Goal: Task Accomplishment & Management: Use online tool/utility

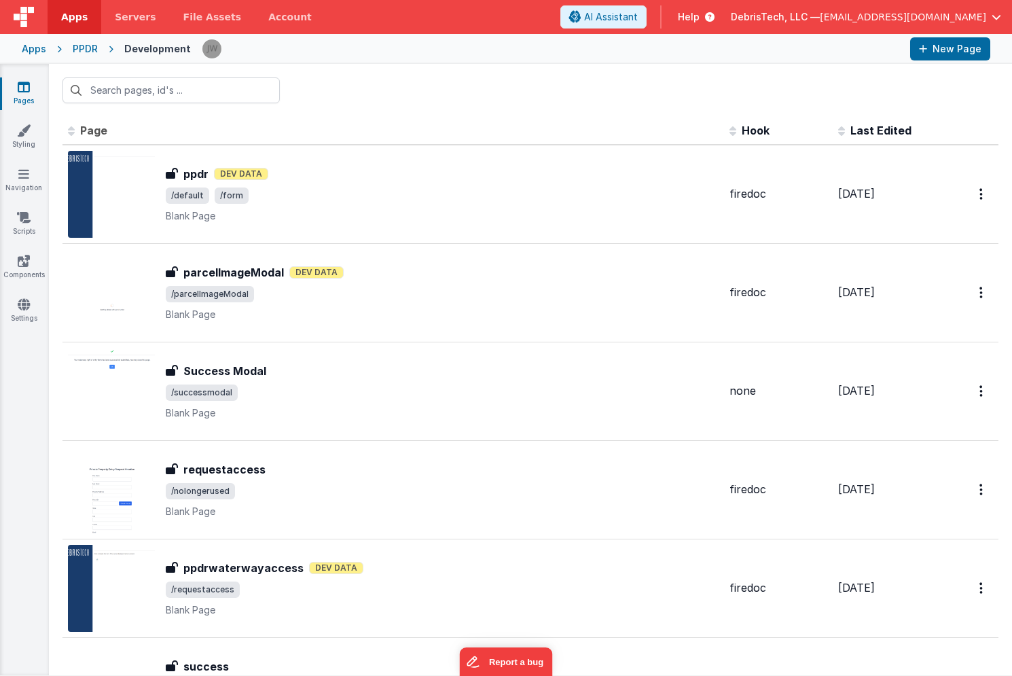
click at [35, 50] on div "Apps" at bounding box center [34, 49] width 24 height 14
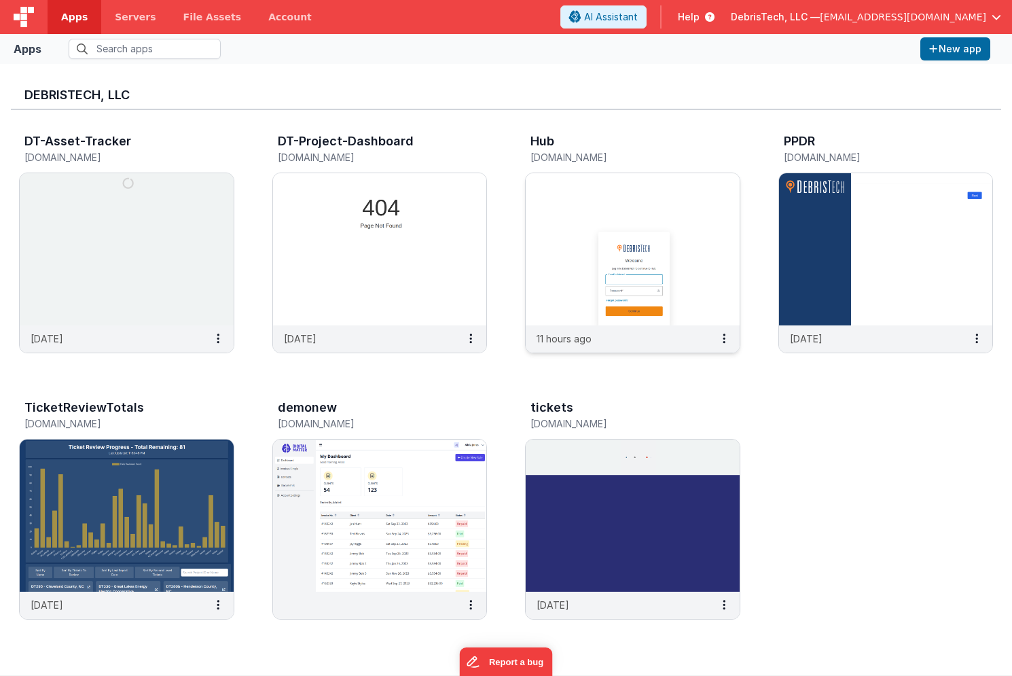
click at [630, 272] on img at bounding box center [633, 249] width 214 height 152
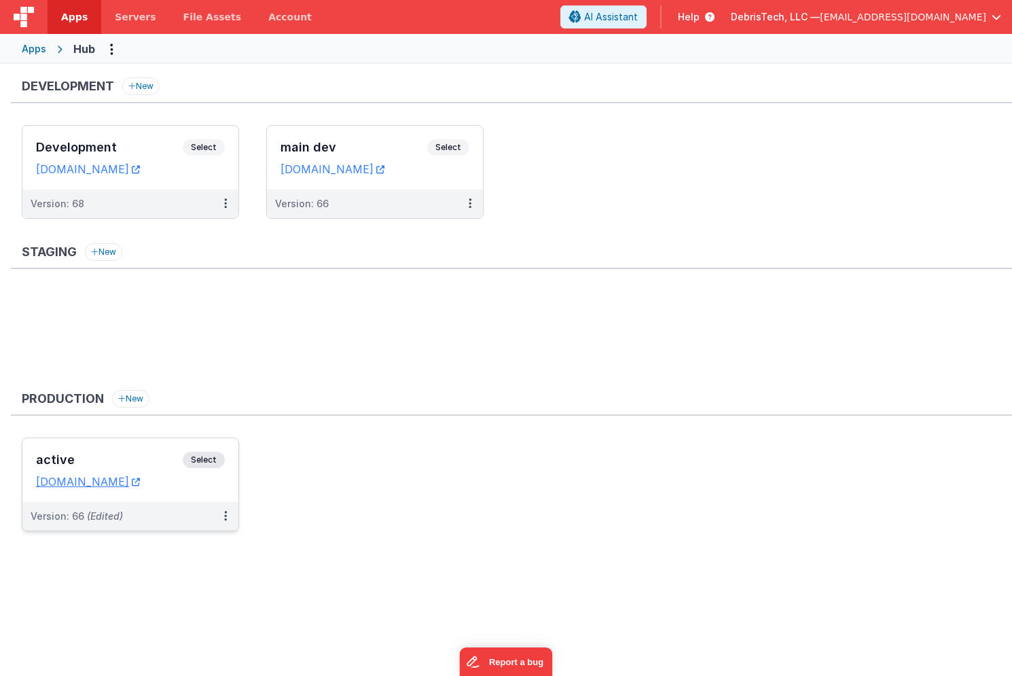
click at [130, 452] on div "active Select" at bounding box center [130, 463] width 189 height 23
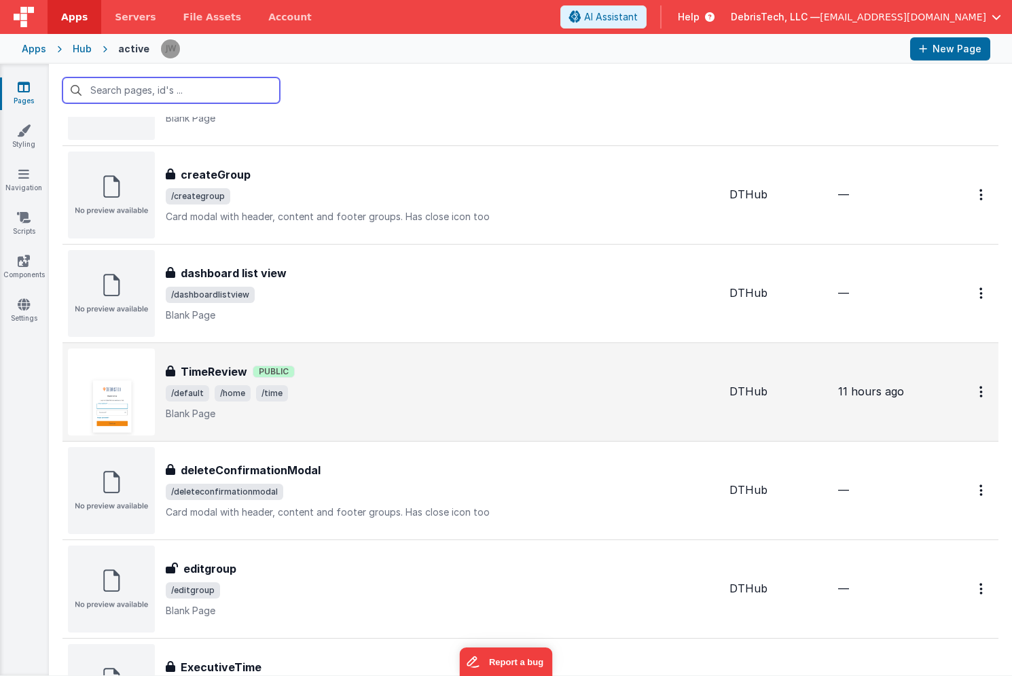
scroll to position [494, 0]
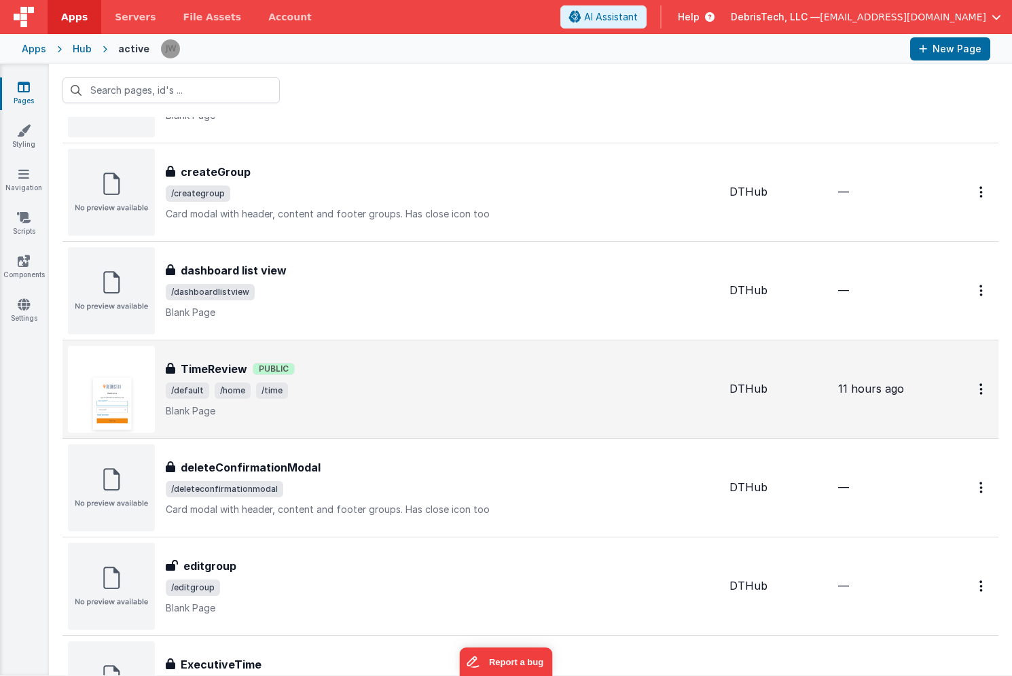
click at [344, 359] on div "TimeReview TimeReview Public /default /home /time Blank Page" at bounding box center [393, 389] width 651 height 87
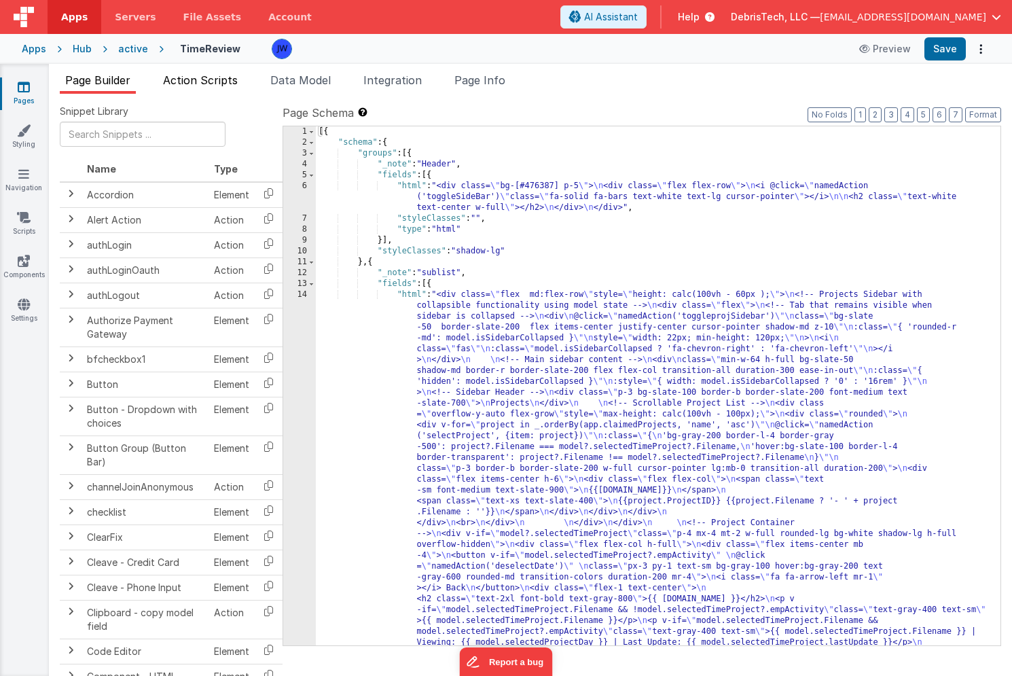
click at [211, 84] on span "Action Scripts" at bounding box center [200, 80] width 75 height 14
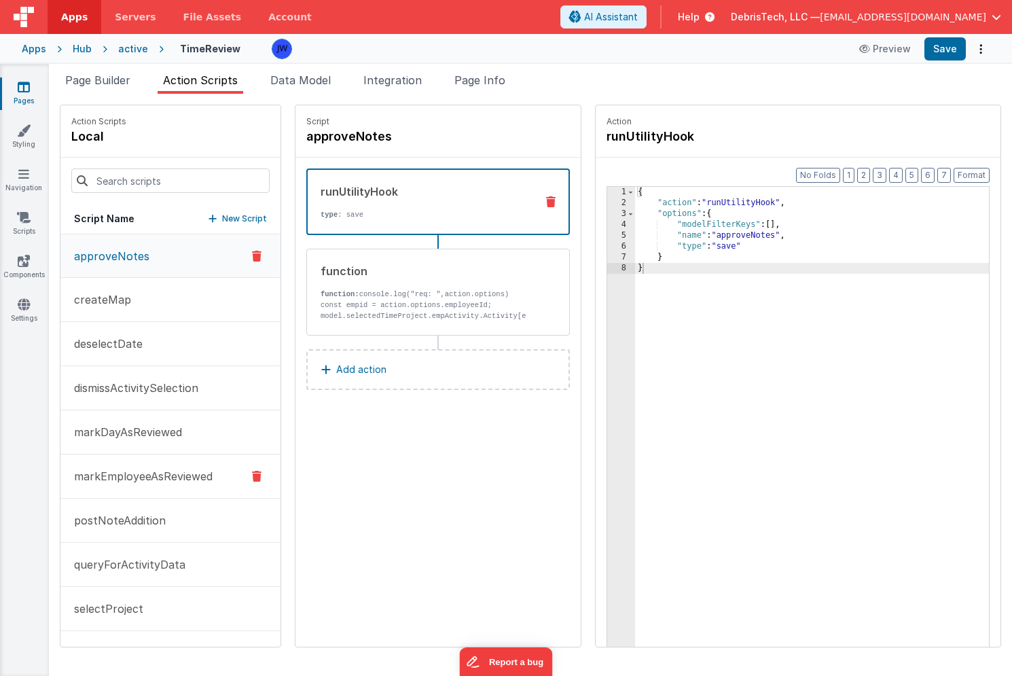
click at [157, 466] on button "markEmployeeAsReviewed" at bounding box center [170, 476] width 220 height 44
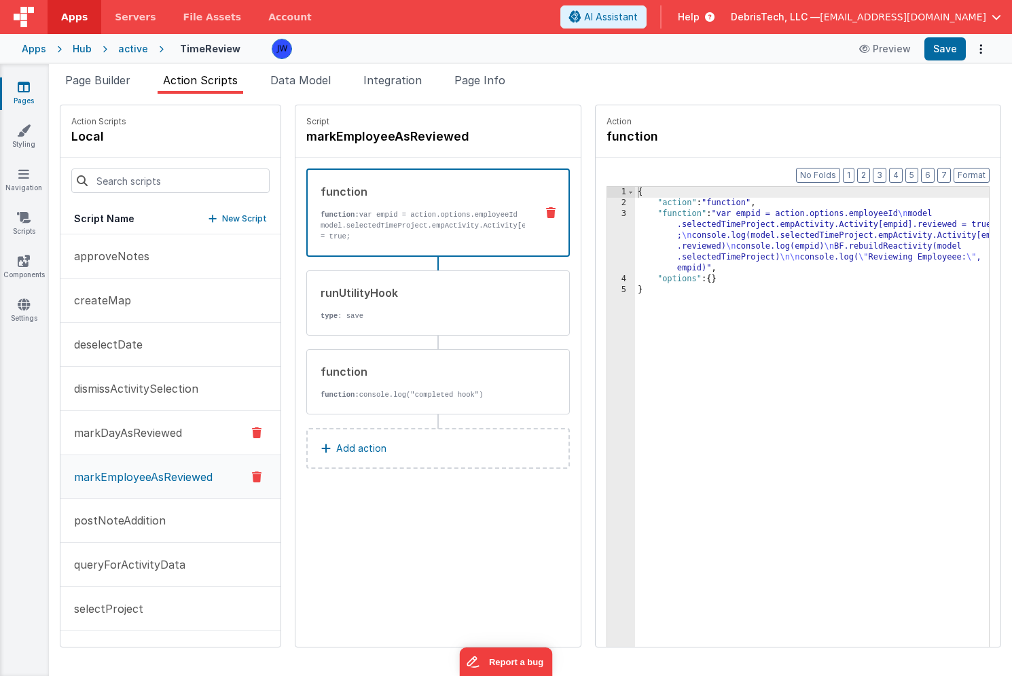
click at [175, 425] on p "markDayAsReviewed" at bounding box center [124, 432] width 116 height 16
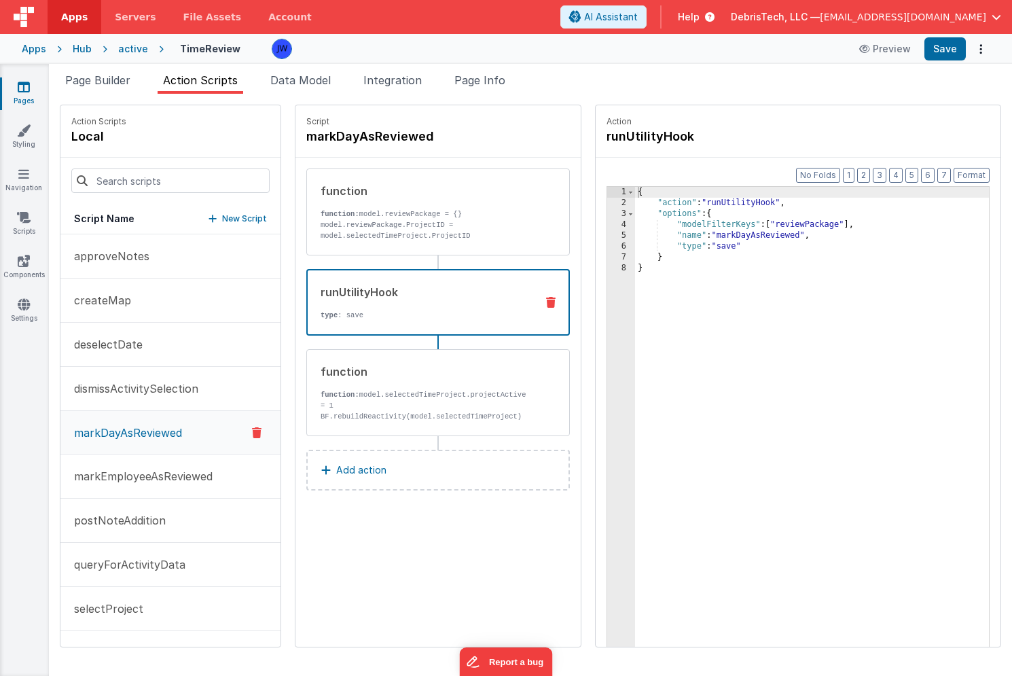
click at [351, 329] on div "runUtilityHook type : save" at bounding box center [438, 302] width 264 height 67
click at [769, 224] on div "{ "action" : "runUtilityHook" , "options" : { "modelFilterKeys" : [ "reviewPack…" at bounding box center [825, 449] width 380 height 524
click at [176, 482] on p "markEmployeeAsReviewed" at bounding box center [139, 476] width 147 height 16
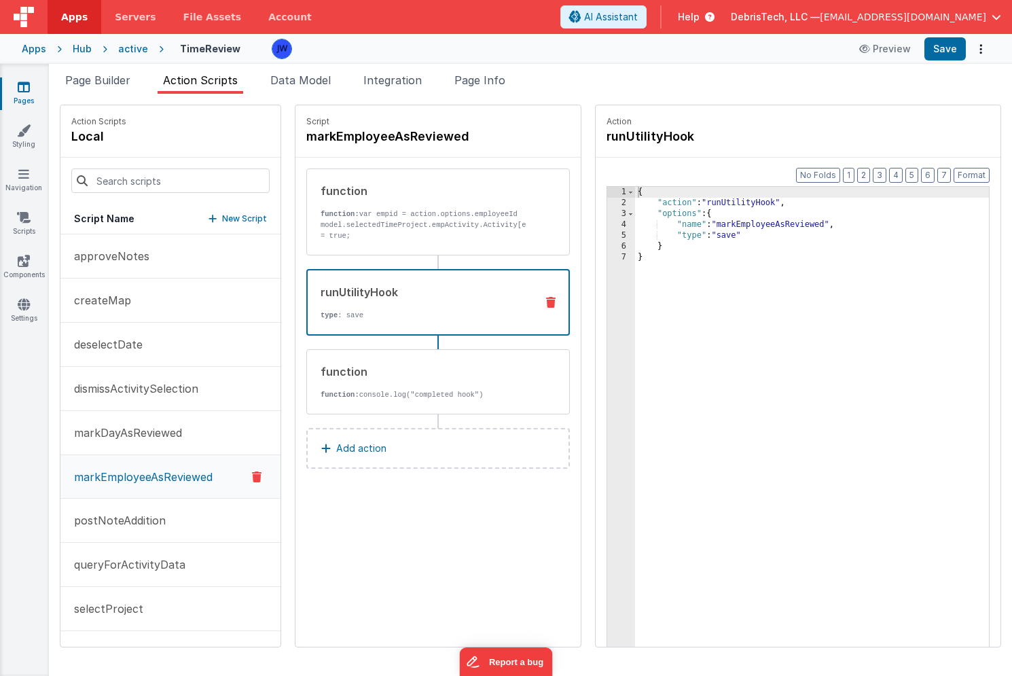
click at [414, 287] on div "runUtilityHook" at bounding box center [423, 292] width 204 height 16
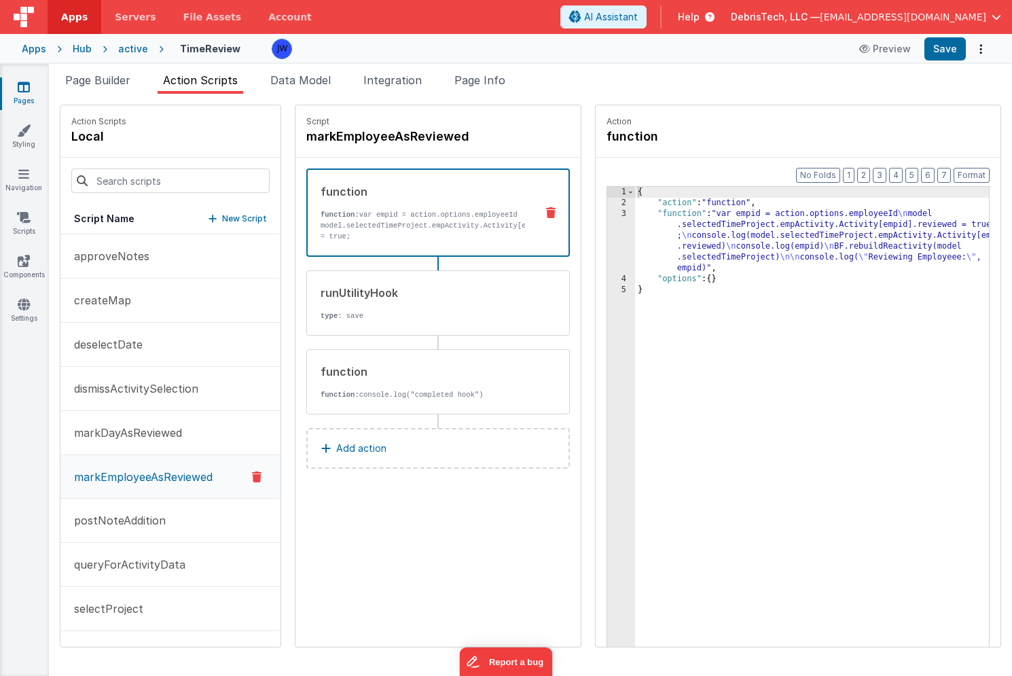
click at [371, 237] on p "function: var empid = action.options.employeeId model.selectedTimeProject.empAc…" at bounding box center [423, 241] width 204 height 65
click at [657, 245] on div "{ "action" : "function" , "function" : "var empid = action.options.employeeId \…" at bounding box center [825, 449] width 380 height 524
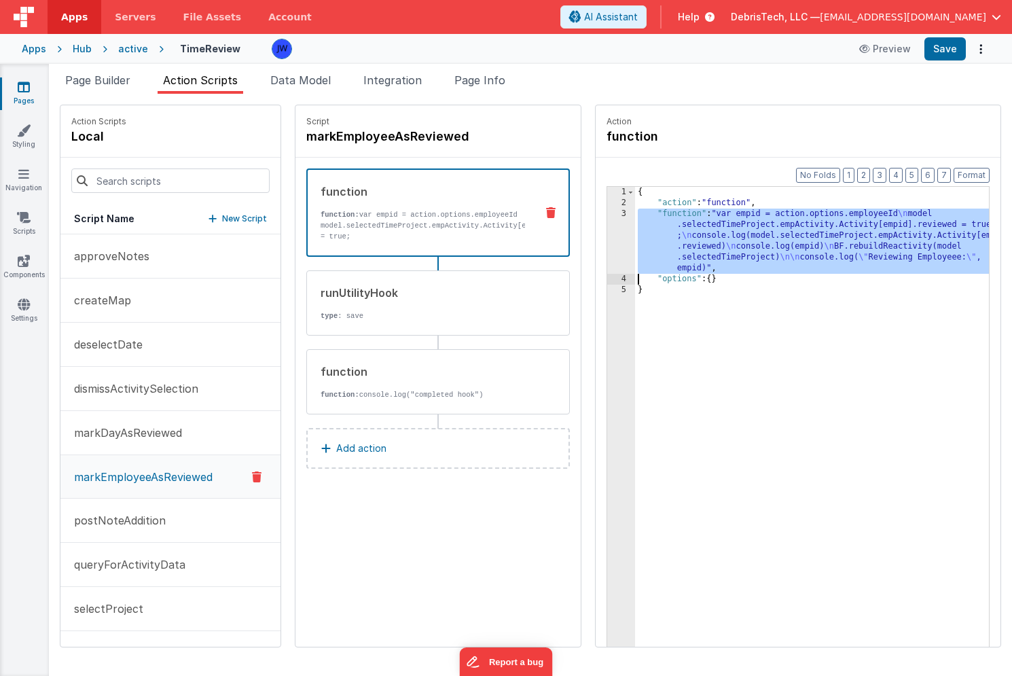
click at [607, 241] on div "3" at bounding box center [621, 240] width 28 height 65
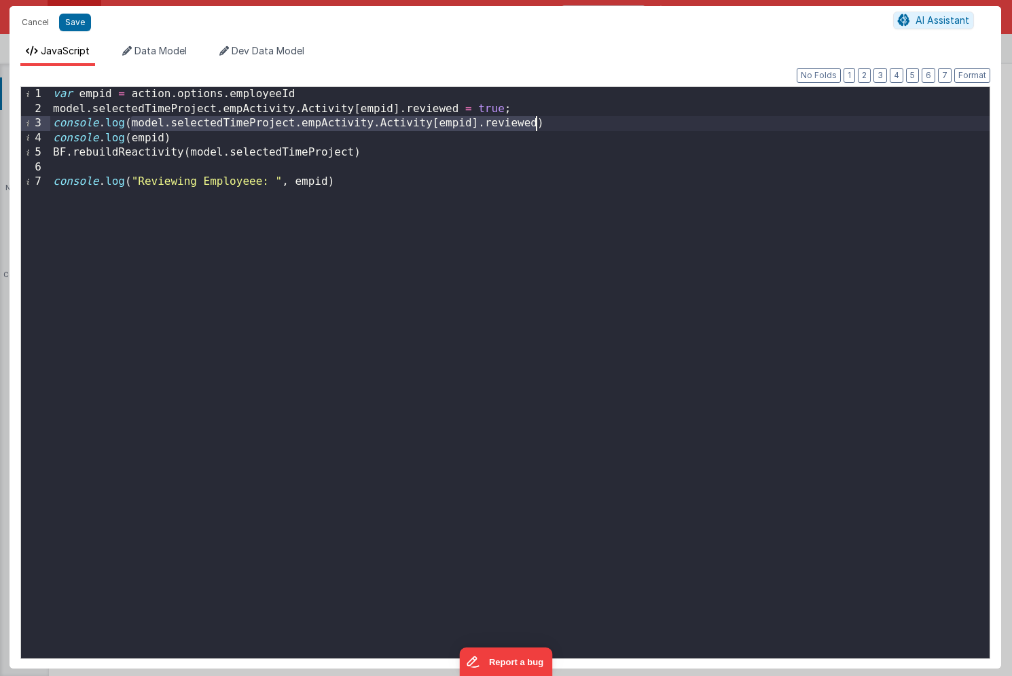
drag, startPoint x: 132, startPoint y: 123, endPoint x: 539, endPoint y: 120, distance: 406.1
click at [539, 120] on div "var empid = action . options . employeeId model . selectedTimeProject . empActi…" at bounding box center [519, 389] width 939 height 604
click at [407, 120] on div "var empid = action . options . employeeId model . selectedTimeProject . empActi…" at bounding box center [519, 389] width 939 height 604
drag, startPoint x: 378, startPoint y: 123, endPoint x: 131, endPoint y: 125, distance: 247.2
click at [131, 125] on div "var empid = action . options . employeeId model . selectedTimeProject . empActi…" at bounding box center [519, 389] width 939 height 604
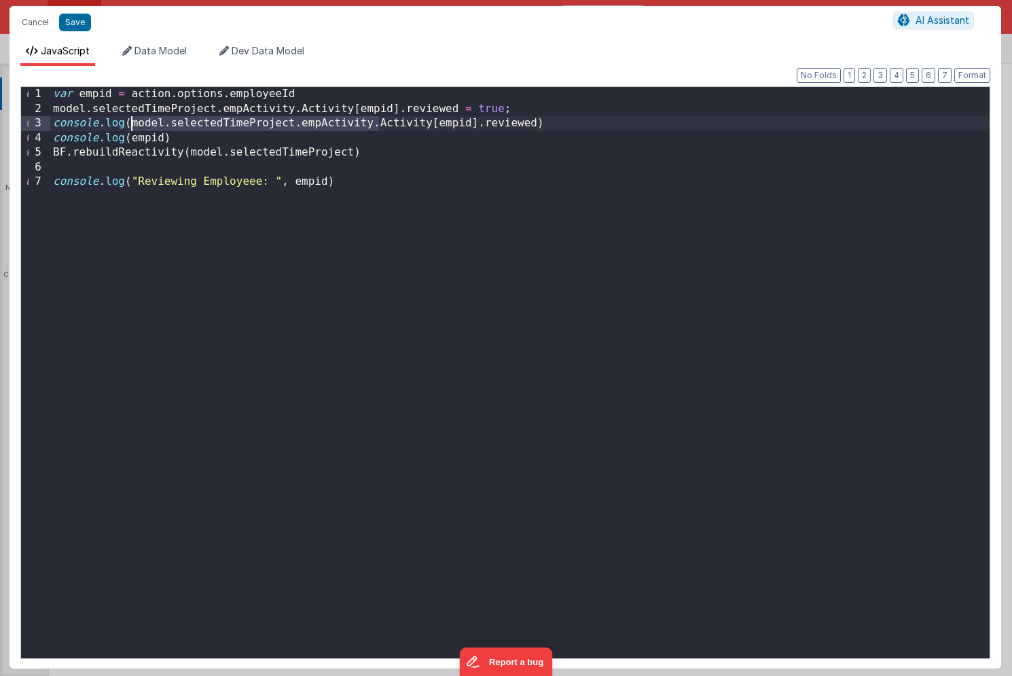
click at [131, 125] on div "var empid = action . options . employeeId model . selectedTimeProject . empActi…" at bounding box center [519, 389] width 939 height 604
drag, startPoint x: 130, startPoint y: 125, endPoint x: 371, endPoint y: 120, distance: 240.5
click at [371, 120] on div "var empid = action . options . employeeId model . selectedTimeProject . empActi…" at bounding box center [519, 389] width 939 height 604
click at [26, 25] on button "Cancel" at bounding box center [35, 22] width 41 height 19
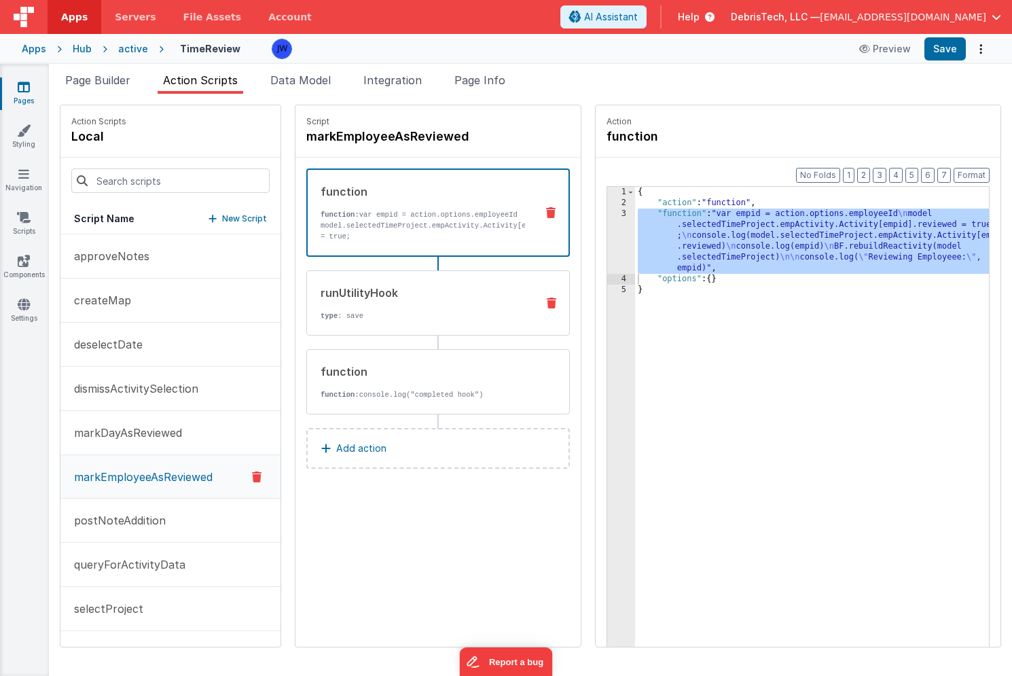
click at [410, 300] on div "runUtilityHook type : save" at bounding box center [416, 303] width 219 height 37
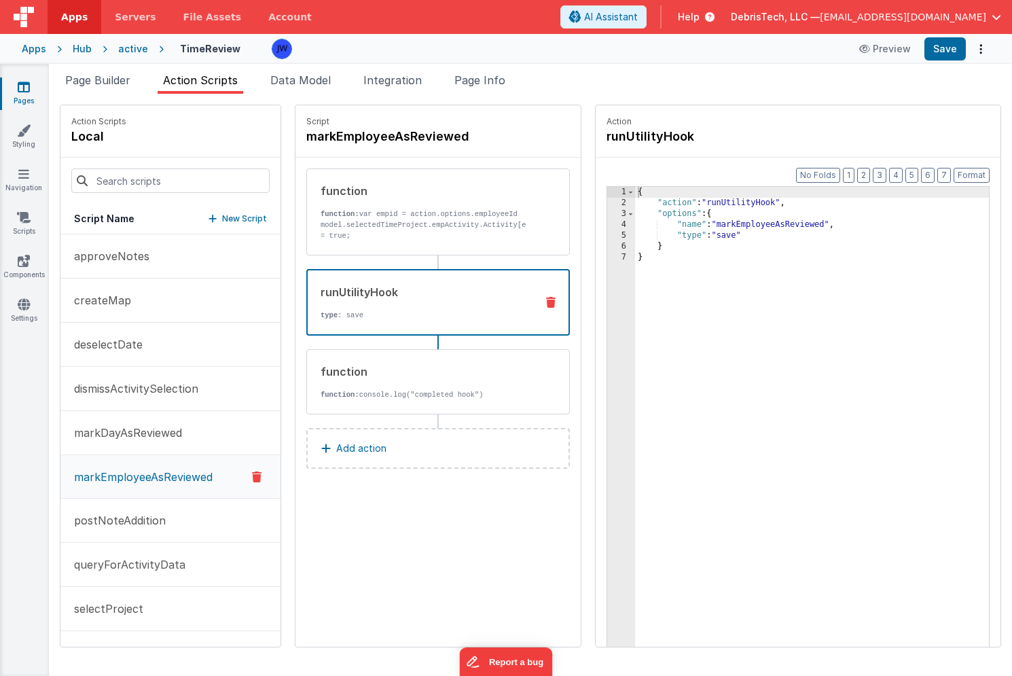
click at [708, 220] on div "{ "action" : "runUtilityHook" , "options" : { "name" : "markEmployeeAsReviewed"…" at bounding box center [825, 449] width 380 height 524
click at [705, 214] on div "{ "action" : "runUtilityHook" , "options" : { "name" : "markEmployeeAsReviewed"…" at bounding box center [825, 449] width 380 height 524
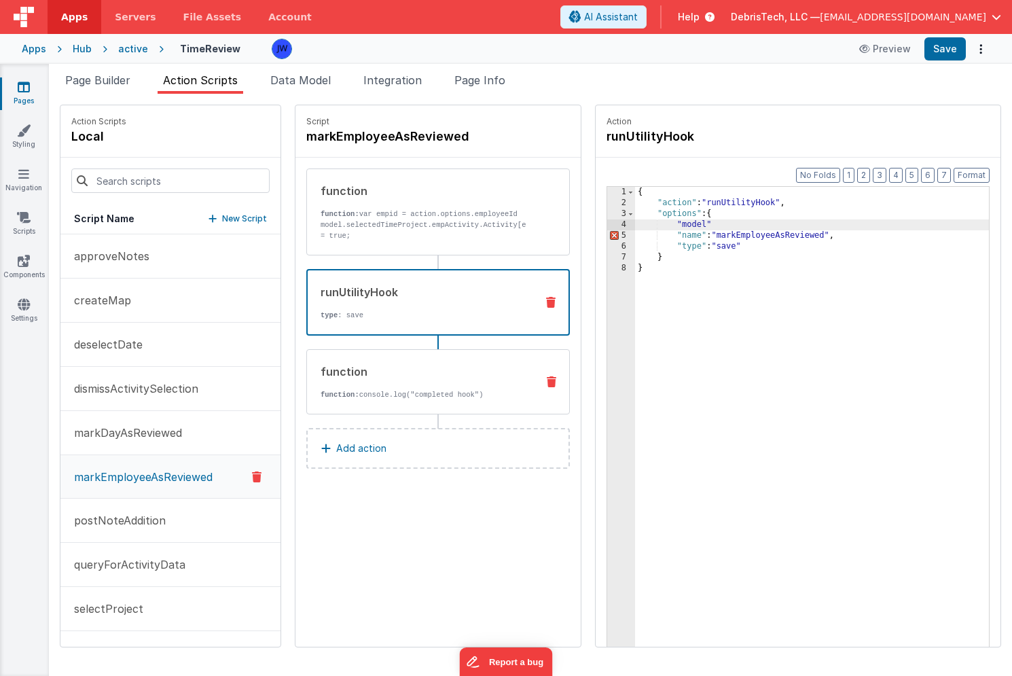
click at [446, 407] on div "function function: console.log("completed hook")" at bounding box center [438, 381] width 264 height 65
click at [420, 326] on div "runUtilityHook type : save" at bounding box center [438, 302] width 264 height 67
click at [711, 231] on div "{ "action" : "runUtilityHook" , "options" : { "model" "name" : "markEmployeeAsR…" at bounding box center [825, 449] width 380 height 524
click at [709, 225] on div "{ "action" : "runUtilityHook" , "options" : { "model" "name" : "markEmployeeAsR…" at bounding box center [825, 449] width 380 height 524
click at [132, 441] on button "markDayAsReviewed" at bounding box center [170, 433] width 220 height 44
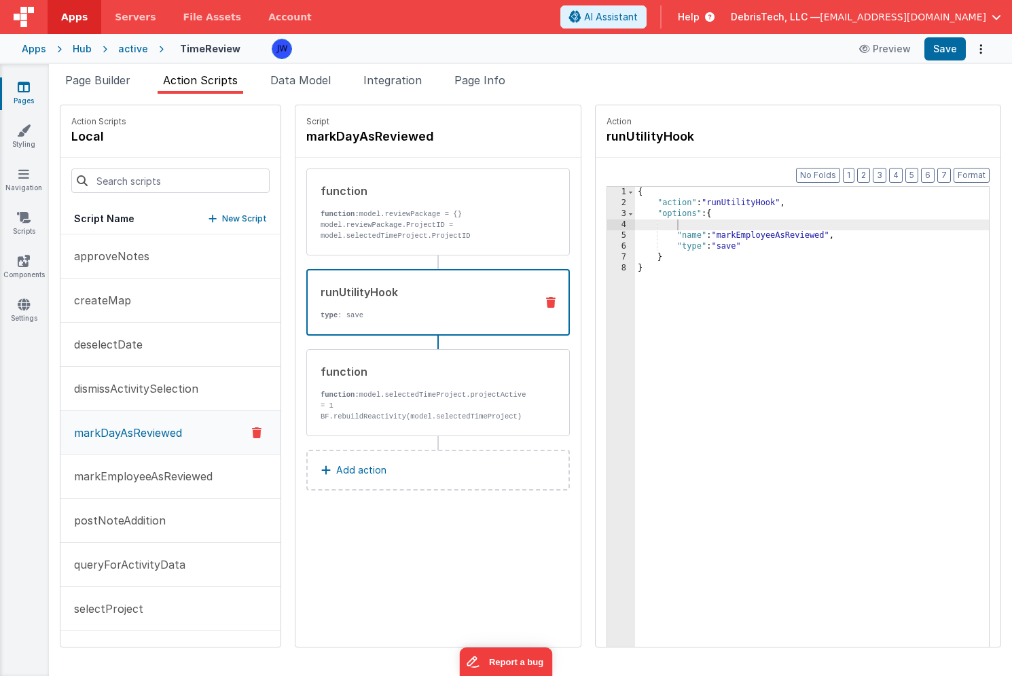
click at [371, 321] on div "runUtilityHook type : save" at bounding box center [438, 302] width 264 height 67
click at [145, 482] on p "markEmployeeAsReviewed" at bounding box center [139, 476] width 147 height 16
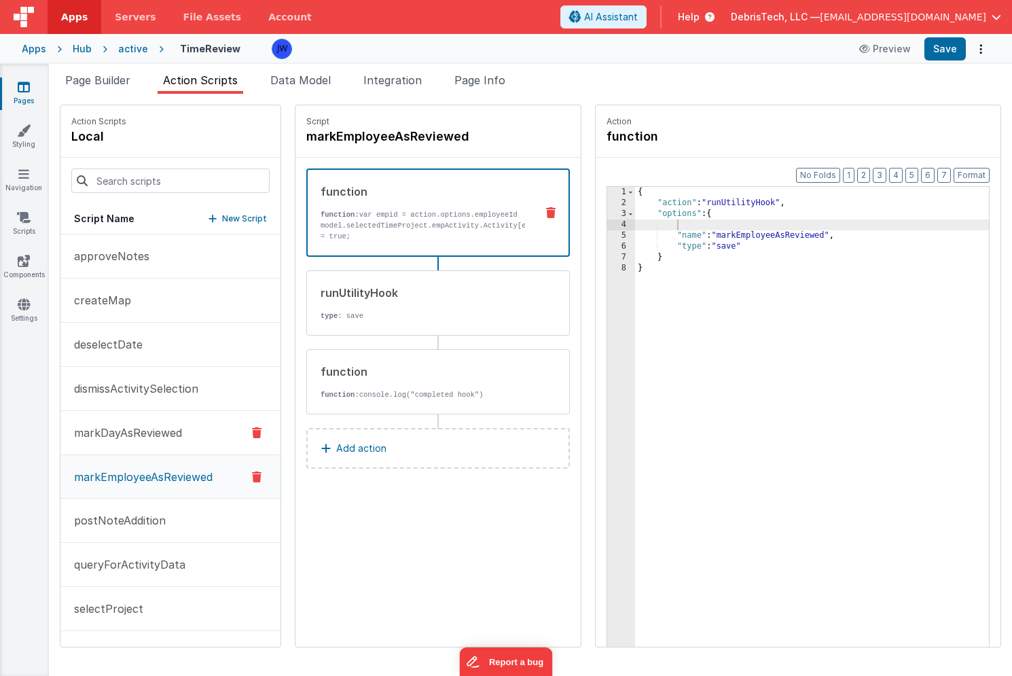
click at [170, 431] on p "markDayAsReviewed" at bounding box center [124, 432] width 116 height 16
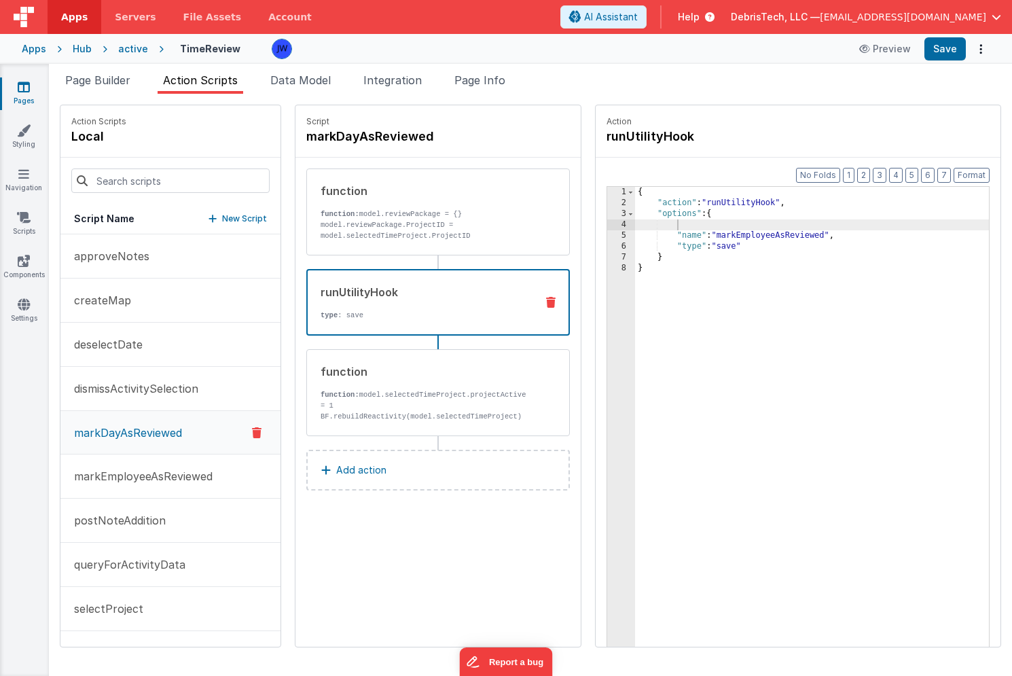
click at [359, 304] on div "runUtilityHook type : save" at bounding box center [416, 302] width 217 height 37
click at [377, 361] on div "function function: model.selectedTimeProject.projectActiveDates[model.selectedP…" at bounding box center [438, 392] width 264 height 87
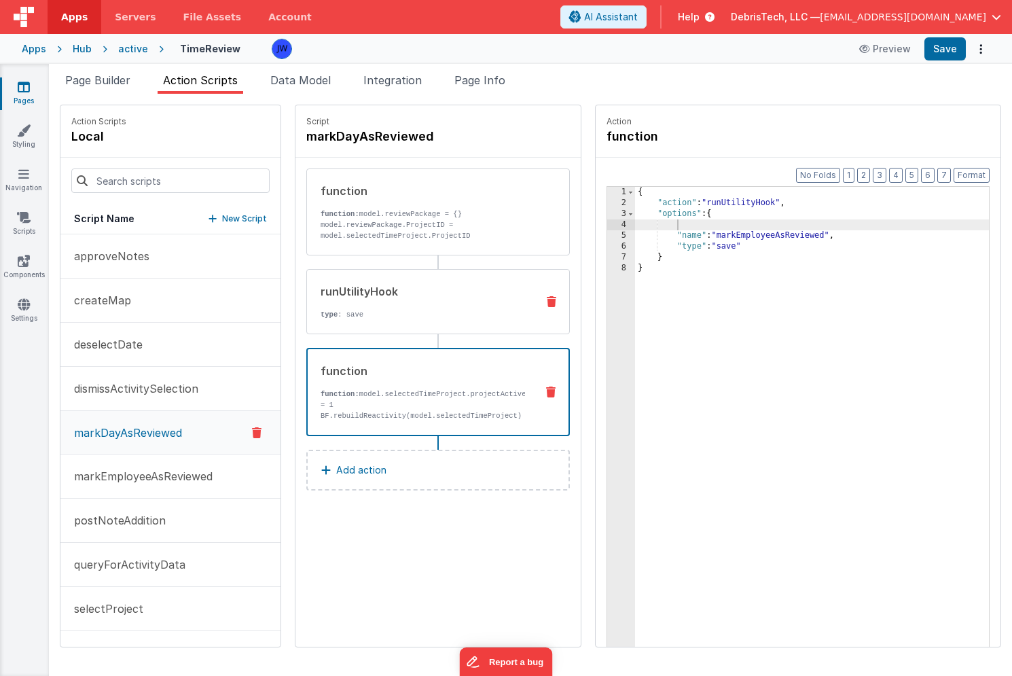
click at [378, 318] on p "type : save" at bounding box center [423, 314] width 205 height 11
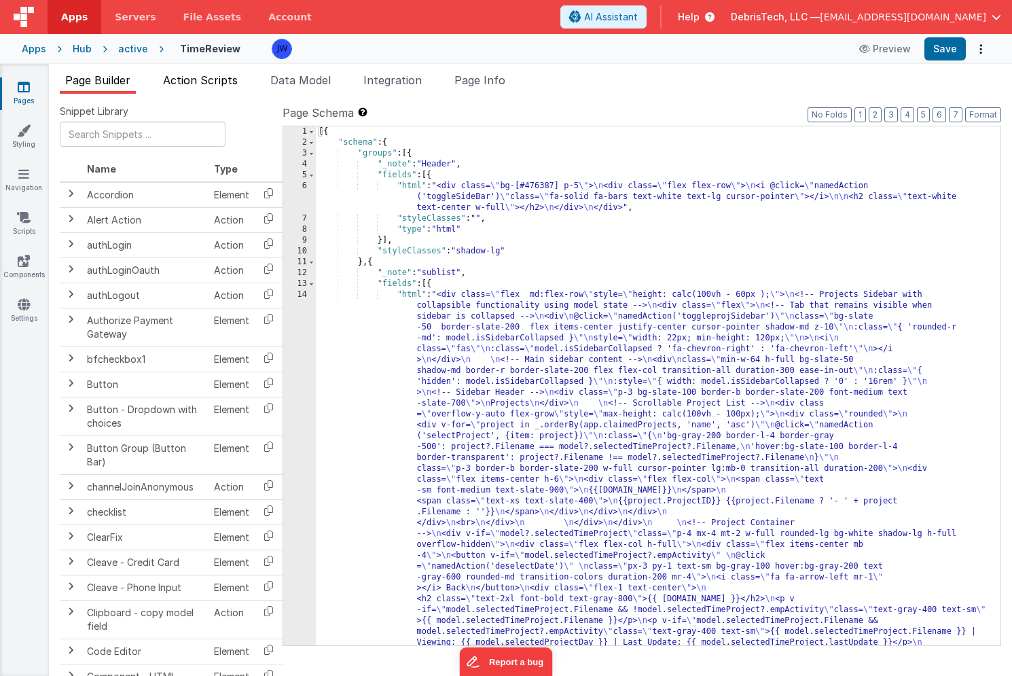
click at [192, 90] on li "Action Scripts" at bounding box center [201, 83] width 86 height 22
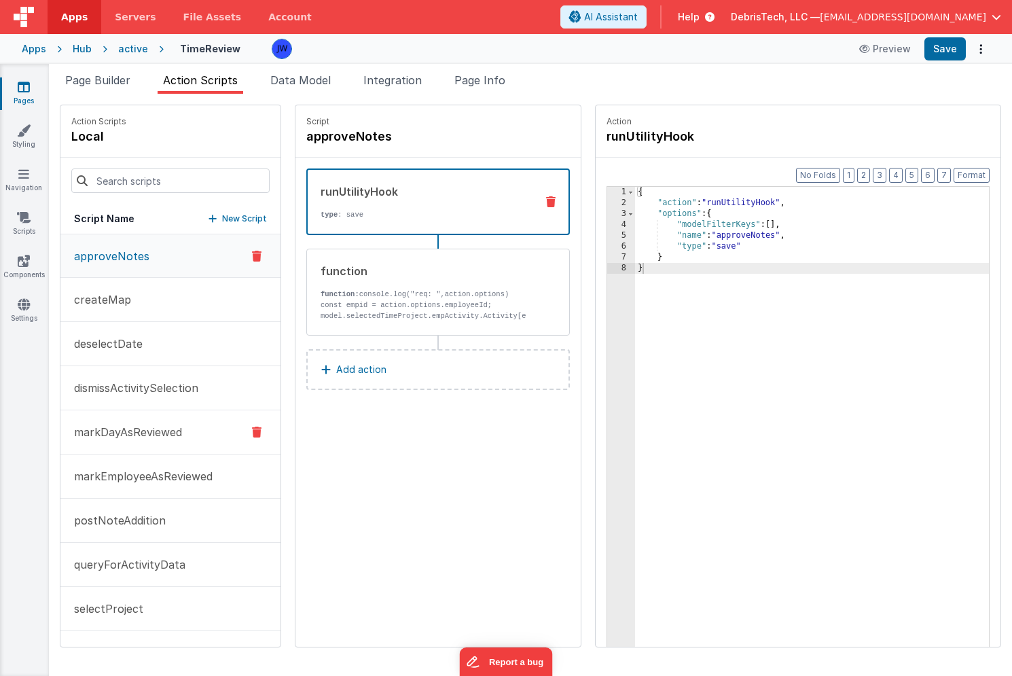
click at [137, 417] on button "markDayAsReviewed" at bounding box center [170, 432] width 220 height 44
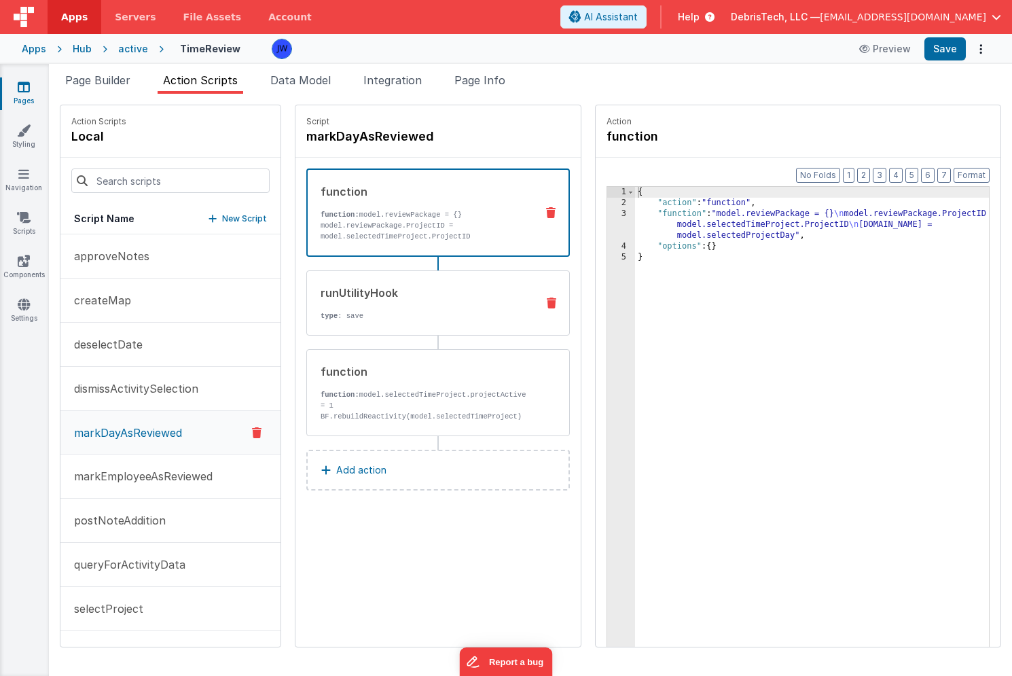
click at [365, 285] on div "runUtilityHook" at bounding box center [423, 293] width 205 height 16
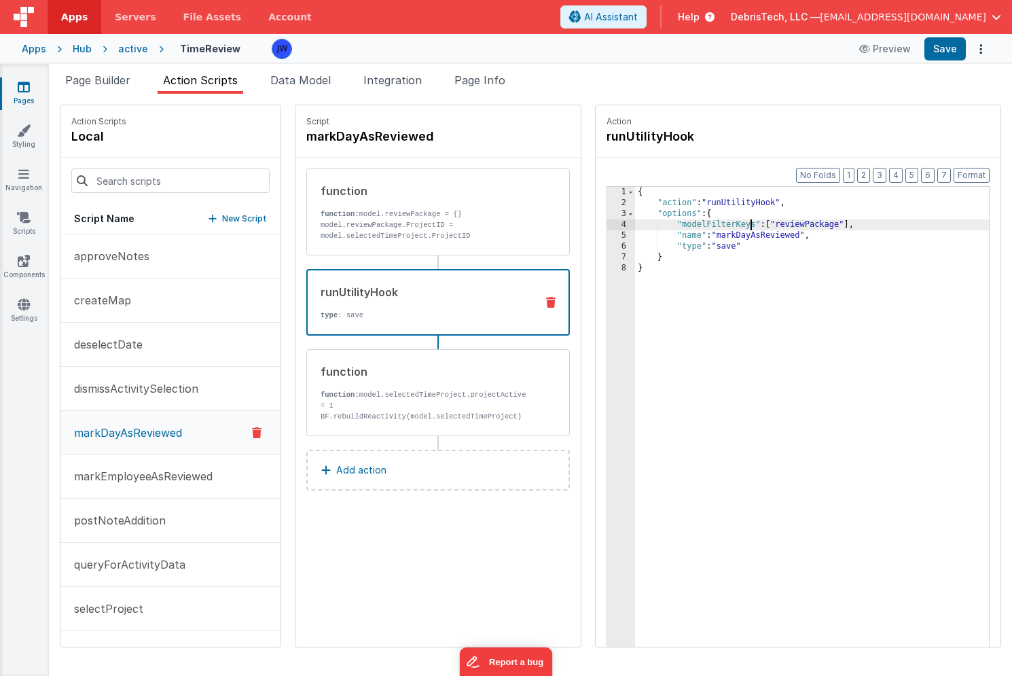
click at [723, 227] on div "{ "action" : "runUtilityHook" , "options" : { "modelFilterKeys" : [ "reviewPack…" at bounding box center [825, 449] width 380 height 524
click at [157, 480] on p "markEmployeeAsReviewed" at bounding box center [139, 476] width 147 height 16
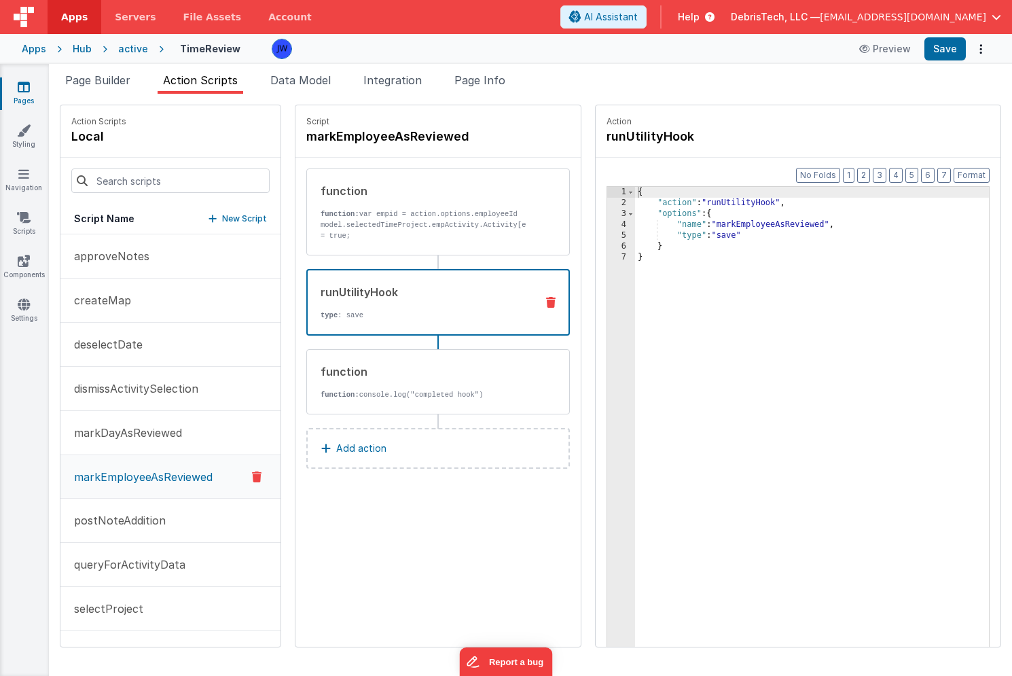
click at [378, 317] on p "type : save" at bounding box center [423, 315] width 204 height 11
click at [739, 215] on div "{ "action" : "runUtilityHook" , "options" : { "name" : "markEmployeeAsReviewed"…" at bounding box center [825, 449] width 380 height 524
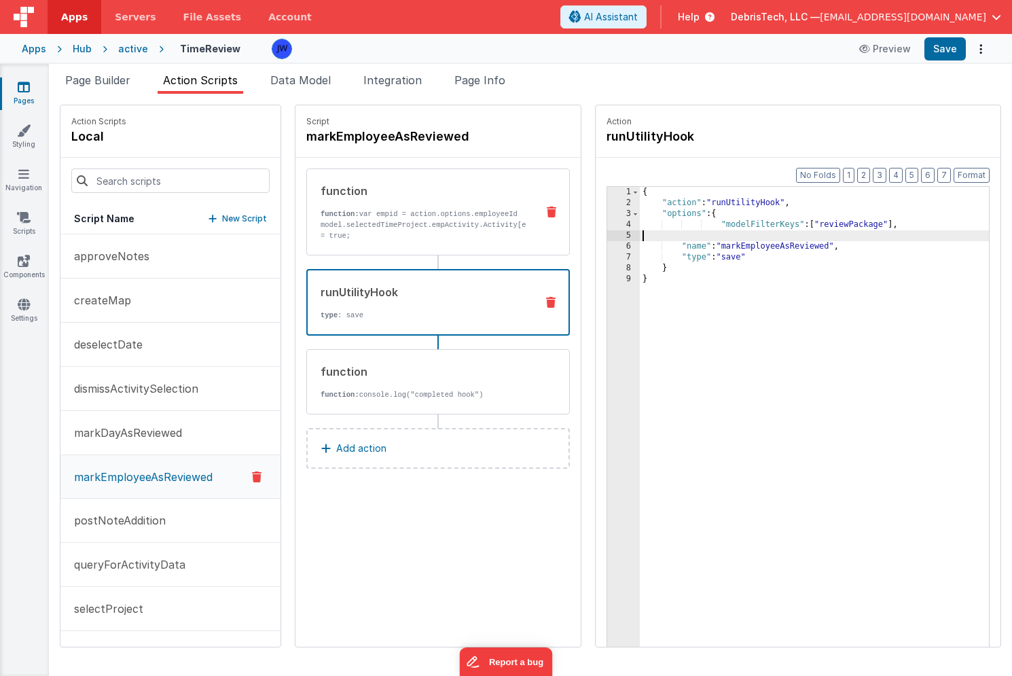
click at [410, 230] on p "function: var empid = action.options.employeeId model.selectedTimeProject.empAc…" at bounding box center [423, 240] width 205 height 65
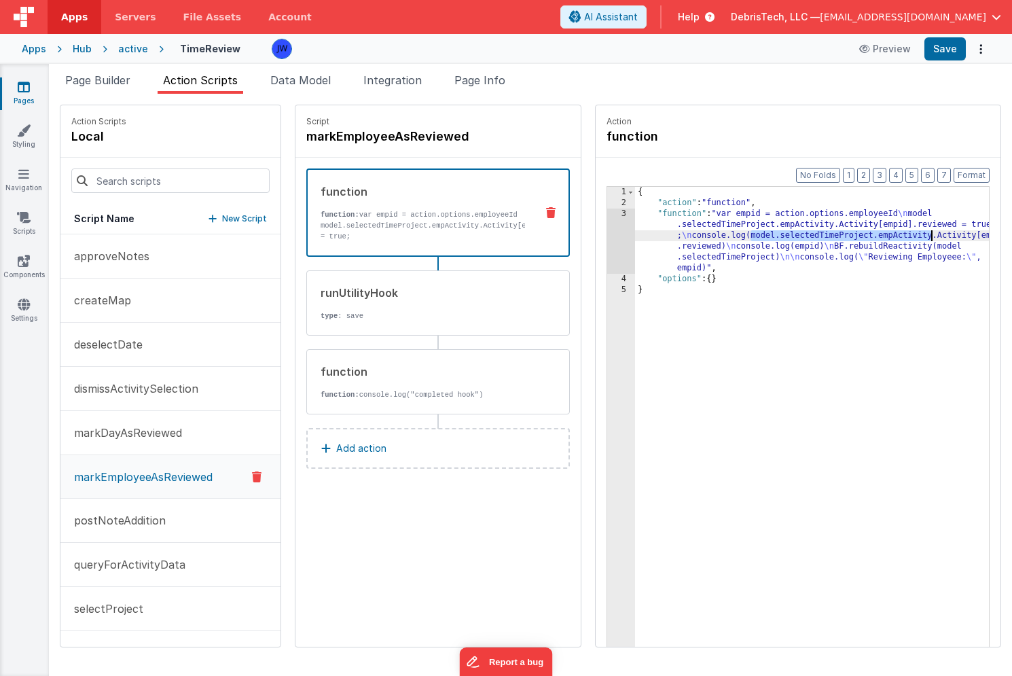
drag, startPoint x: 723, startPoint y: 237, endPoint x: 903, endPoint y: 231, distance: 180.1
click at [903, 231] on div "{ "action" : "function" , "function" : "var empid = action.options.employeeId \…" at bounding box center [825, 449] width 380 height 524
click at [351, 318] on p "type : save" at bounding box center [423, 315] width 205 height 11
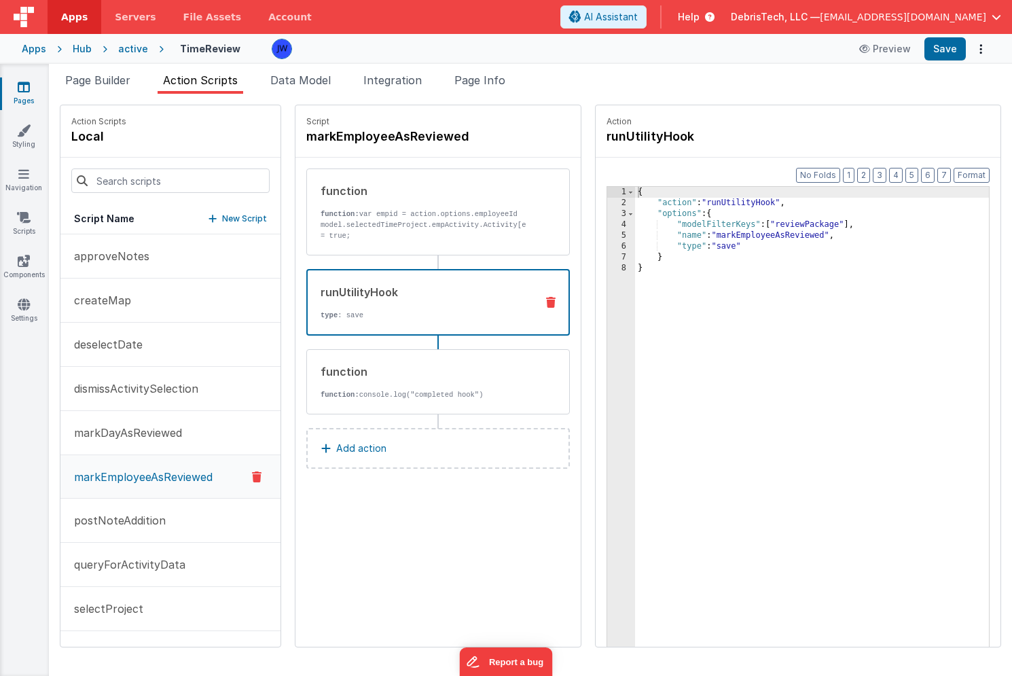
click at [785, 224] on div "{ "action" : "runUtilityHook" , "options" : { "modelFilterKeys" : [ "reviewPack…" at bounding box center [825, 449] width 380 height 524
click at [762, 225] on div "{ "action" : "runUtilityHook" , "options" : { "modelFilterKeys" : [ "model.sele…" at bounding box center [825, 449] width 380 height 524
click at [868, 294] on div "{ "action" : "runUtilityHook" , "options" : { "modelFilterKeys" : [ "selectedTi…" at bounding box center [825, 449] width 380 height 524
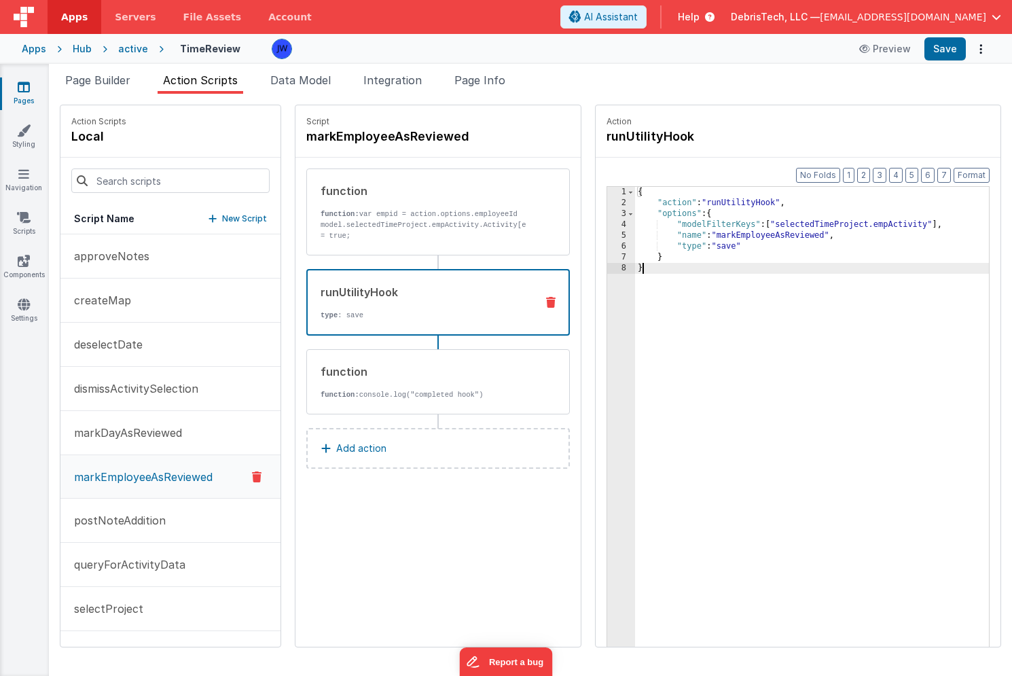
click at [757, 277] on div "{ "action" : "runUtilityHook" , "options" : { "modelFilterKeys" : [ "selectedTi…" at bounding box center [825, 449] width 380 height 524
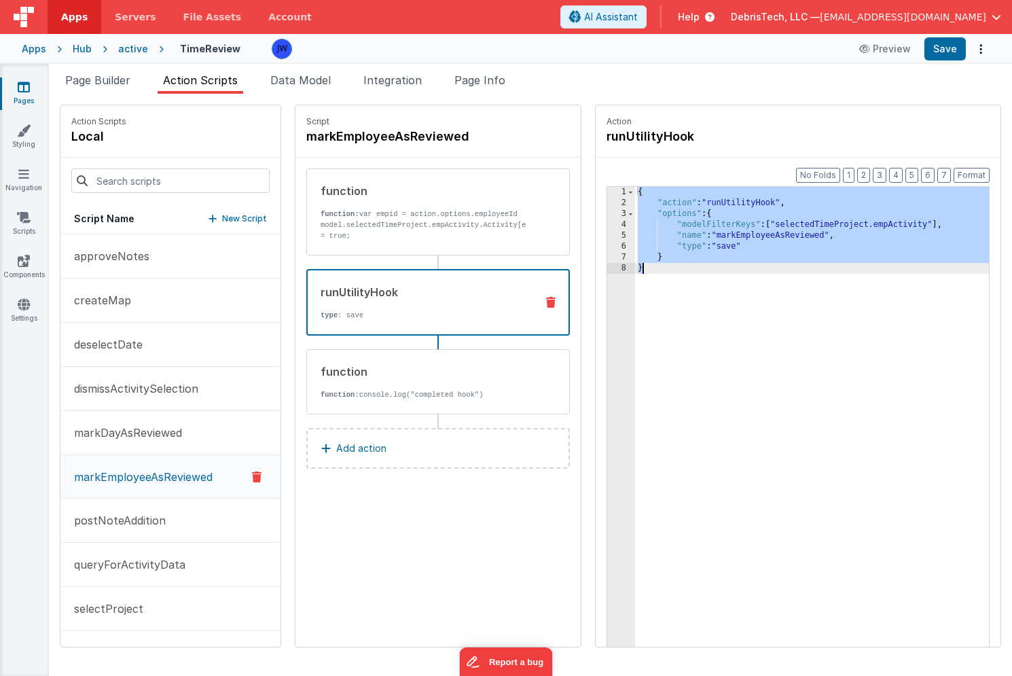
click at [121, 48] on div "active" at bounding box center [133, 49] width 30 height 14
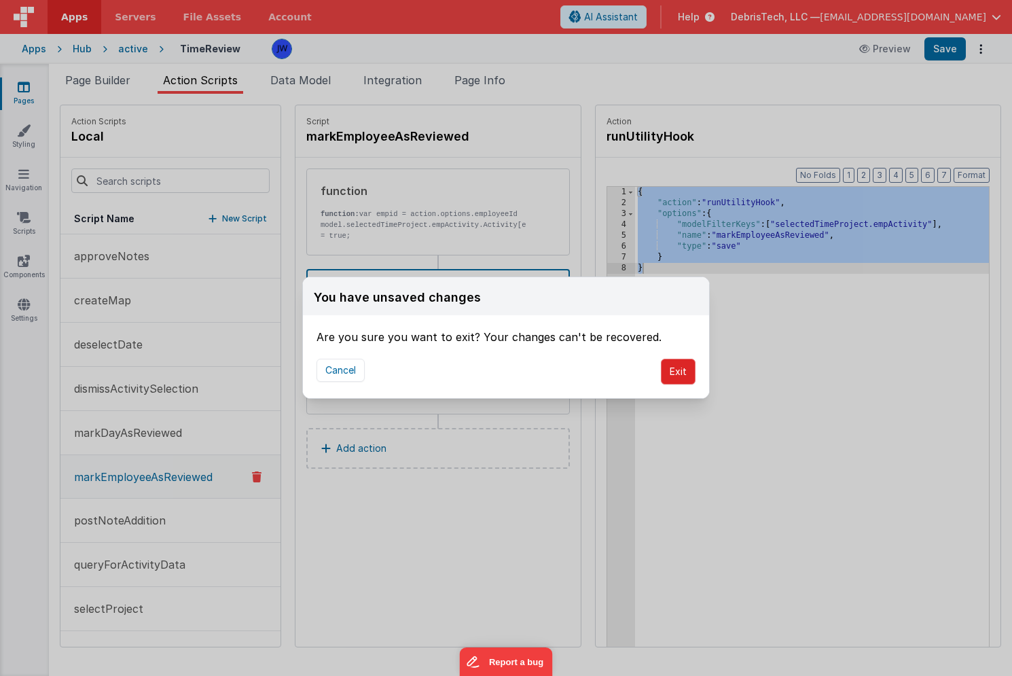
click at [668, 376] on button "Exit" at bounding box center [678, 372] width 35 height 26
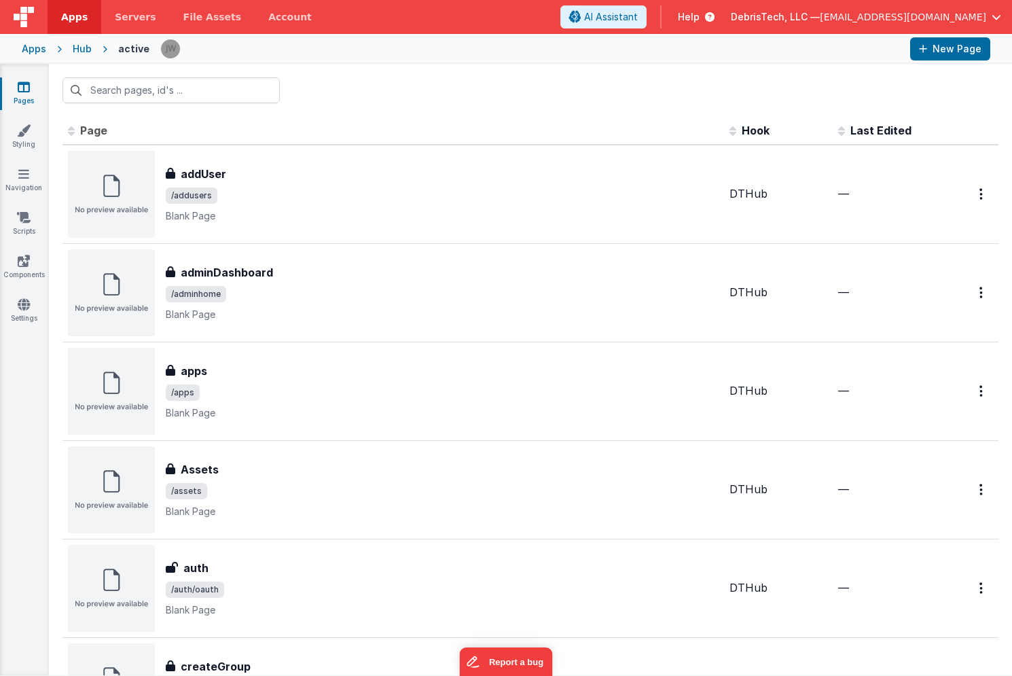
click at [29, 96] on link "Pages" at bounding box center [23, 93] width 49 height 27
click at [73, 43] on div "Hub" at bounding box center [82, 49] width 19 height 14
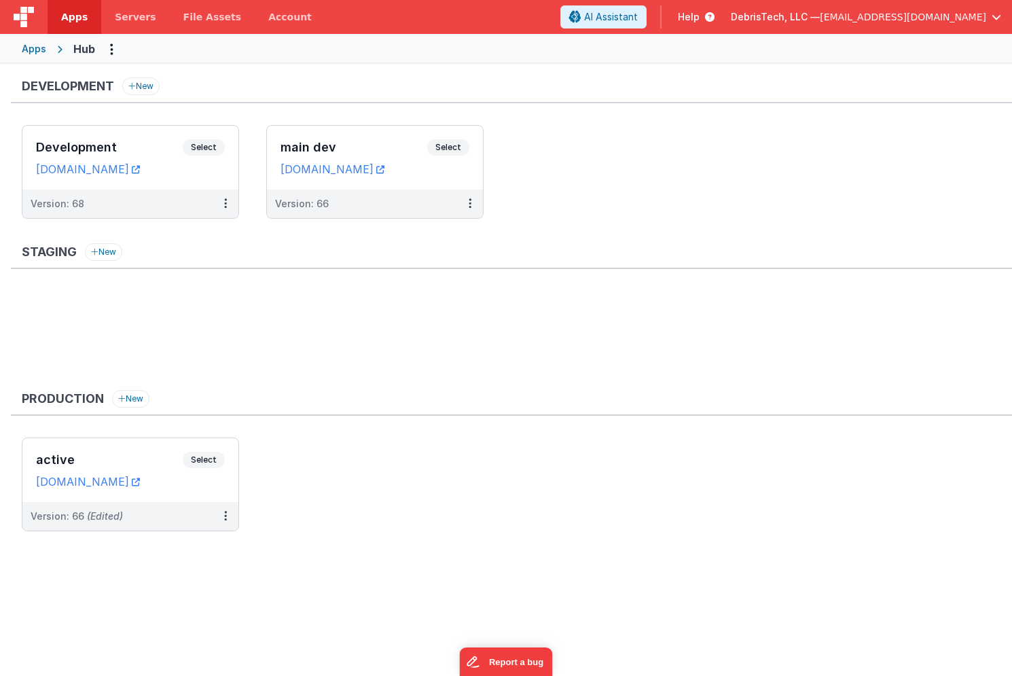
click at [319, 132] on div "main dev Select URLs hubdev.clientportal.cloud" at bounding box center [375, 158] width 216 height 64
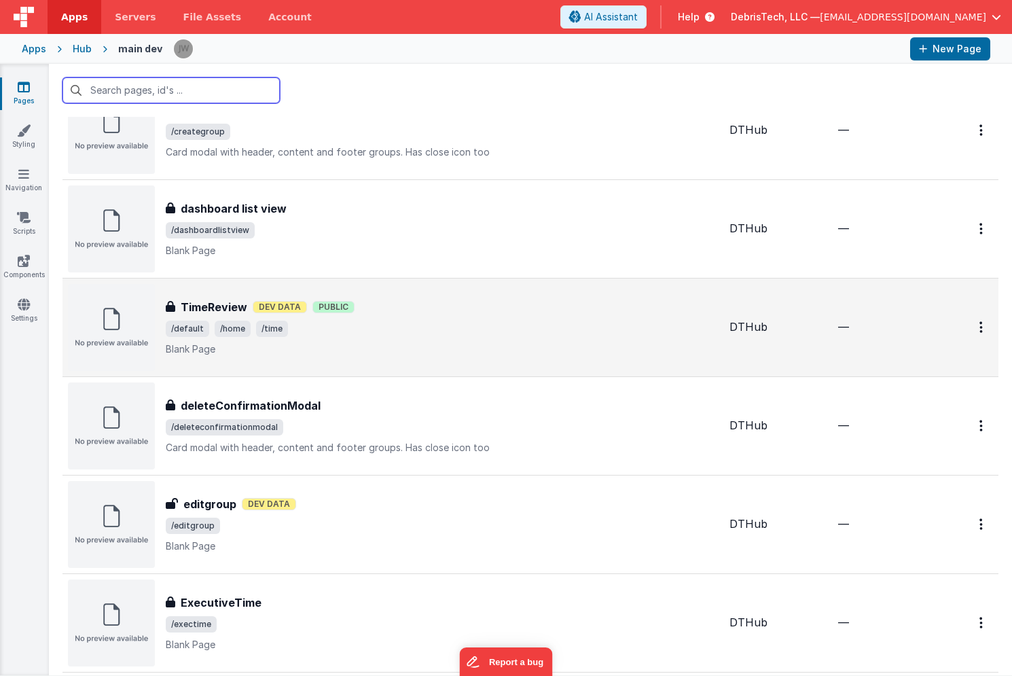
scroll to position [558, 0]
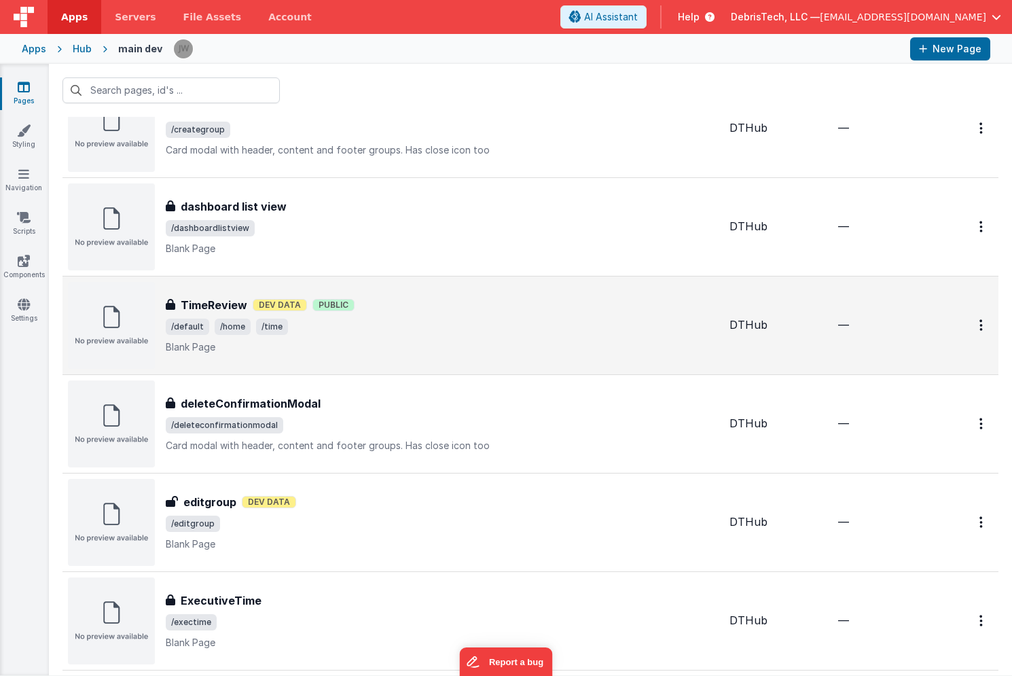
click at [446, 341] on p "Blank Page" at bounding box center [442, 347] width 553 height 14
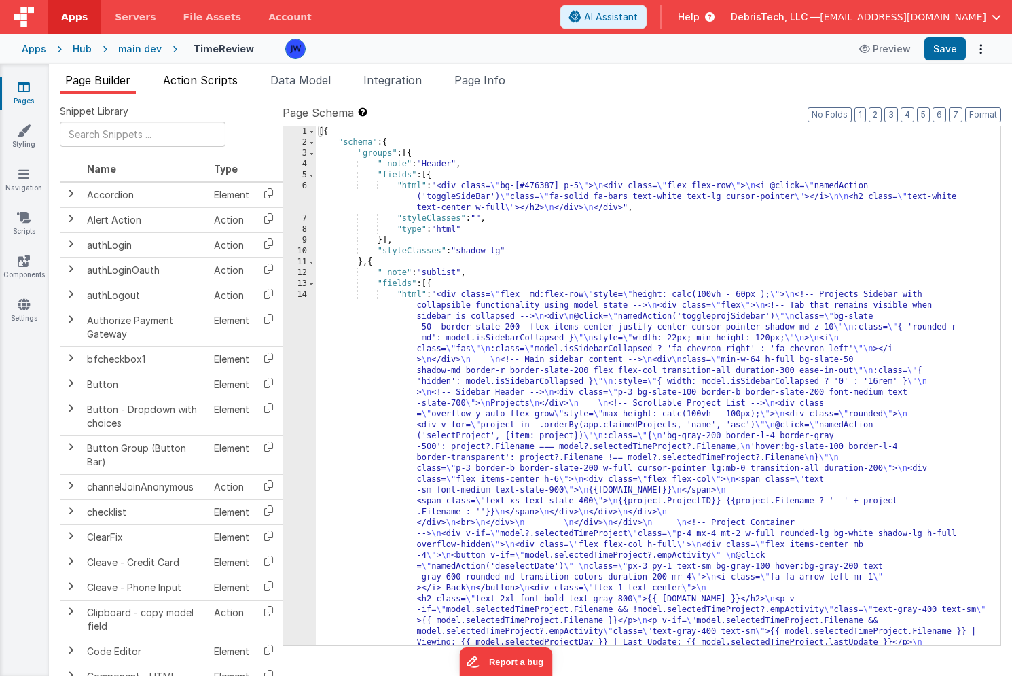
click at [220, 81] on span "Action Scripts" at bounding box center [200, 80] width 75 height 14
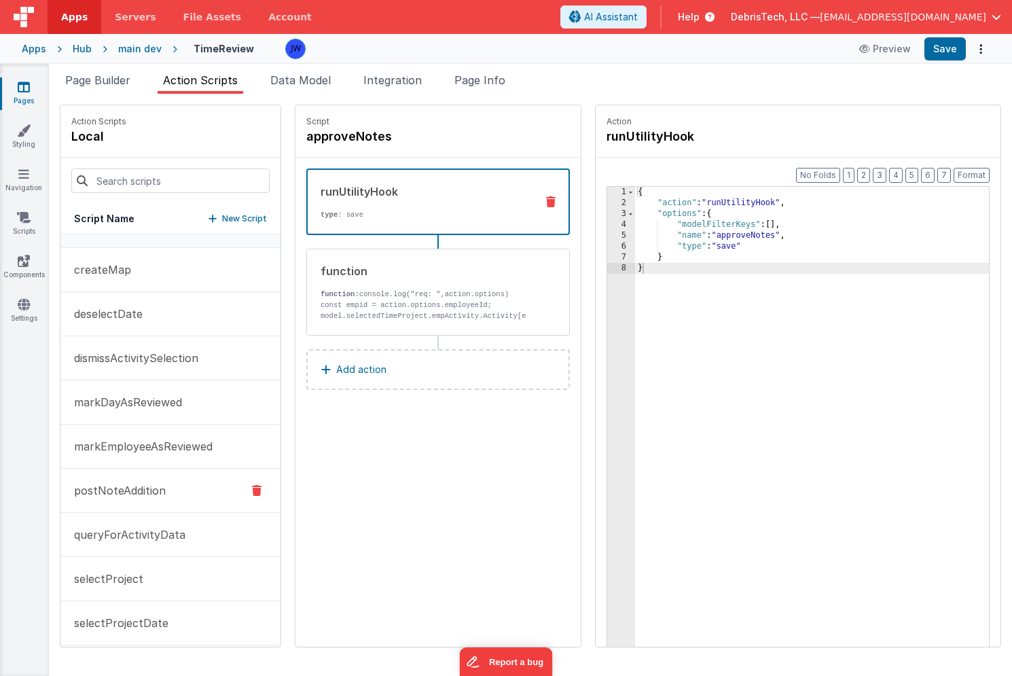
scroll to position [34, 0]
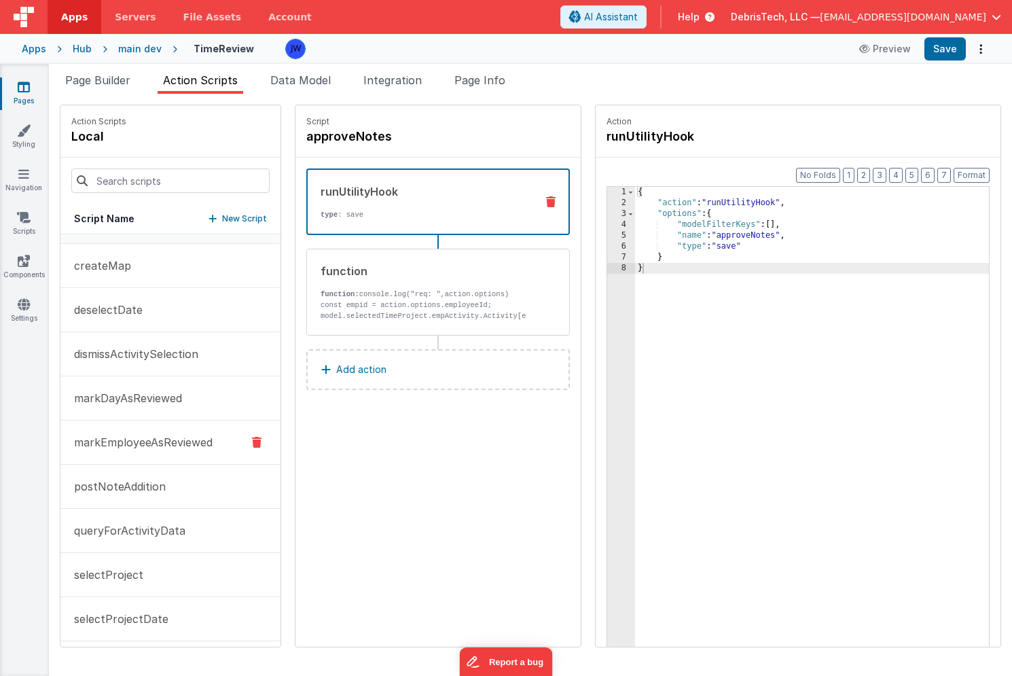
click at [164, 457] on button "markEmployeeAsReviewed" at bounding box center [170, 442] width 220 height 44
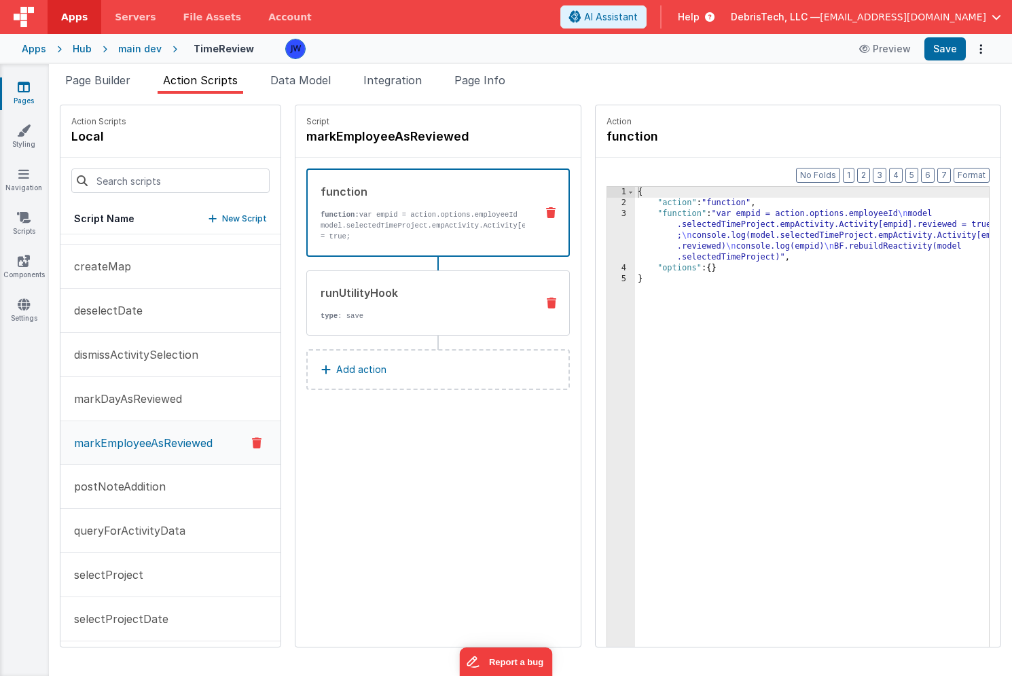
click at [403, 302] on div "runUtilityHook type : save" at bounding box center [416, 303] width 219 height 37
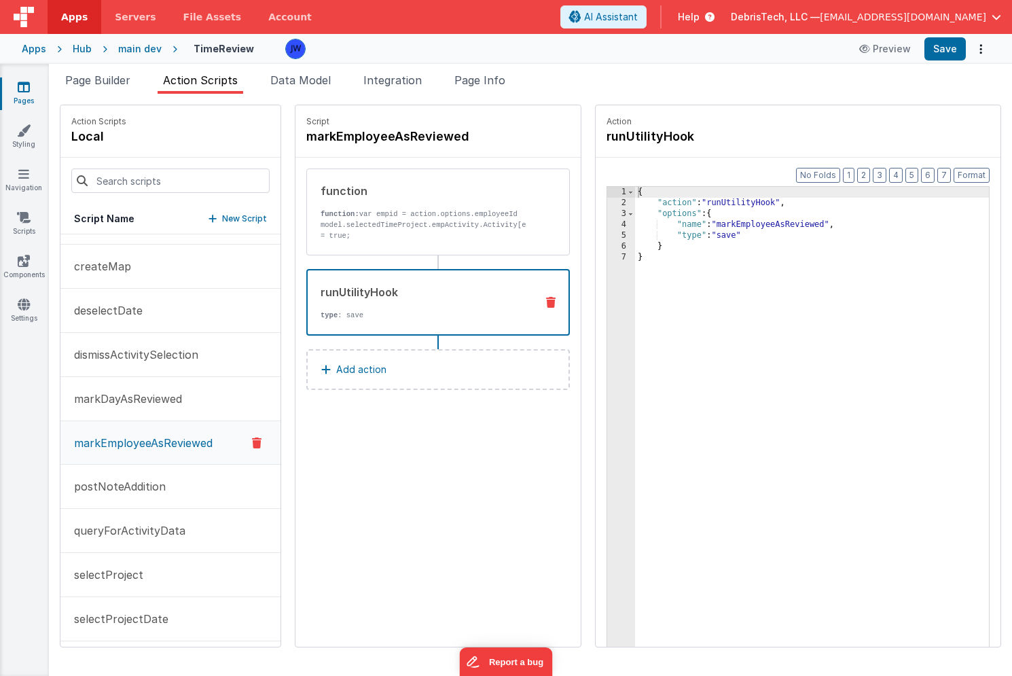
click at [690, 256] on div "{ "action" : "runUtilityHook" , "options" : { "name" : "markEmployeeAsReviewed"…" at bounding box center [825, 449] width 380 height 524
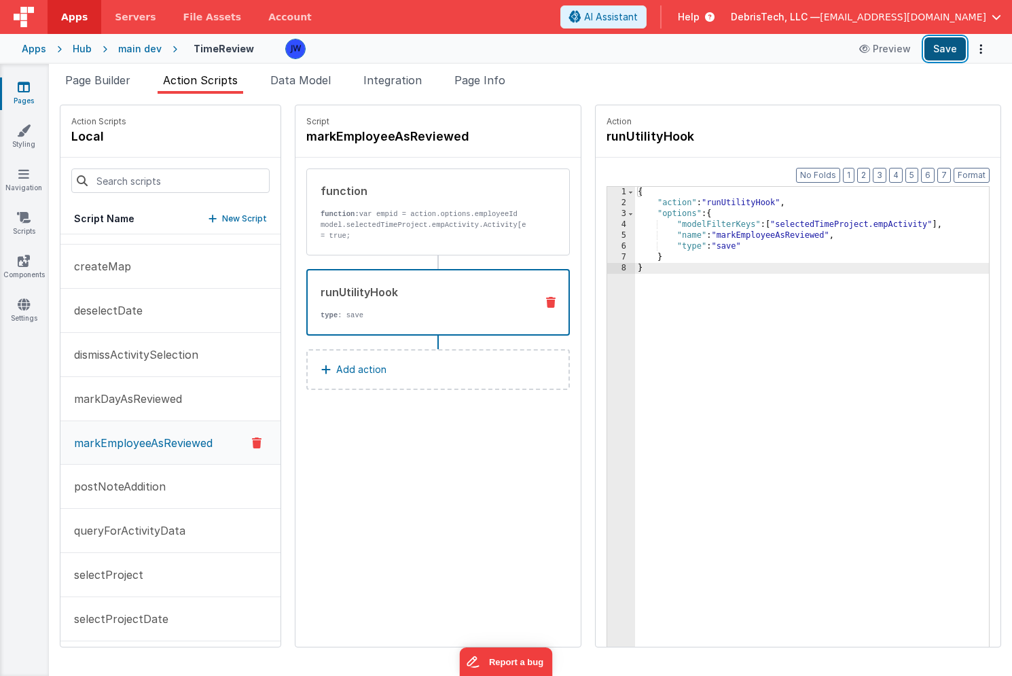
click at [936, 48] on button "Save" at bounding box center [944, 48] width 41 height 23
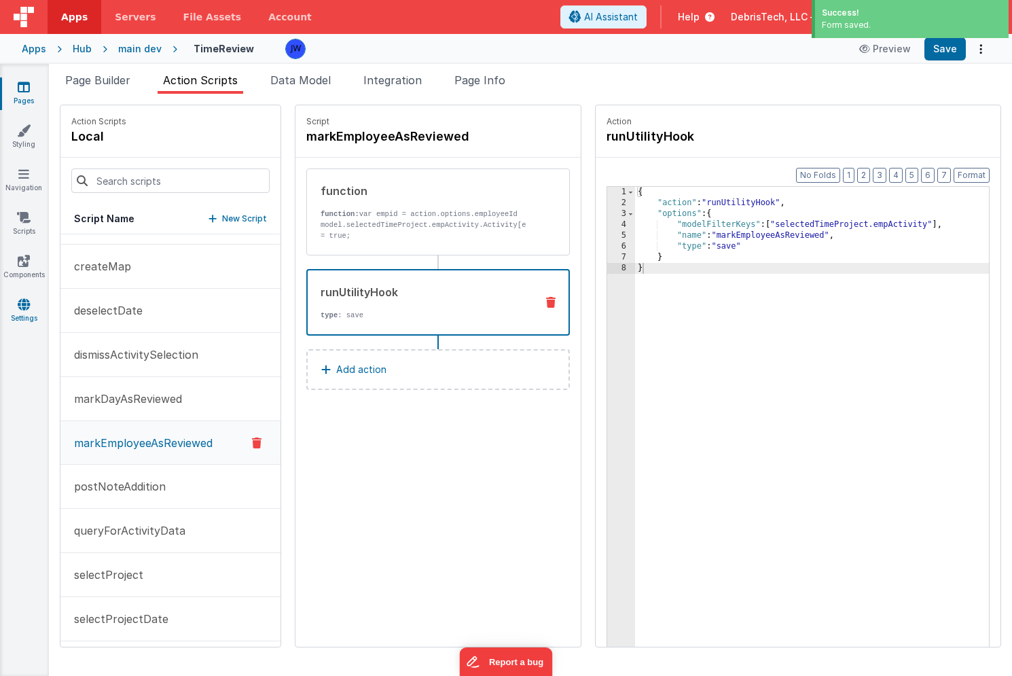
click at [21, 307] on icon at bounding box center [24, 304] width 12 height 14
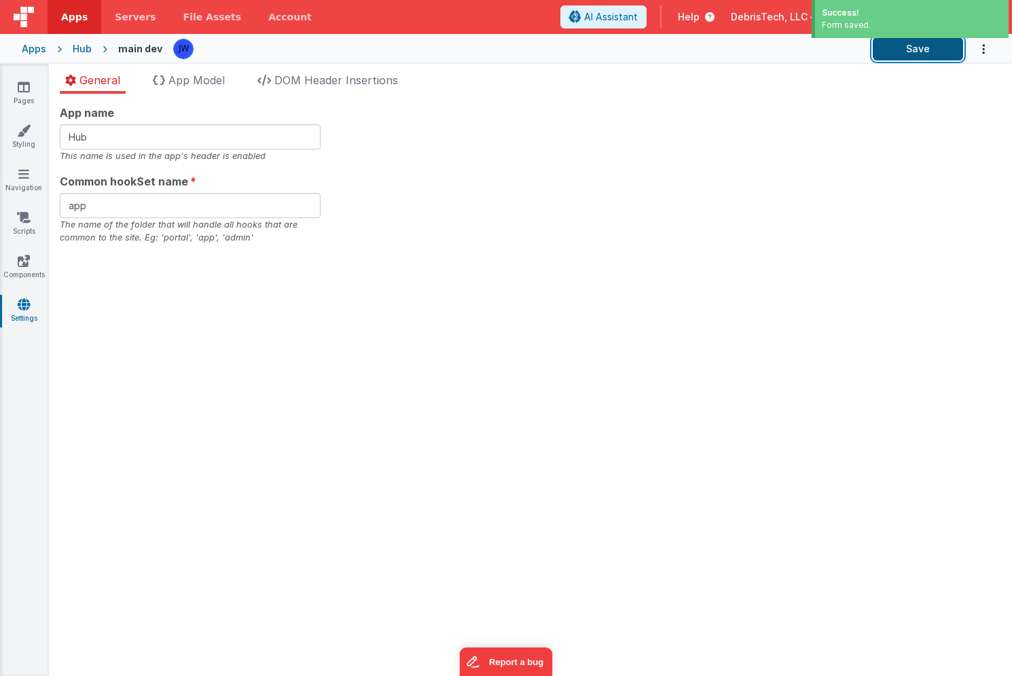
click at [929, 60] on button "Save" at bounding box center [918, 48] width 90 height 23
click at [24, 178] on icon at bounding box center [23, 174] width 11 height 14
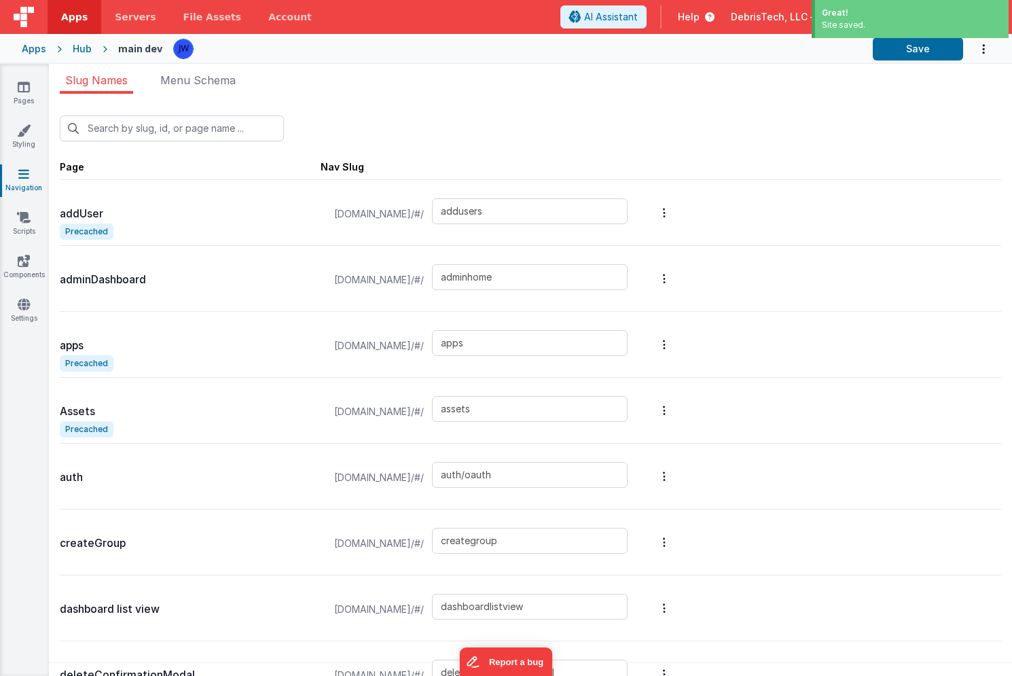
click at [18, 72] on div "Pages Styling Navigation Scripts Components Settings" at bounding box center [24, 370] width 49 height 612
click at [18, 81] on icon at bounding box center [24, 87] width 12 height 14
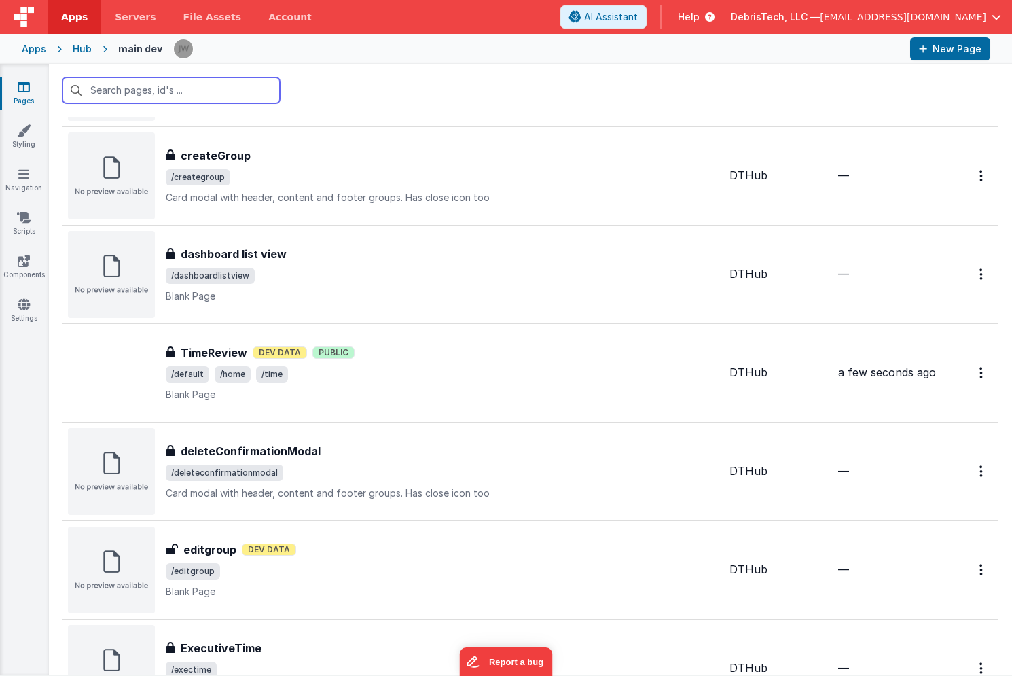
scroll to position [520, 0]
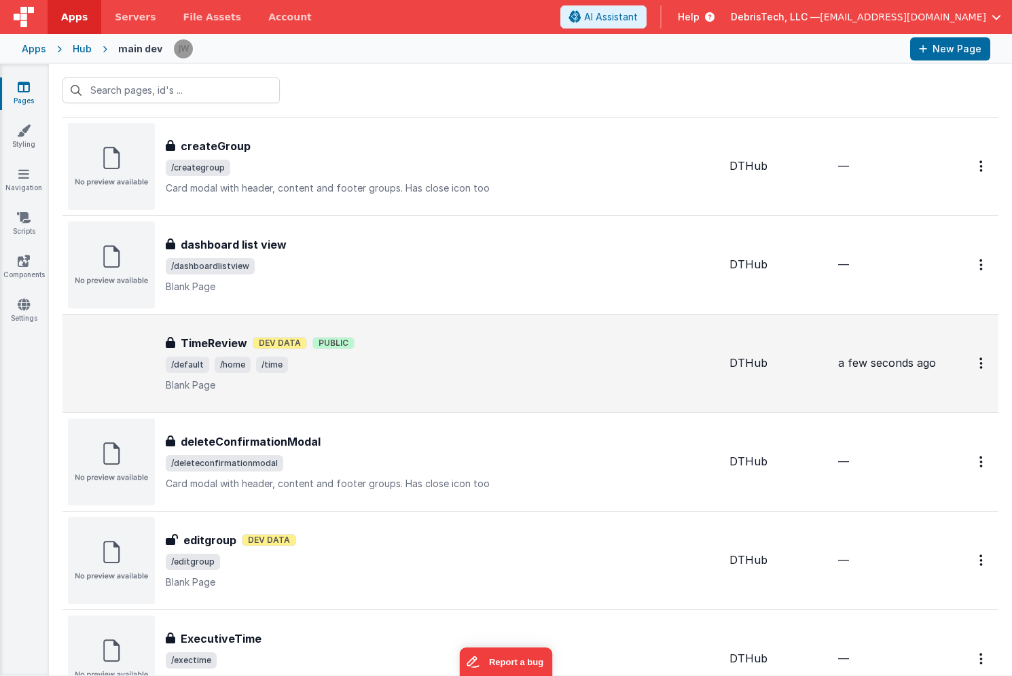
click at [450, 380] on p "Blank Page" at bounding box center [442, 385] width 553 height 14
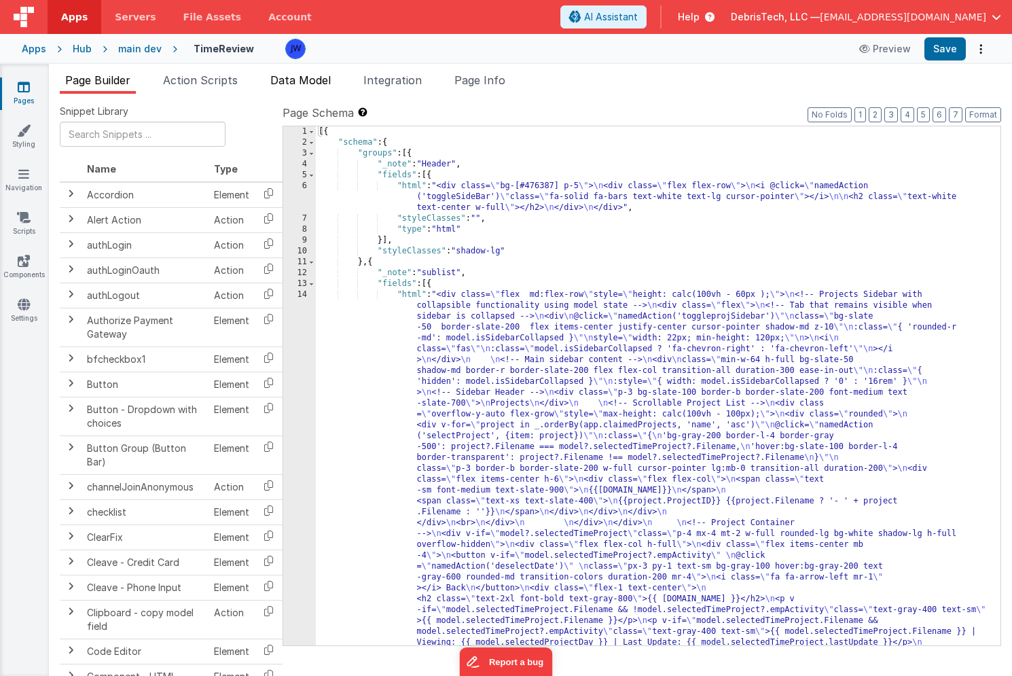
click at [312, 75] on span "Data Model" at bounding box center [300, 80] width 60 height 14
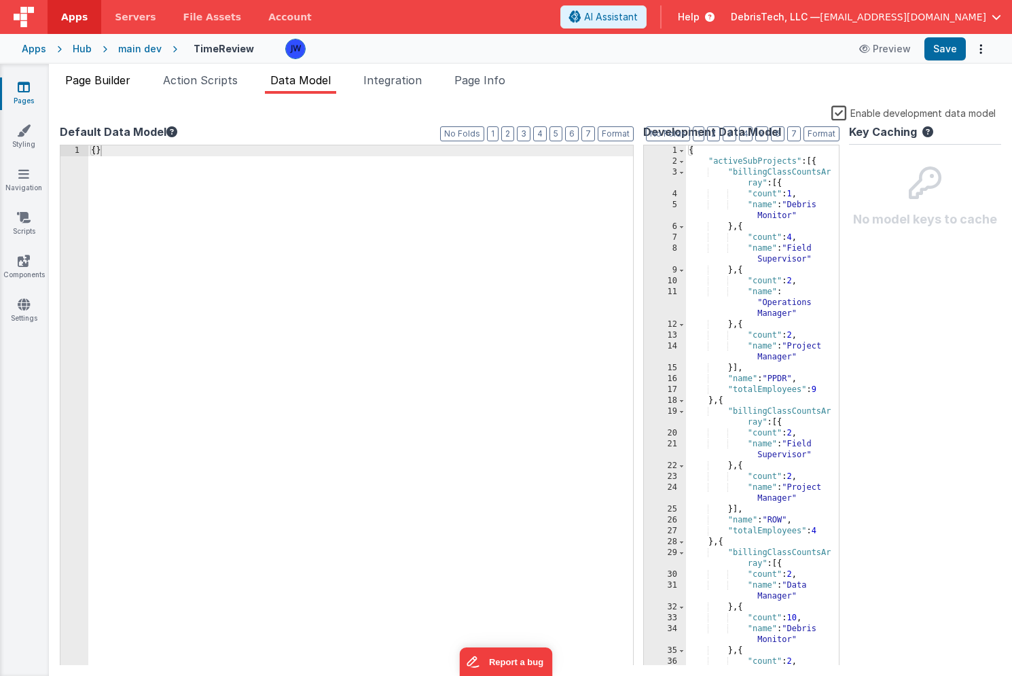
click at [102, 81] on span "Page Builder" at bounding box center [97, 80] width 65 height 14
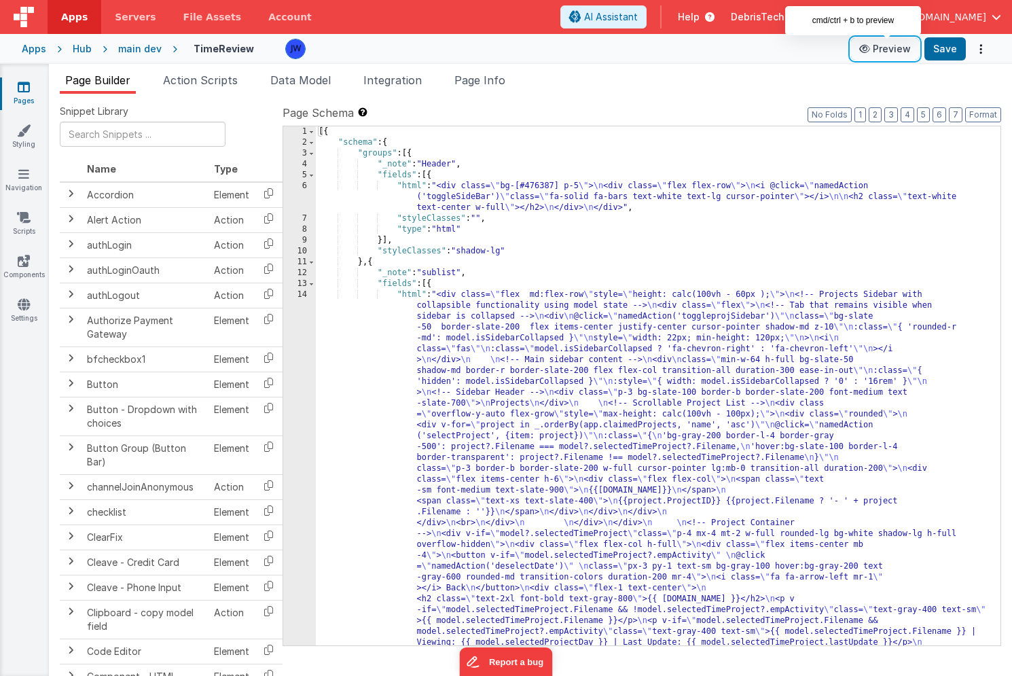
click at [886, 50] on button "Preview" at bounding box center [885, 49] width 68 height 22
click at [206, 82] on span "Action Scripts" at bounding box center [200, 80] width 75 height 14
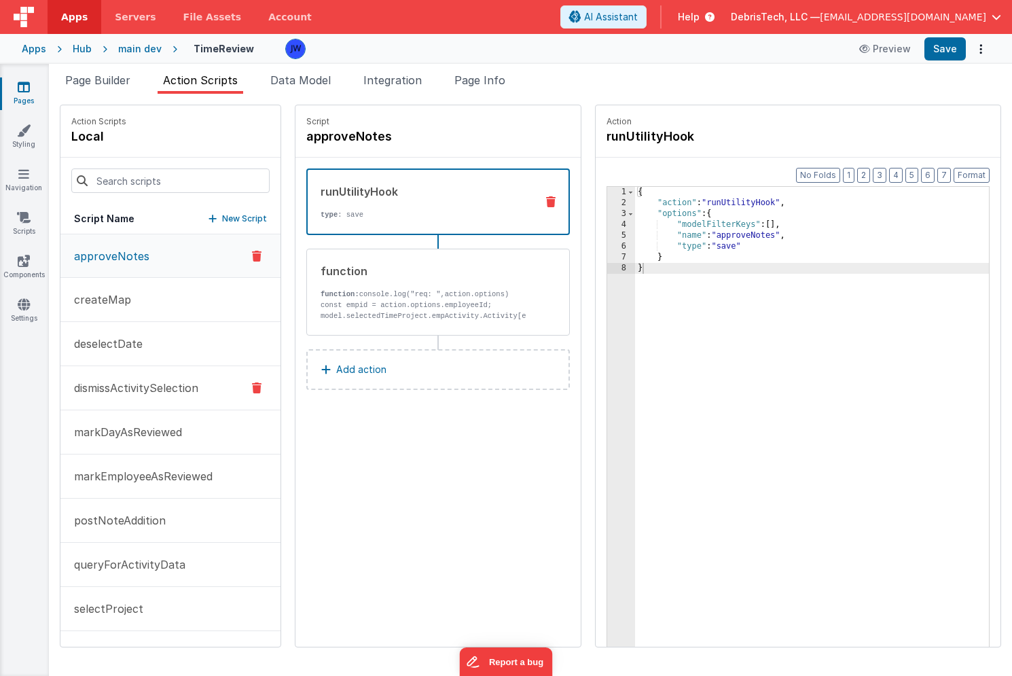
click at [155, 377] on button "dismissActivitySelection" at bounding box center [170, 388] width 220 height 44
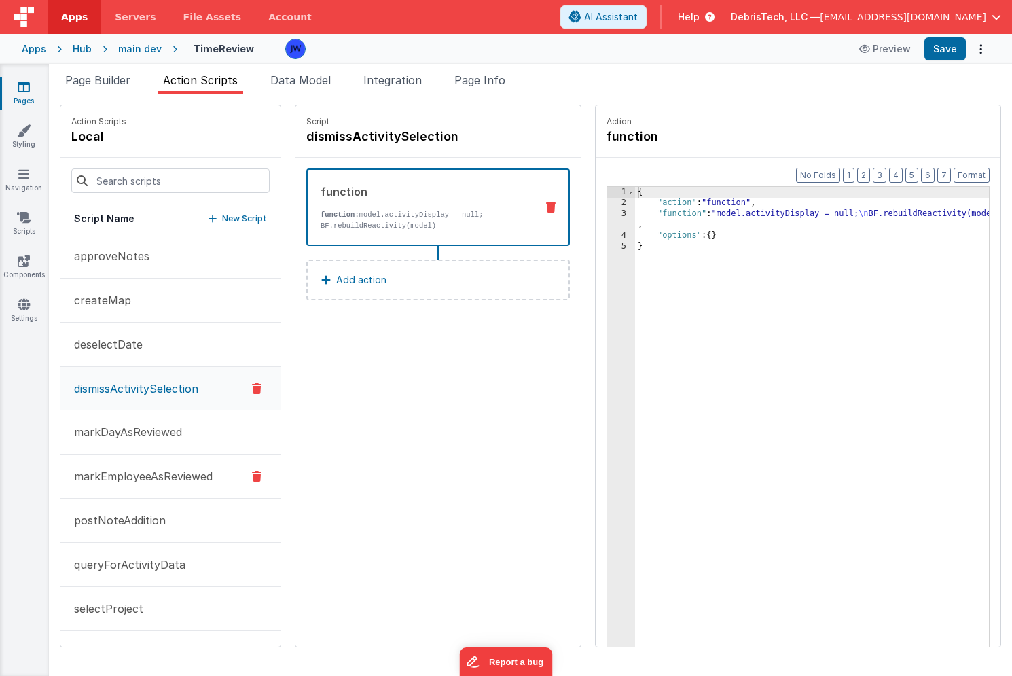
click at [152, 490] on button "markEmployeeAsReviewed" at bounding box center [170, 476] width 220 height 44
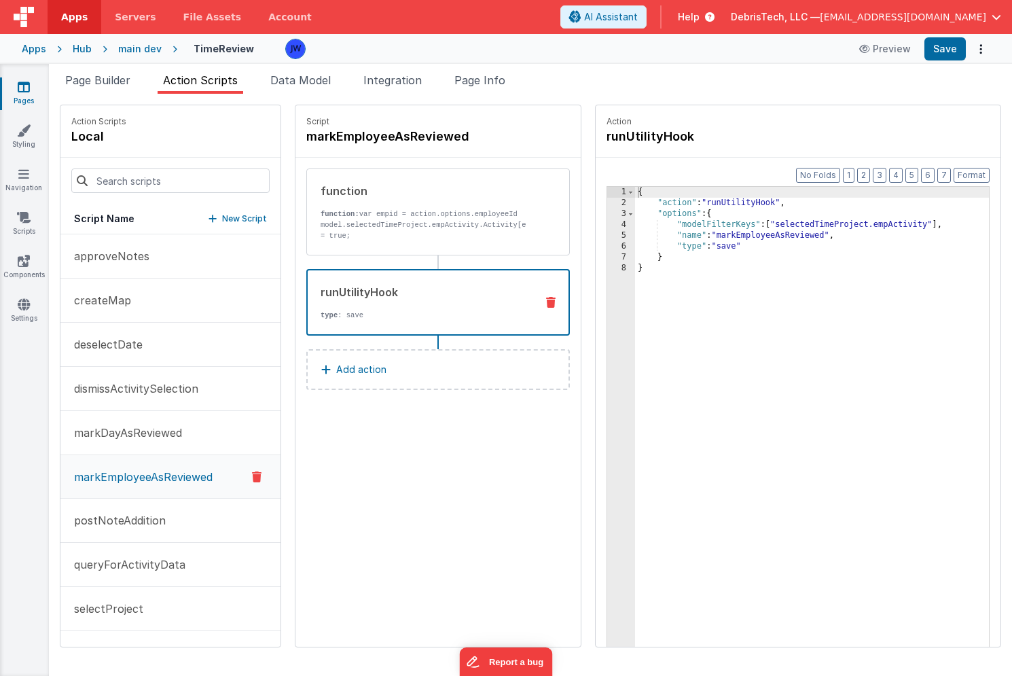
click at [366, 285] on div "runUtilityHook" at bounding box center [423, 292] width 204 height 16
click at [700, 225] on div "{ "action" : "runUtilityHook" , "options" : { "modelFilterKeys" : [ "selectedTi…" at bounding box center [825, 449] width 380 height 524
click at [946, 231] on div "{ "action" : "runUtilityHook" , "options" : { "modelFilterKeys" : [ "selectedTi…" at bounding box center [825, 449] width 380 height 524
click at [943, 226] on div "{ "action" : "runUtilityHook" , "options" : { "modelFilterKeys" : [ "selectedTi…" at bounding box center [825, 449] width 380 height 524
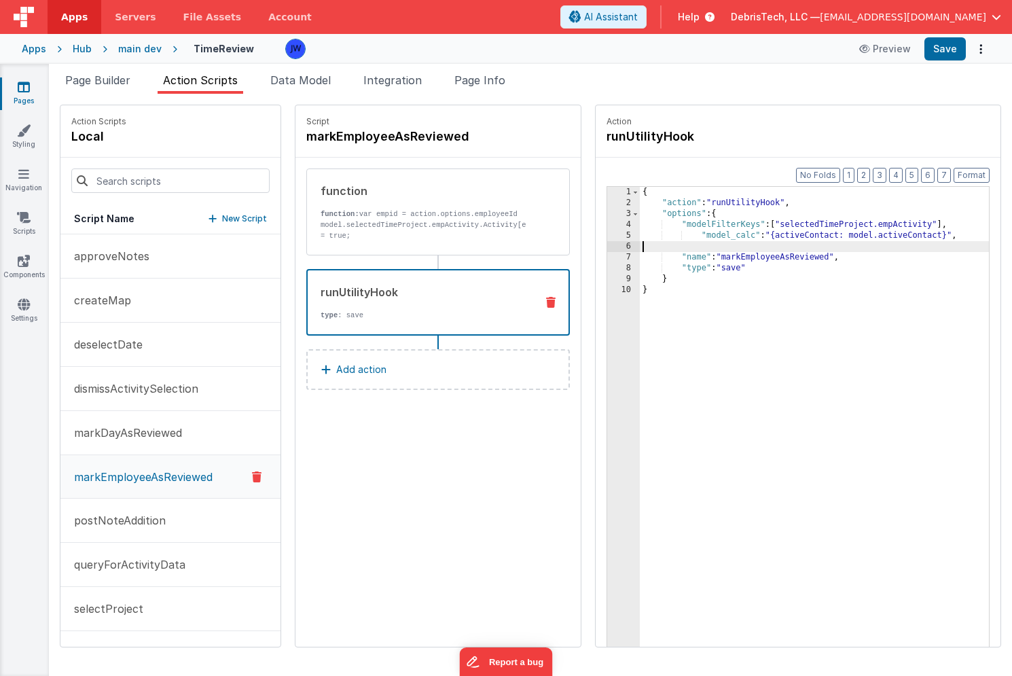
click at [676, 238] on div "{ "action" : "runUtilityHook" , "options" : { "modelFilterKeys" : [ "selectedTi…" at bounding box center [827, 449] width 375 height 524
click at [672, 249] on div "{ "action" : "runUtilityHook" , "options" : { "modelFilterKeys" : [ "selectedTi…" at bounding box center [827, 449] width 375 height 524
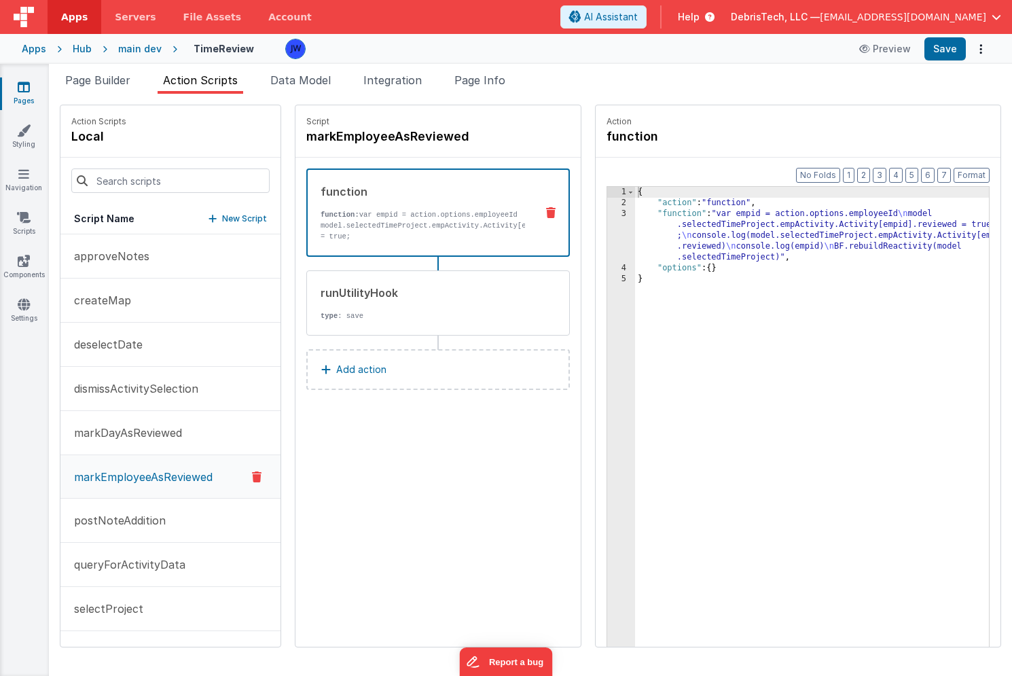
click at [437, 201] on div "function function: var empid = action.options.employeeId model.selectedTimeProj…" at bounding box center [416, 212] width 217 height 58
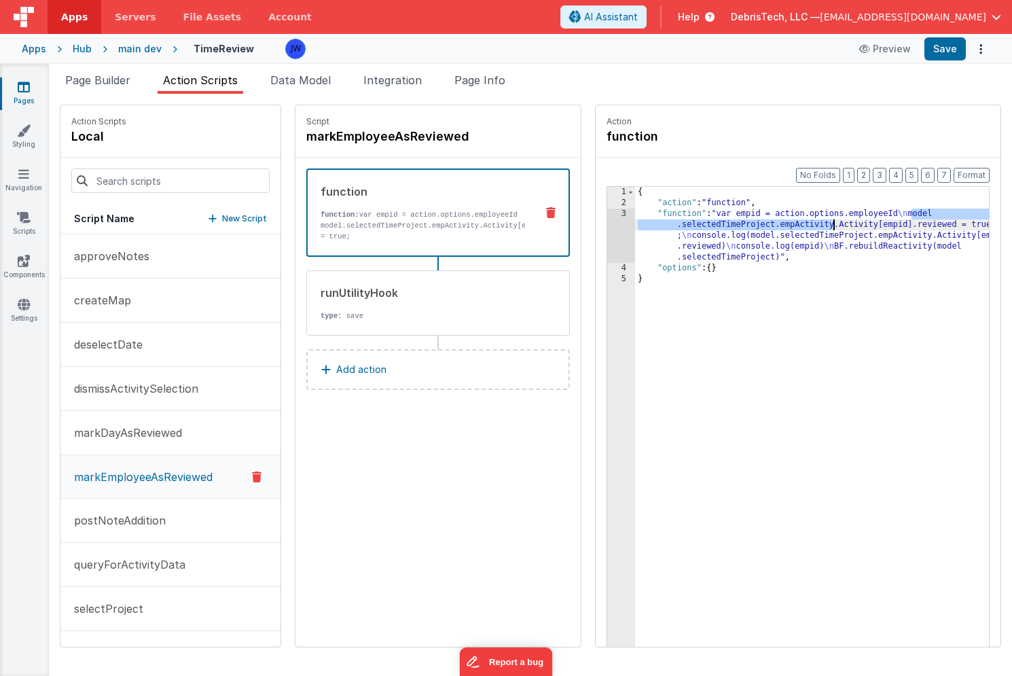
drag, startPoint x: 886, startPoint y: 213, endPoint x: 808, endPoint y: 220, distance: 77.7
click at [808, 220] on div "{ "action" : "function" , "function" : "var empid = action.options.employeeId \…" at bounding box center [825, 449] width 380 height 524
click at [376, 296] on div "runUtilityHook" at bounding box center [423, 293] width 205 height 16
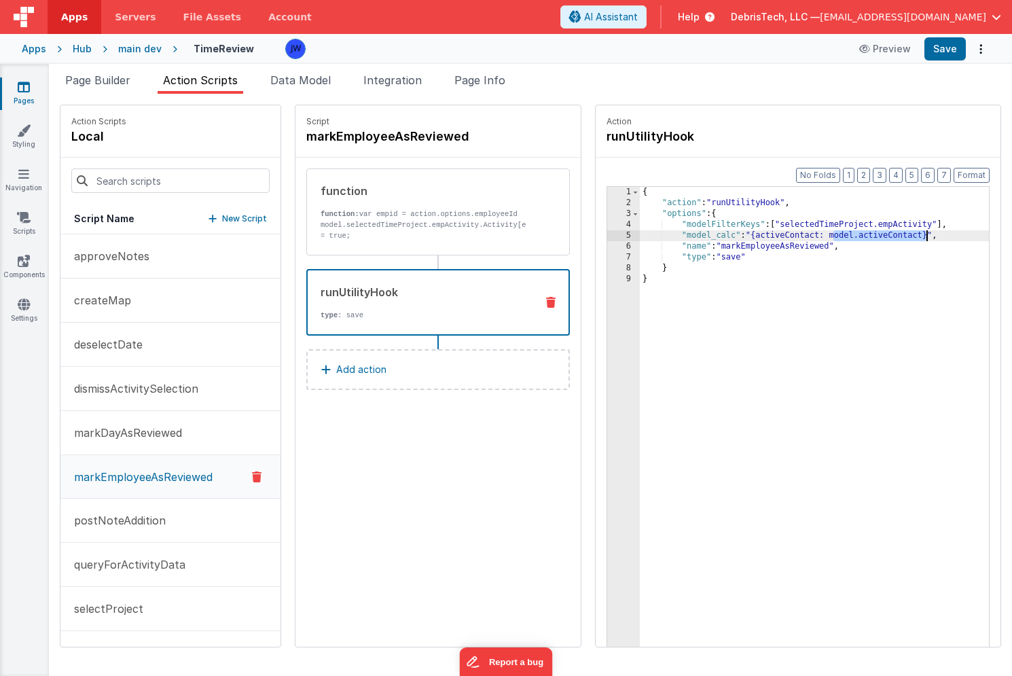
drag, startPoint x: 809, startPoint y: 236, endPoint x: 901, endPoint y: 235, distance: 92.4
click at [901, 235] on div "{ "action" : "runUtilityHook" , "options" : { "modelFilterKeys" : [ "selectedTi…" at bounding box center [827, 449] width 375 height 524
click at [705, 248] on div "{ "action" : "runUtilityHook" , "options" : { "modelFilterKeys" : [ "selectedTi…" at bounding box center [827, 449] width 375 height 524
click at [775, 236] on div "{ "action" : "runUtilityHook" , "options" : { "modelFilterKeys" : [ "selectedTi…" at bounding box center [827, 449] width 375 height 524
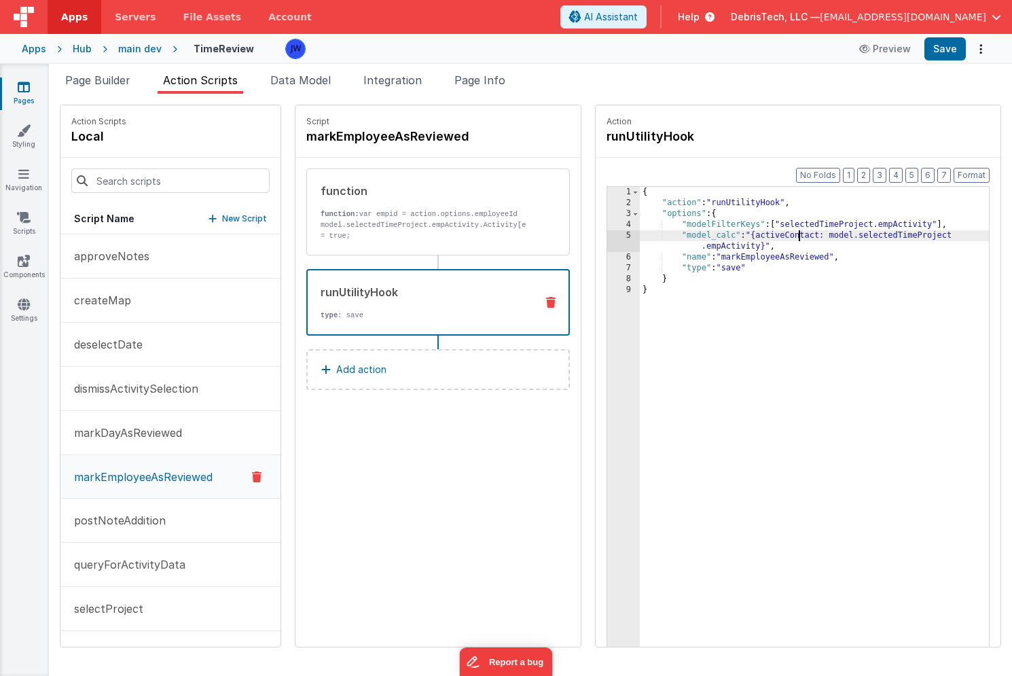
click at [775, 236] on div "{ "action" : "runUtilityHook" , "options" : { "modelFilterKeys" : [ "selectedTi…" at bounding box center [827, 449] width 375 height 524
click at [802, 225] on div "{ "action" : "runUtilityHook" , "options" : { "modelFilterKeys" : [ "selectedTi…" at bounding box center [827, 449] width 375 height 524
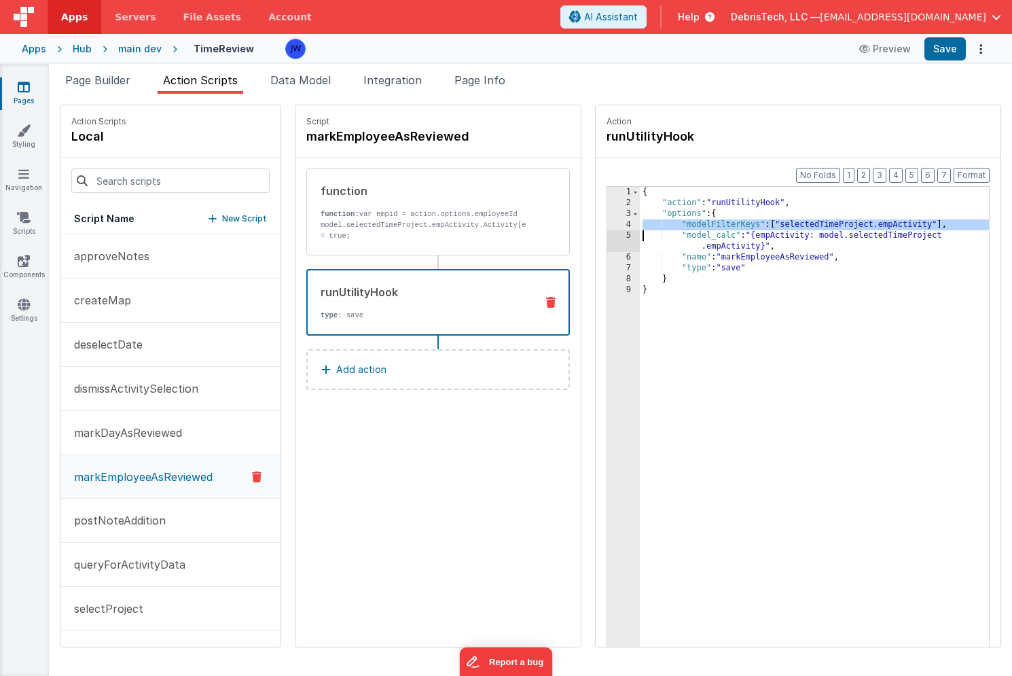
click at [802, 225] on div "{ "action" : "runUtilityHook" , "options" : { "modelFilterKeys" : [ "selectedTi…" at bounding box center [827, 449] width 375 height 524
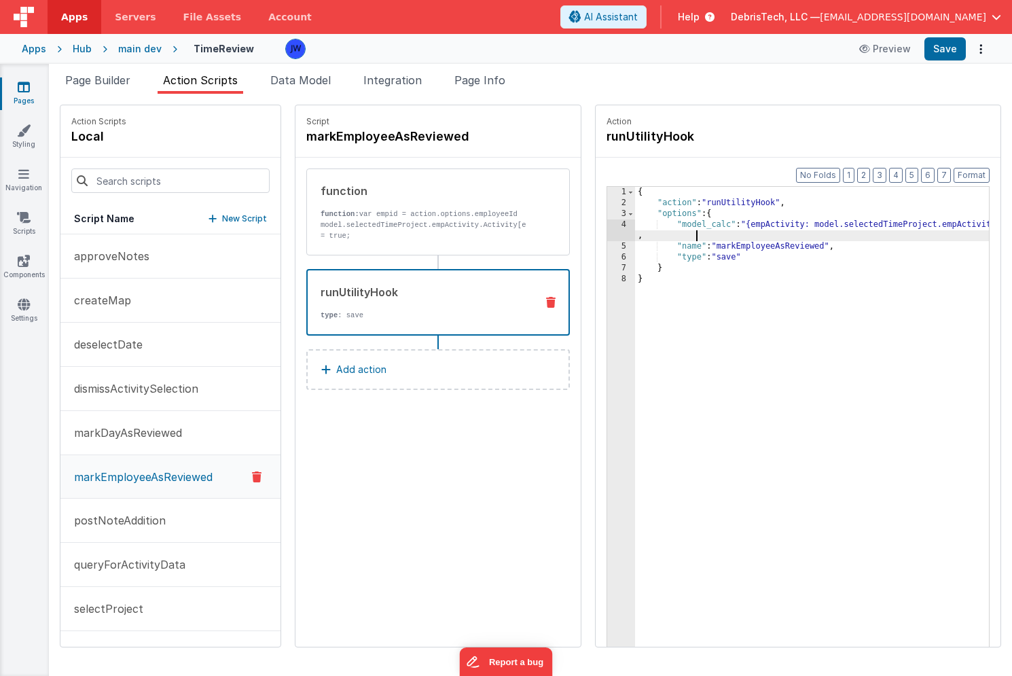
click at [666, 240] on div "{ "action" : "runUtilityHook" , "options" : { "model_calc" : "{empActivity: mod…" at bounding box center [825, 449] width 380 height 524
click at [946, 44] on button "Save" at bounding box center [944, 48] width 41 height 23
click at [387, 366] on button "Add action" at bounding box center [438, 369] width 264 height 41
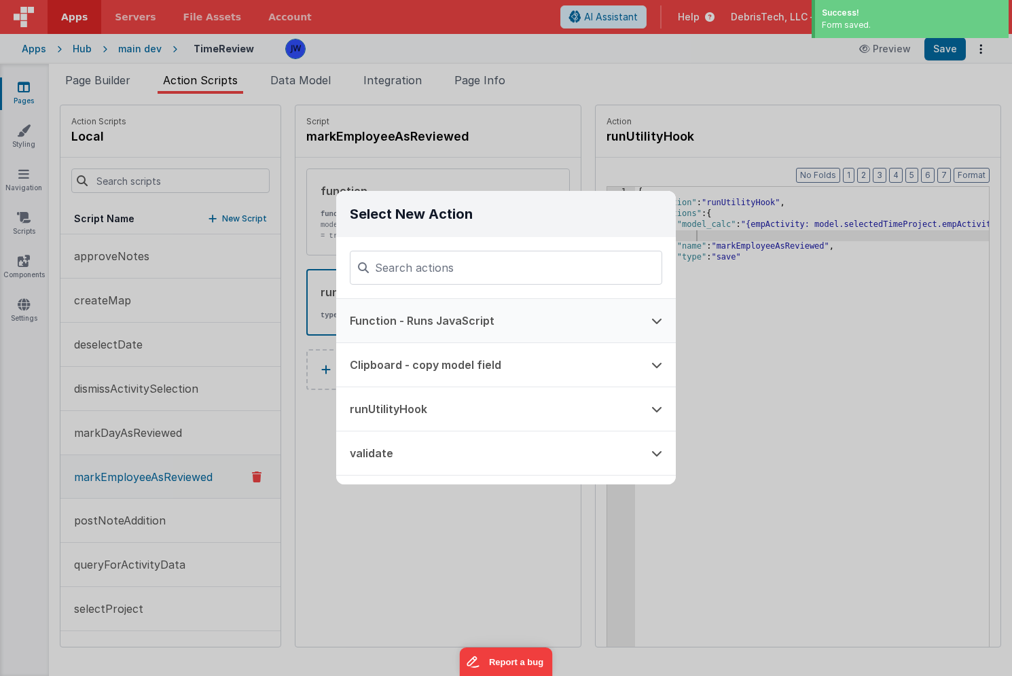
click at [450, 325] on button "Function - Runs JavaScript" at bounding box center [487, 320] width 302 height 43
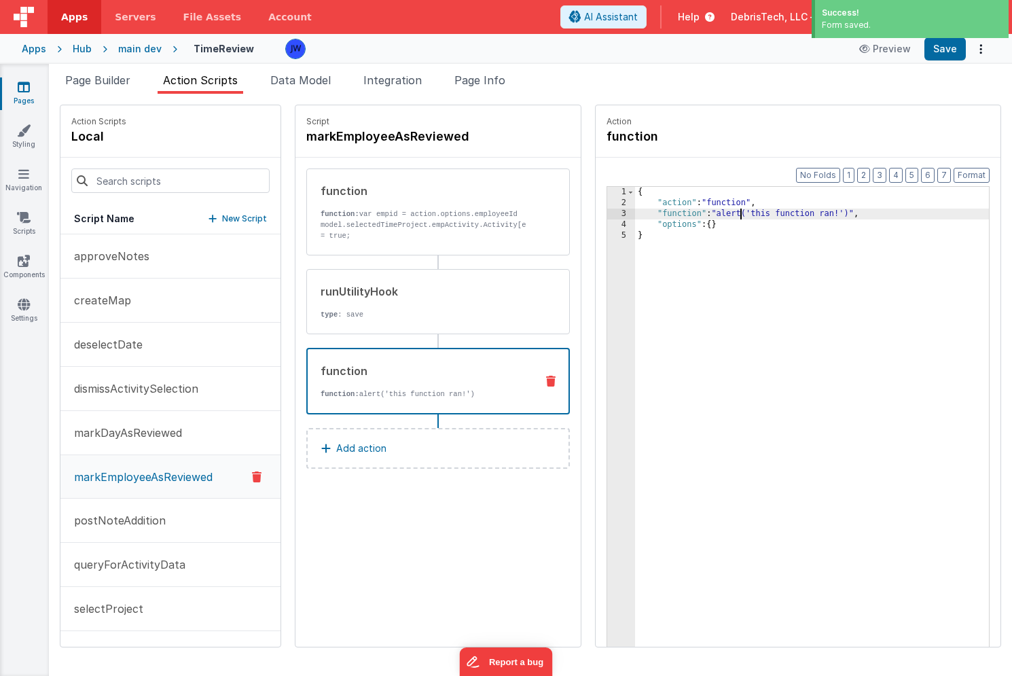
click at [716, 209] on div "{ "action" : "function" , "function" : "alert('this function ran!')" , "options…" at bounding box center [825, 449] width 380 height 524
click at [607, 212] on div "3" at bounding box center [621, 213] width 28 height 11
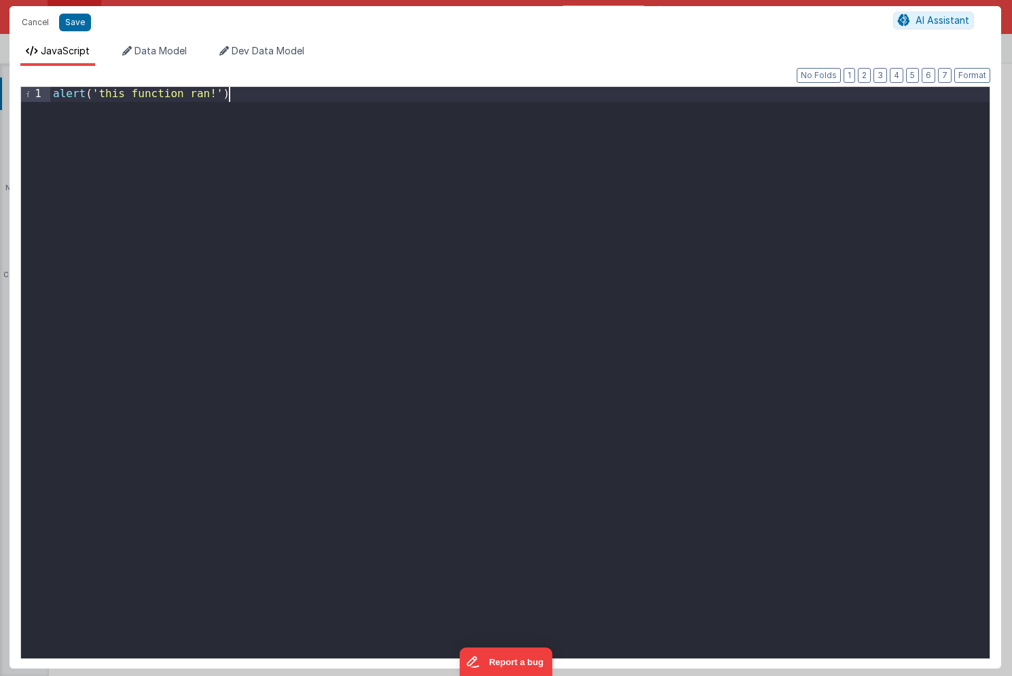
click at [587, 212] on div "alert ( 'this function ran!' )" at bounding box center [519, 386] width 939 height 599
click at [82, 21] on button "Save" at bounding box center [75, 23] width 32 height 18
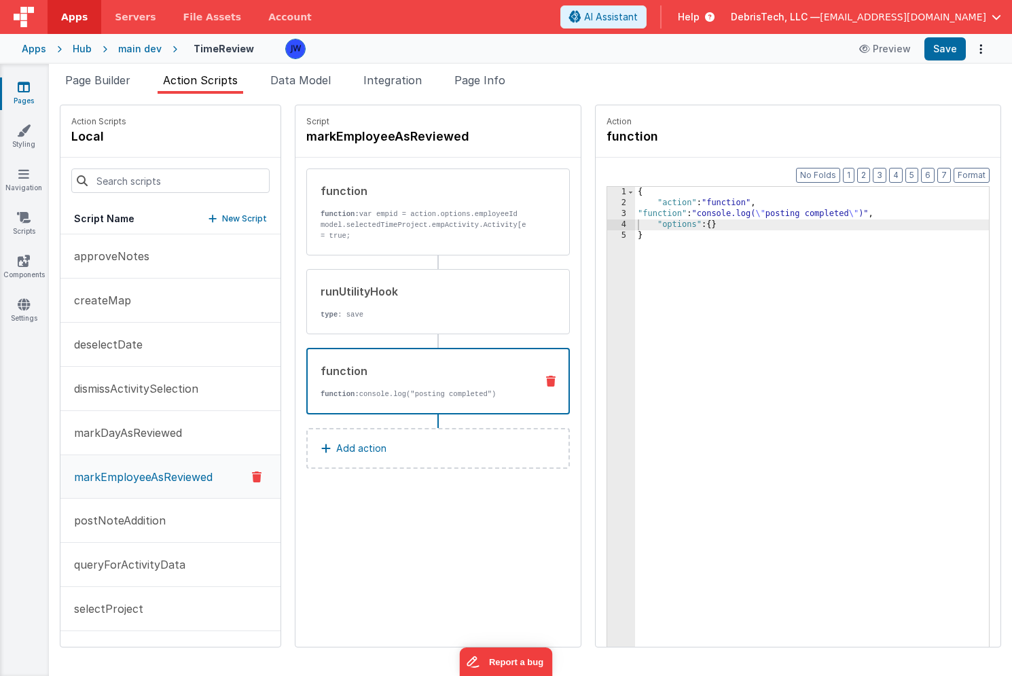
click at [962, 35] on div "Apps Hub main dev TimeReview Preview Save" at bounding box center [506, 49] width 1012 height 30
click at [950, 46] on button "Save" at bounding box center [944, 48] width 41 height 23
click at [679, 98] on div "Snippet Library Name Type Accordion Element Alert Action Action authLogin Actio…" at bounding box center [530, 385] width 963 height 582
click at [29, 304] on icon at bounding box center [24, 304] width 12 height 14
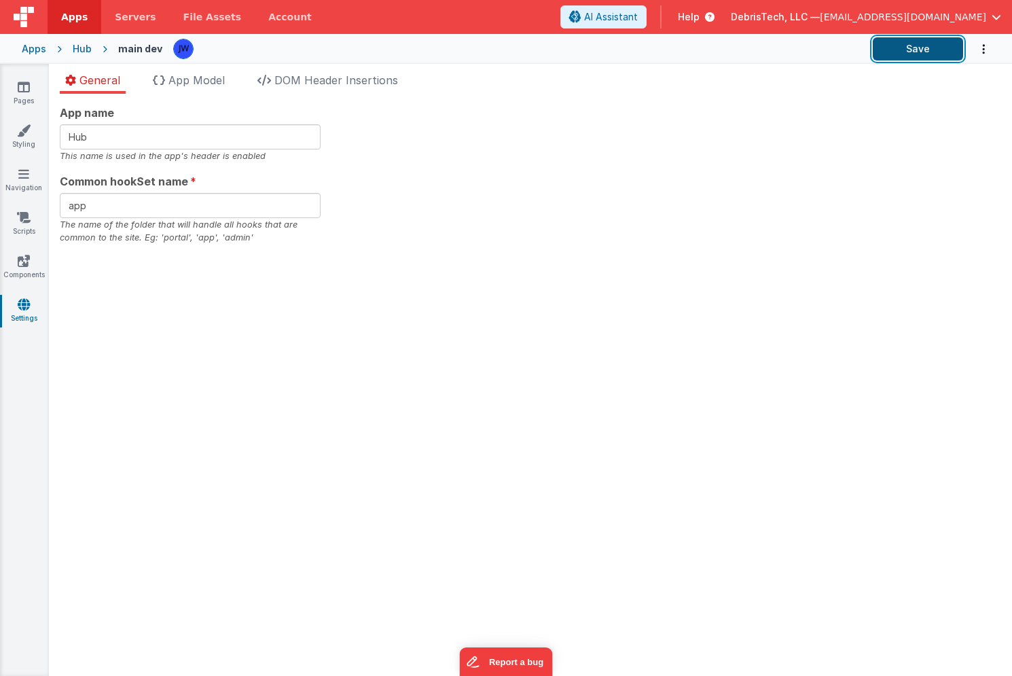
click at [954, 46] on button "Save" at bounding box center [918, 48] width 90 height 23
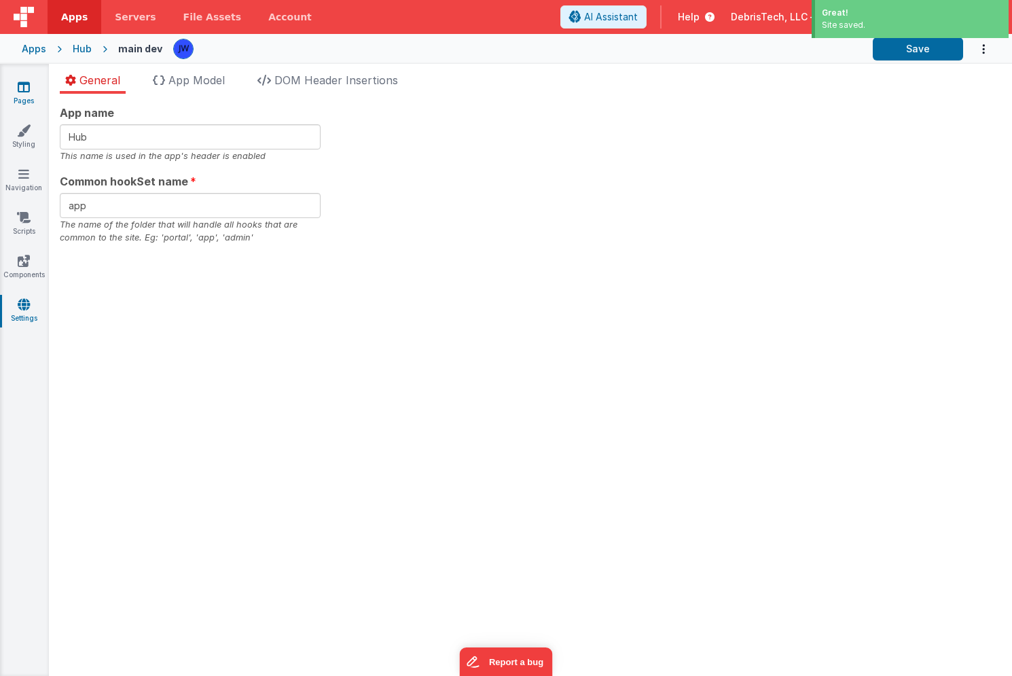
click at [23, 86] on icon at bounding box center [24, 87] width 12 height 14
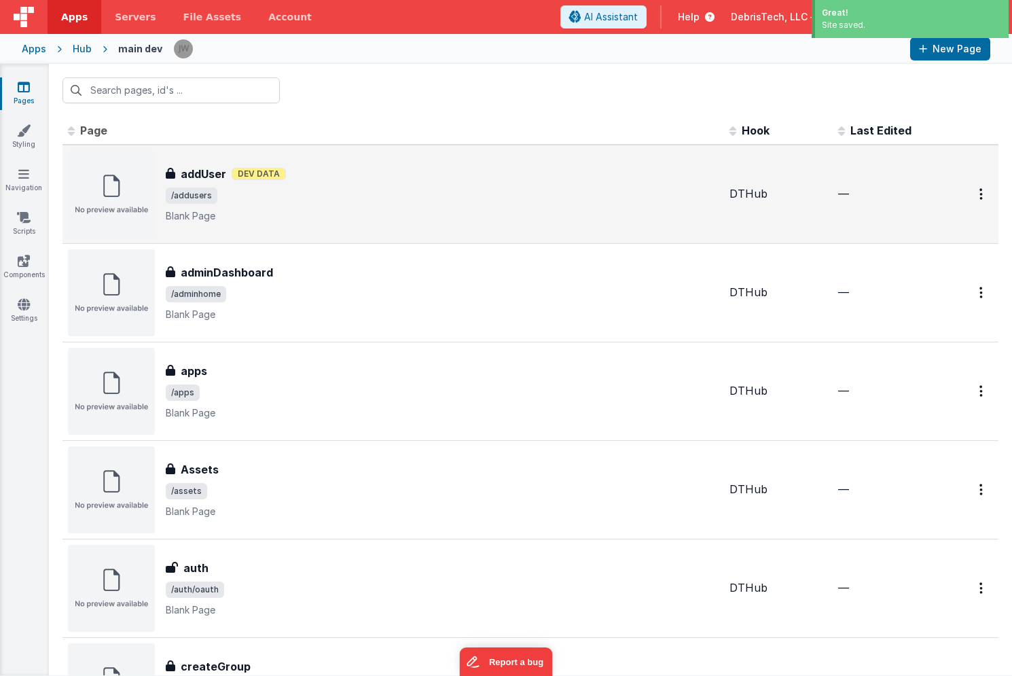
scroll to position [467, 0]
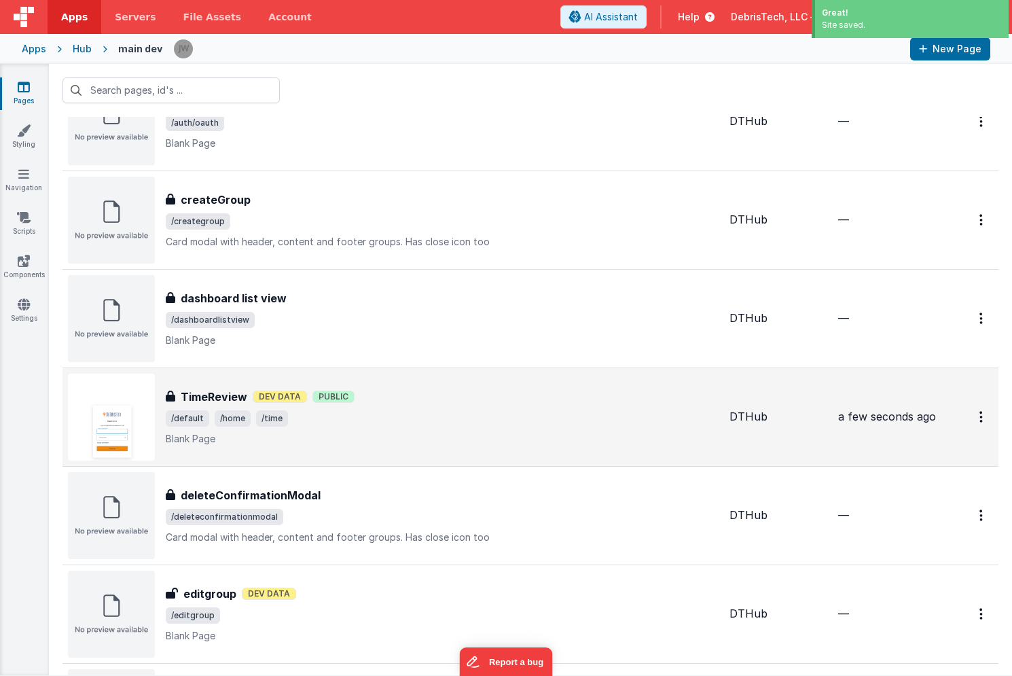
click at [381, 441] on p "Blank Page" at bounding box center [442, 439] width 553 height 14
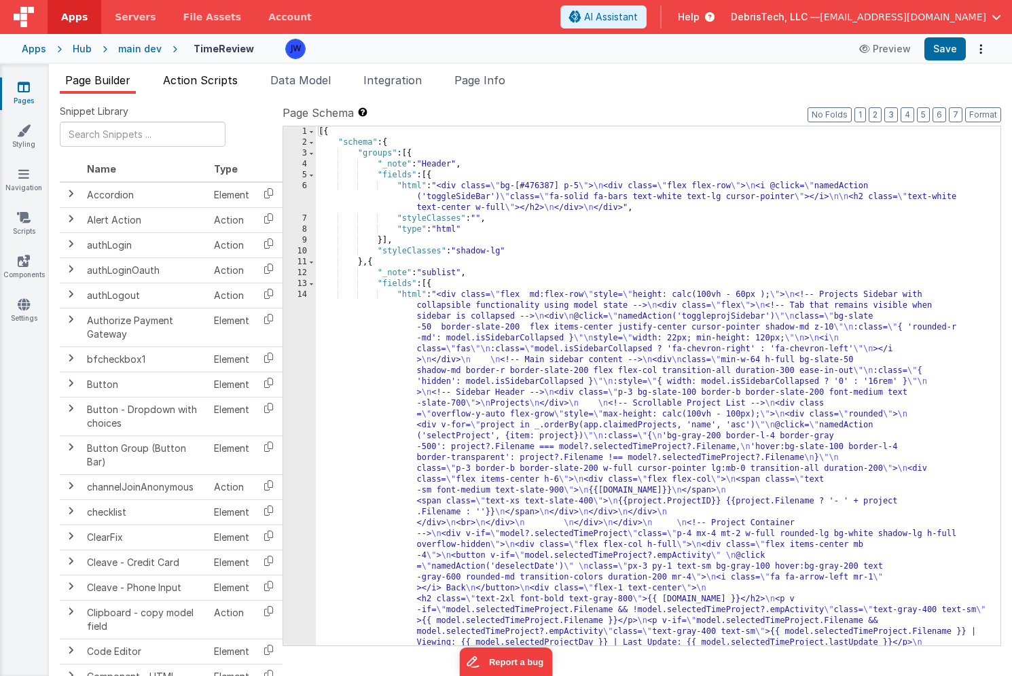
click at [220, 75] on span "Action Scripts" at bounding box center [200, 80] width 75 height 14
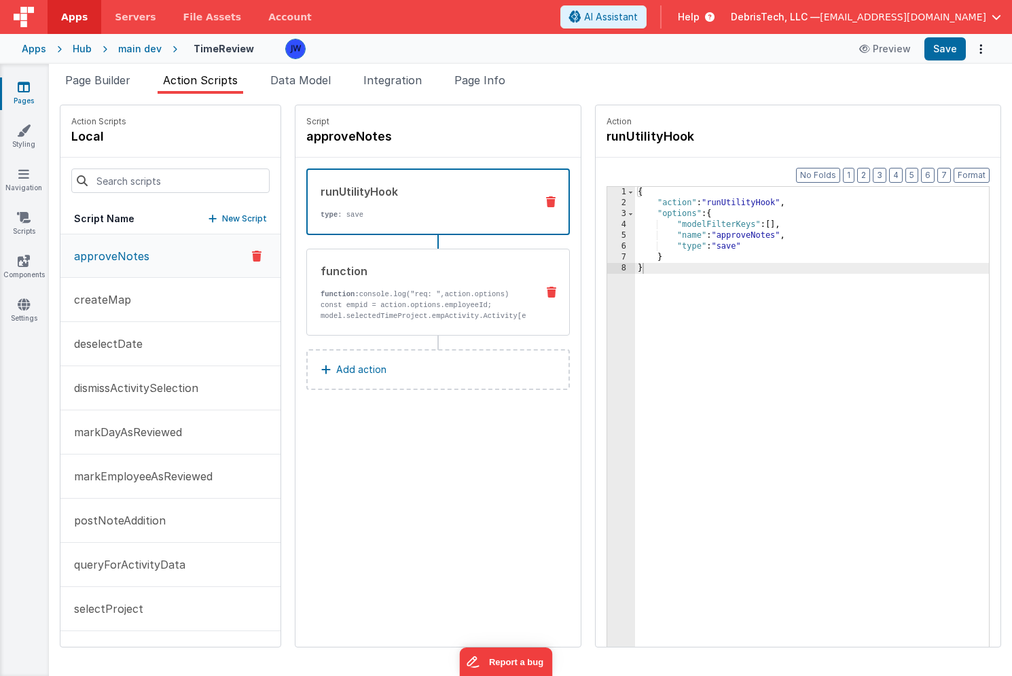
click at [431, 302] on p "function: console.log("req: ",action.options) const empid = action.options.empl…" at bounding box center [423, 310] width 205 height 43
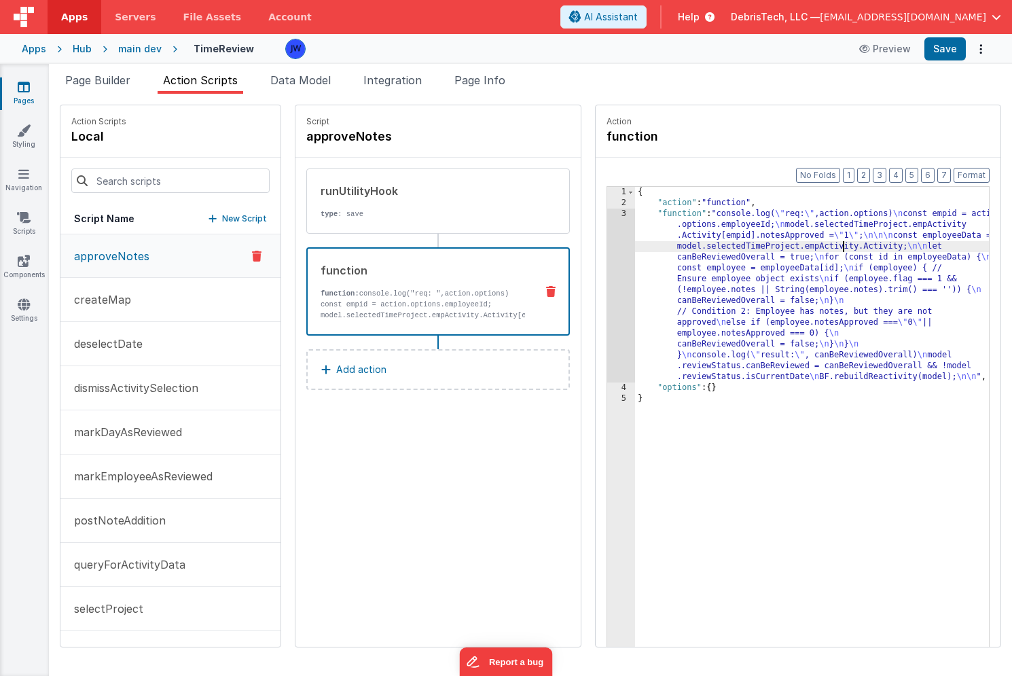
click at [818, 242] on div "{ "action" : "function" , "function" : "console.log( \" req: \" ,action.options…" at bounding box center [825, 449] width 380 height 524
click at [160, 431] on p "markDayAsReviewed" at bounding box center [124, 432] width 116 height 16
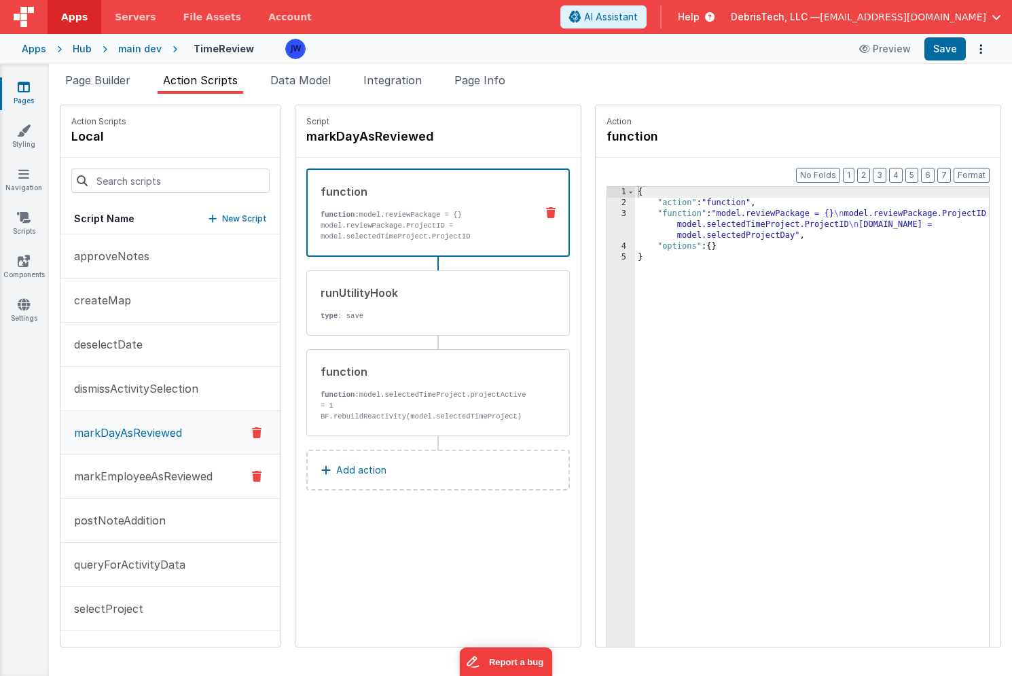
click at [164, 482] on p "markEmployeeAsReviewed" at bounding box center [139, 476] width 147 height 16
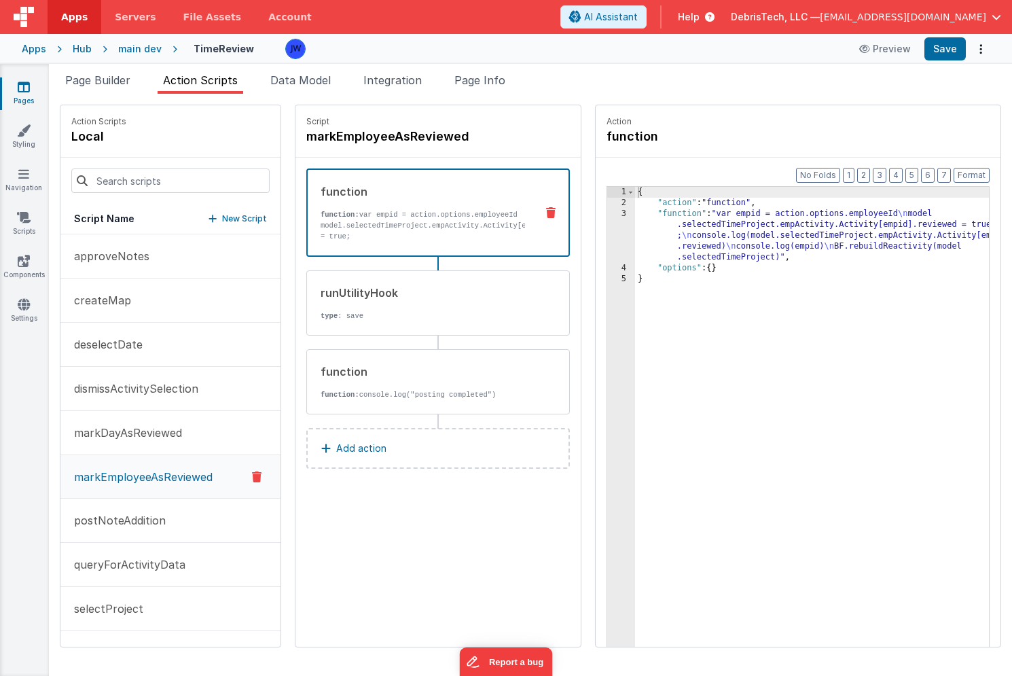
click at [765, 242] on div "{ "action" : "function" , "function" : "var empid = action.options.employeeId \…" at bounding box center [825, 449] width 380 height 524
click at [596, 235] on div "Format 7 6 5 4 3 2 1 No Folds 1 2 3 4 5 { "action" : "function" , "function" : …" at bounding box center [798, 428] width 405 height 541
click at [607, 230] on div "3" at bounding box center [621, 235] width 28 height 54
click at [338, 295] on div "runUtilityHook" at bounding box center [423, 293] width 205 height 16
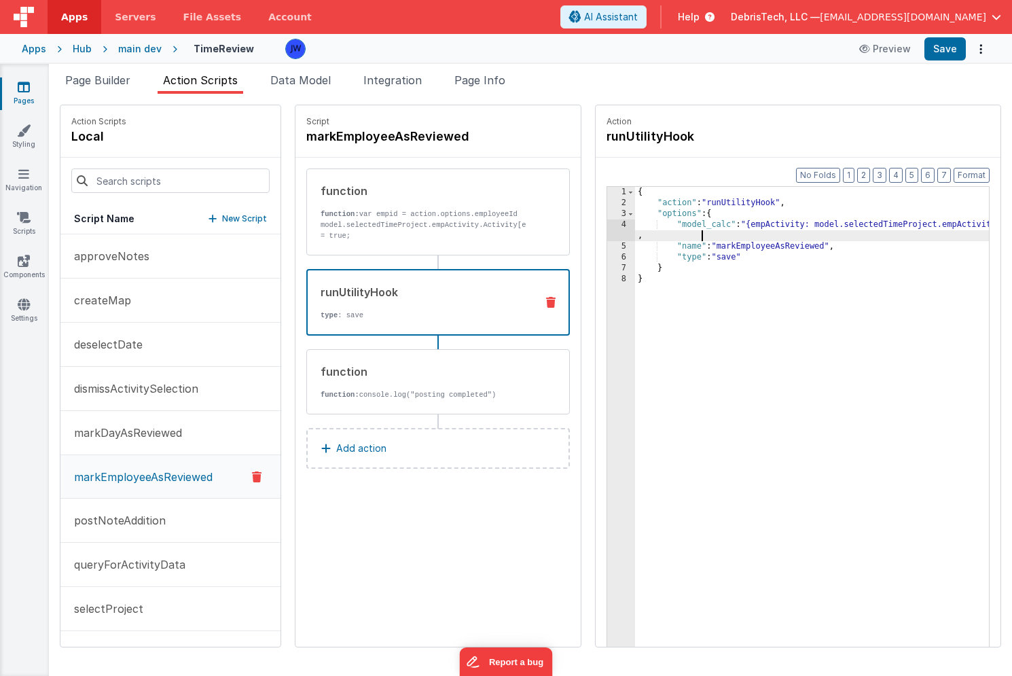
click at [696, 238] on div "{ "action" : "runUtilityHook" , "options" : { "model_calc" : "{empActivity: mod…" at bounding box center [825, 449] width 380 height 524
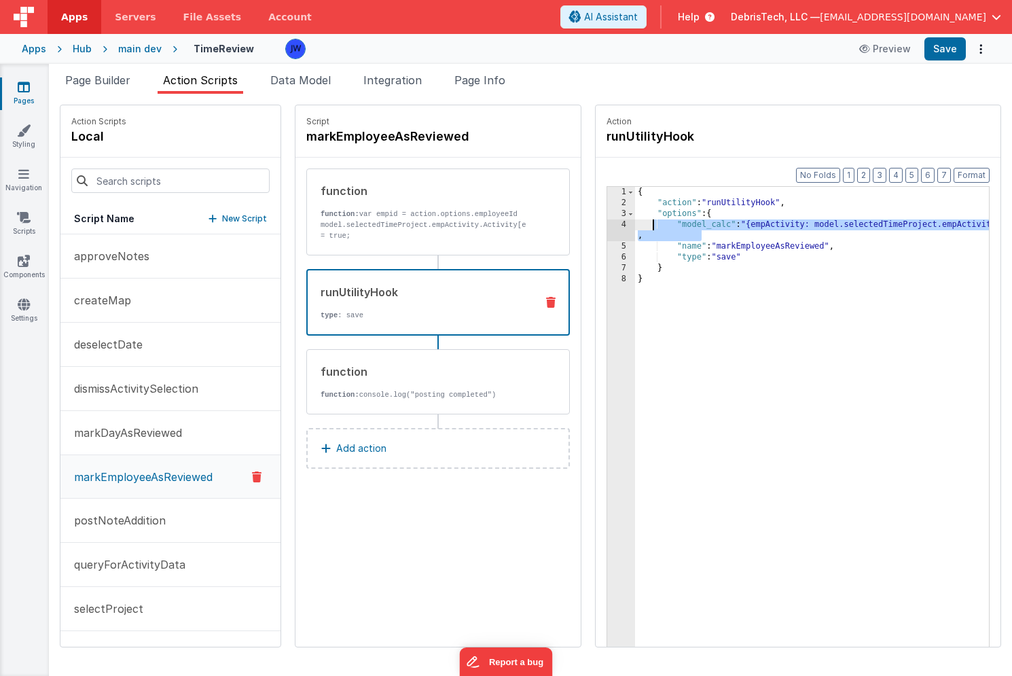
drag, startPoint x: 696, startPoint y: 236, endPoint x: 625, endPoint y: 227, distance: 71.2
click at [635, 227] on div "{ "action" : "runUtilityHook" , "options" : { "model_calc" : "{empActivity: mod…" at bounding box center [825, 449] width 380 height 524
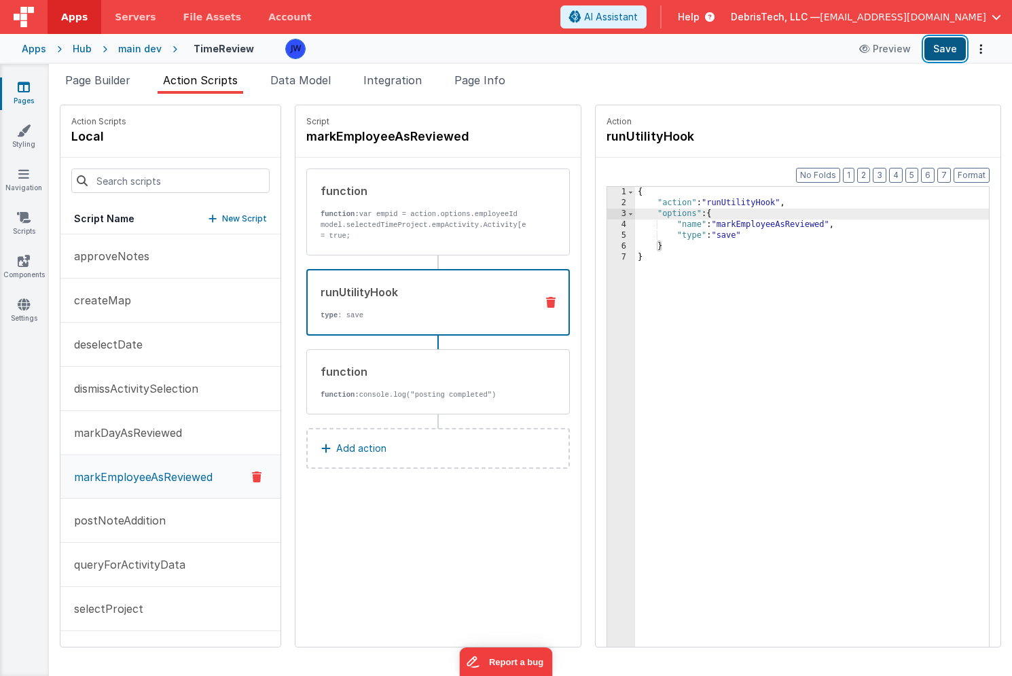
click at [939, 51] on button "Save" at bounding box center [944, 48] width 41 height 23
click at [736, 223] on div "{ "action" : "runUtilityHook" , "options" : { "name" : "markEmployeeAsReviewed"…" at bounding box center [825, 449] width 380 height 524
click at [369, 208] on div "function function: var empid = action.options.employeeId model.selectedTimeProj…" at bounding box center [416, 212] width 219 height 58
click at [357, 305] on div "runUtilityHook type : save" at bounding box center [416, 302] width 217 height 37
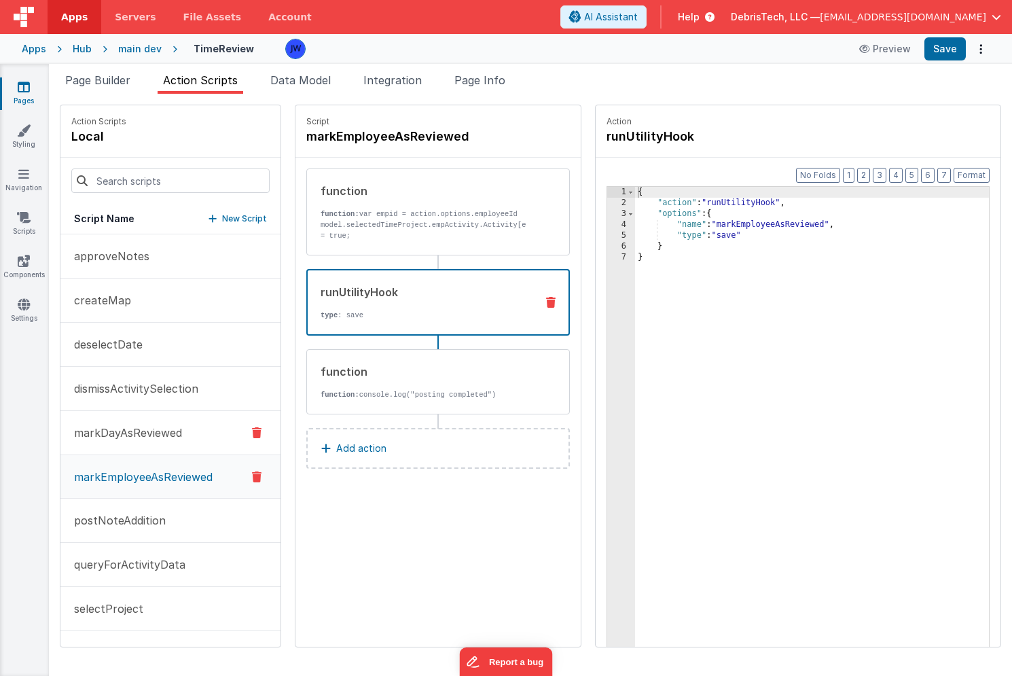
click at [181, 418] on button "markDayAsReviewed" at bounding box center [170, 433] width 220 height 44
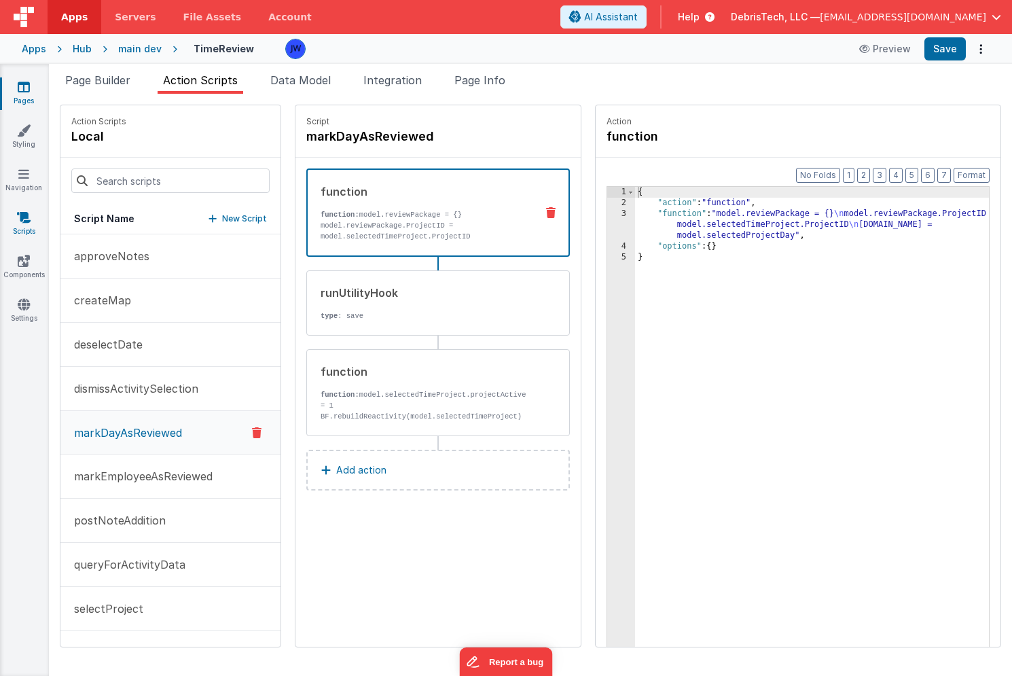
click at [33, 215] on link "Scripts" at bounding box center [23, 224] width 49 height 27
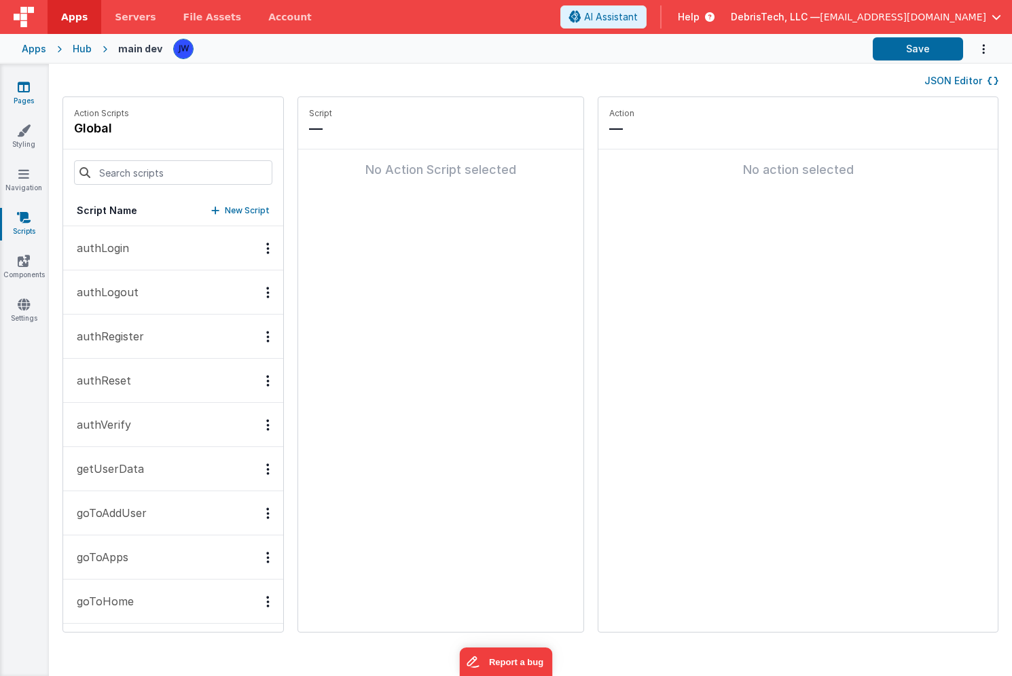
click at [31, 98] on link "Pages" at bounding box center [23, 93] width 49 height 27
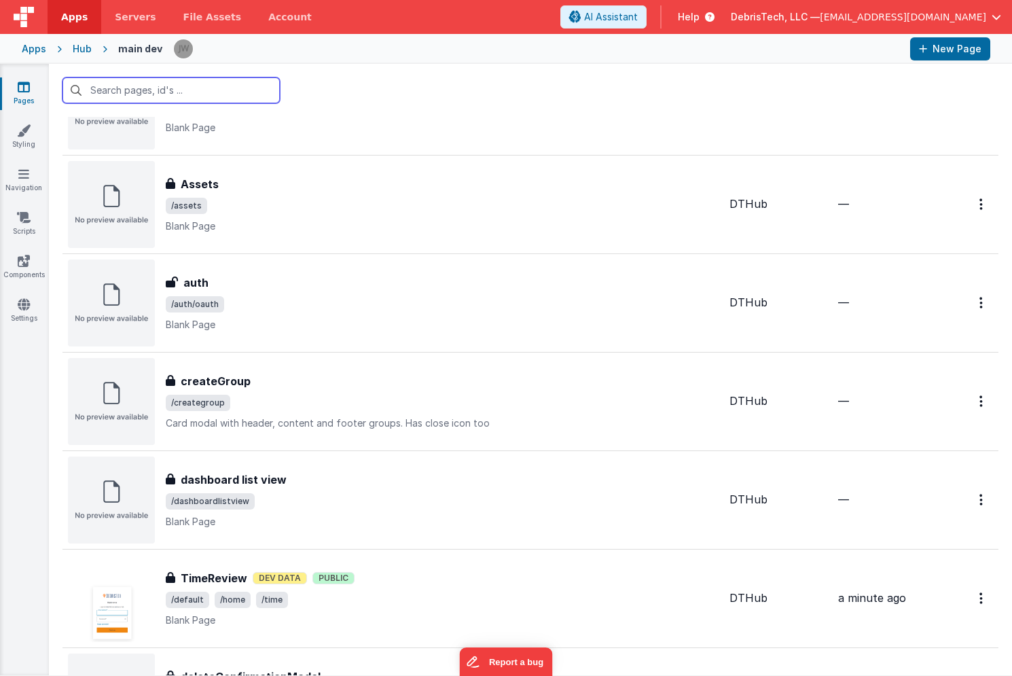
scroll to position [301, 0]
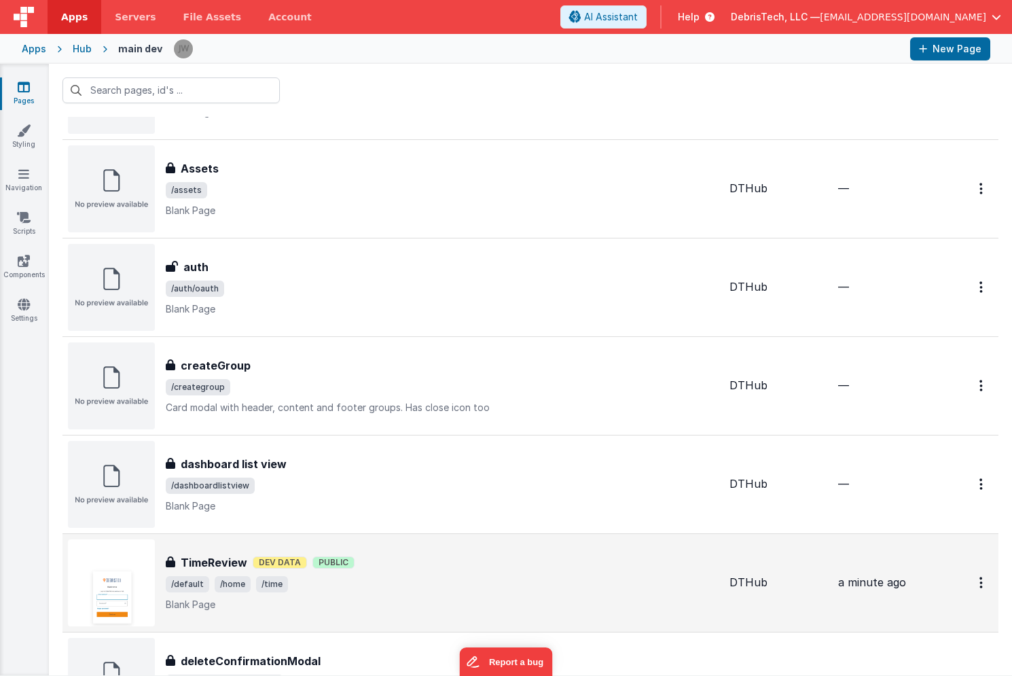
click at [379, 589] on span "/default /home /time" at bounding box center [442, 584] width 553 height 16
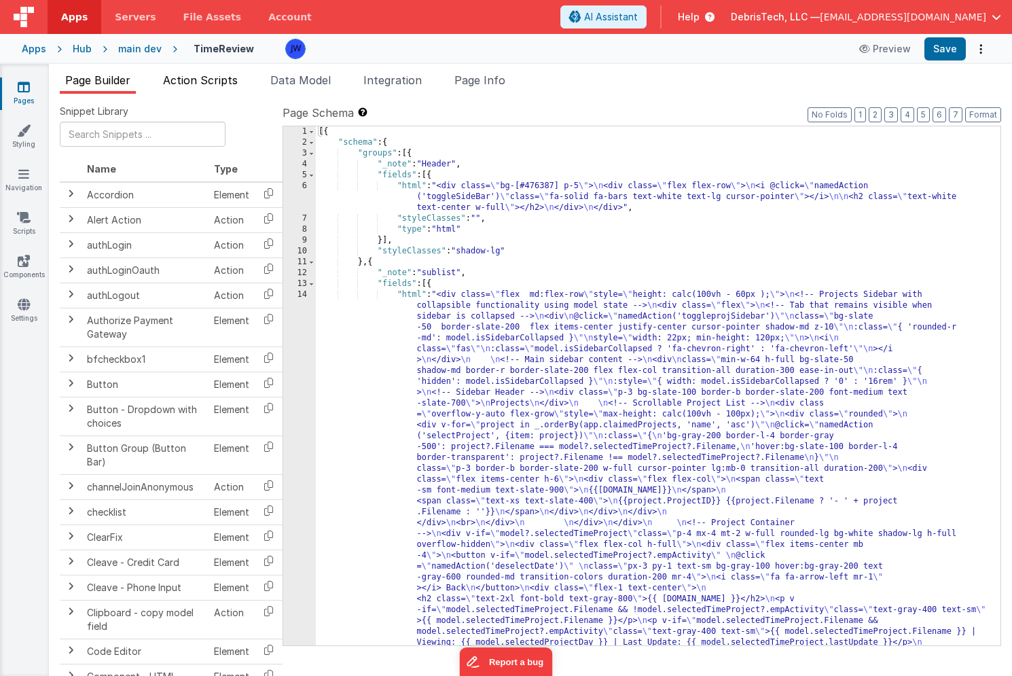
click at [202, 82] on span "Action Scripts" at bounding box center [200, 80] width 75 height 14
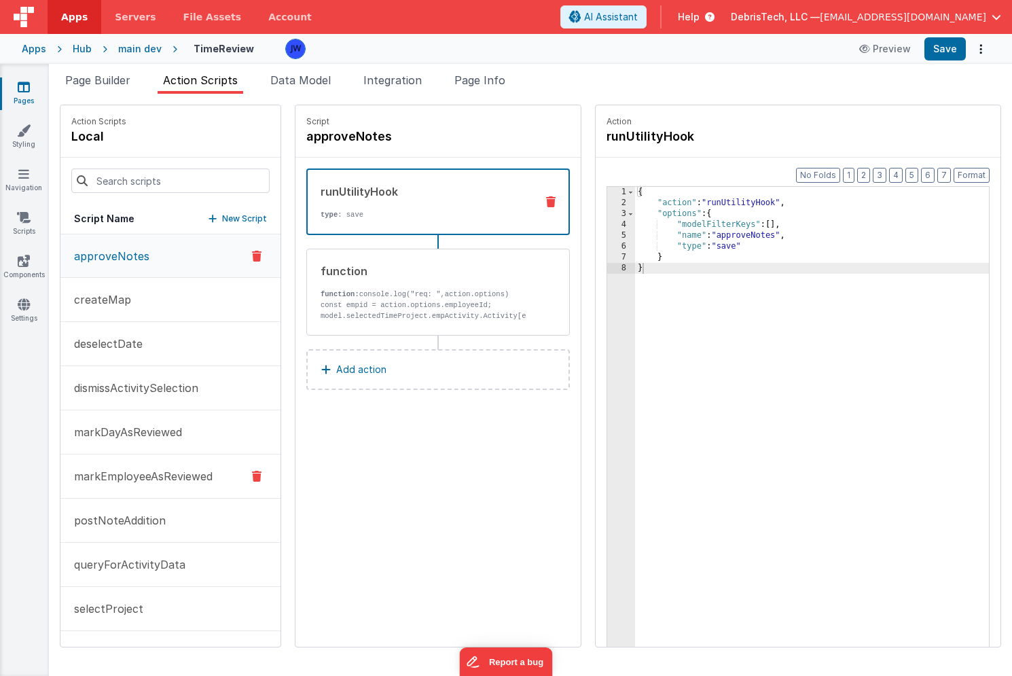
click at [161, 469] on p "markEmployeeAsReviewed" at bounding box center [139, 476] width 147 height 16
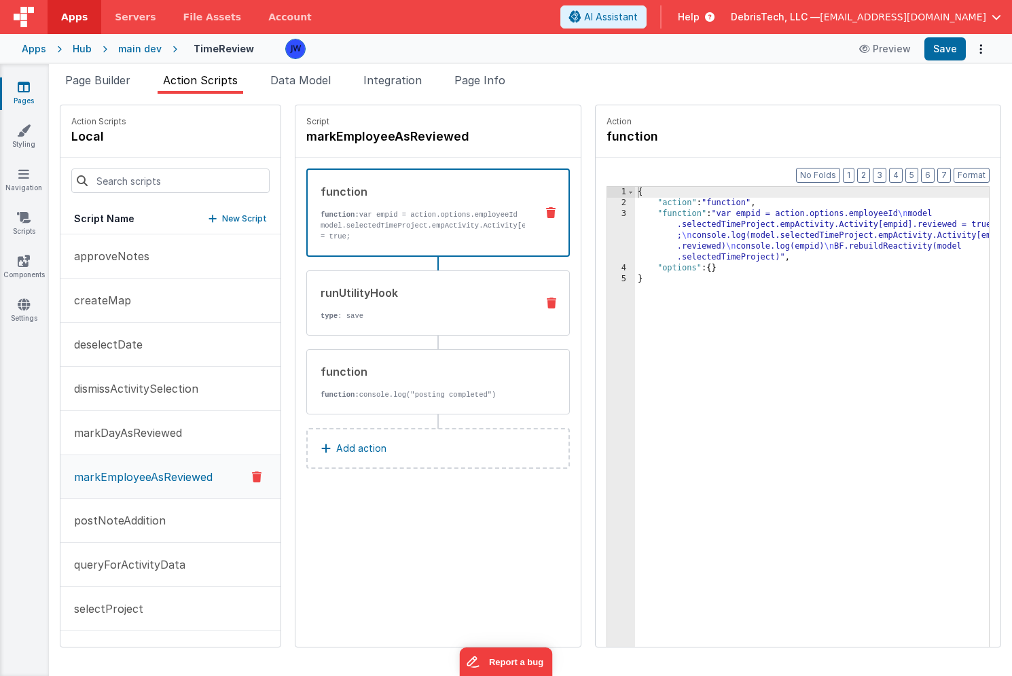
click at [442, 307] on div "runUtilityHook type : save" at bounding box center [416, 303] width 219 height 37
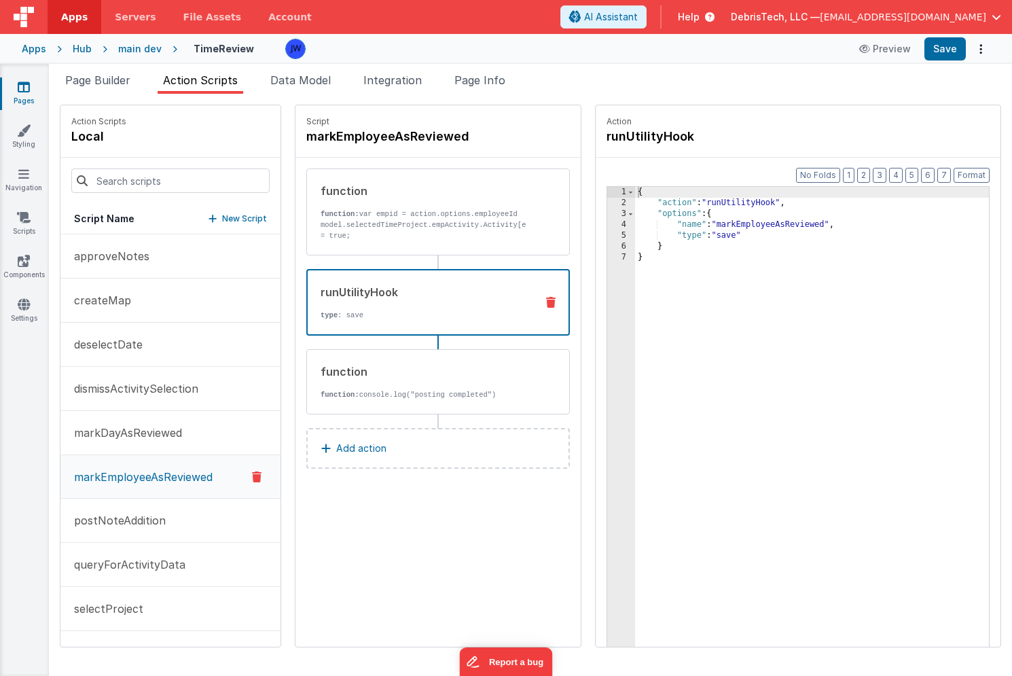
click at [790, 310] on div "{ "action" : "runUtilityHook" , "options" : { "name" : "markEmployeeAsReviewed"…" at bounding box center [825, 449] width 380 height 524
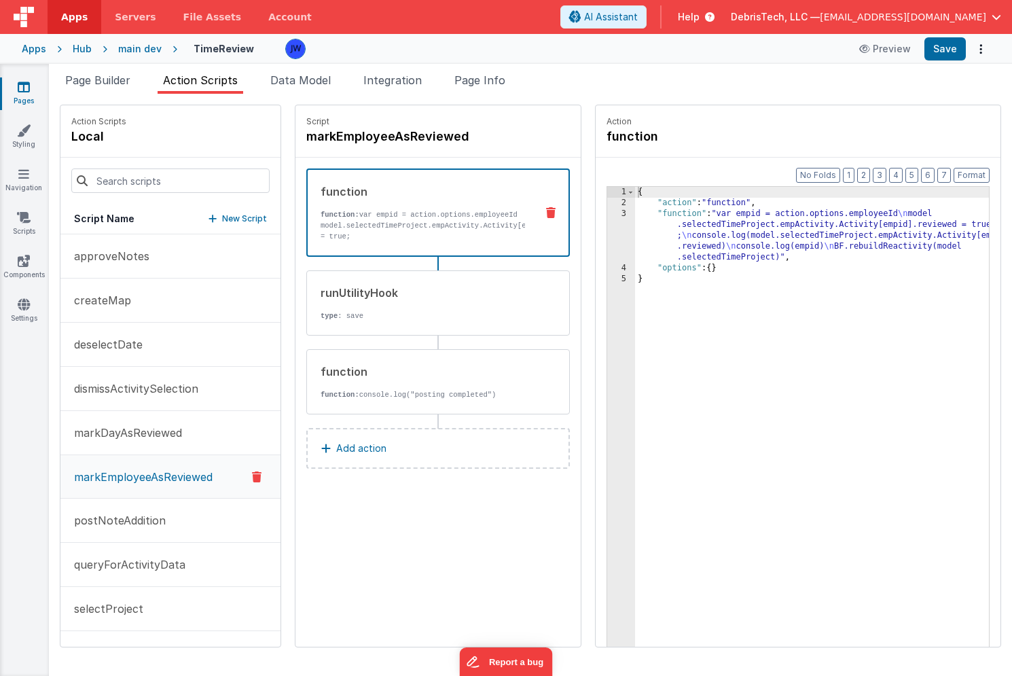
click at [421, 230] on p "function: var empid = action.options.employeeId model.selectedTimeProject.empAc…" at bounding box center [423, 241] width 204 height 65
click at [697, 223] on div "{ "action" : "function" , "function" : "var empid = action.options.employeeId \…" at bounding box center [825, 449] width 380 height 524
click at [607, 220] on div "3" at bounding box center [621, 235] width 28 height 54
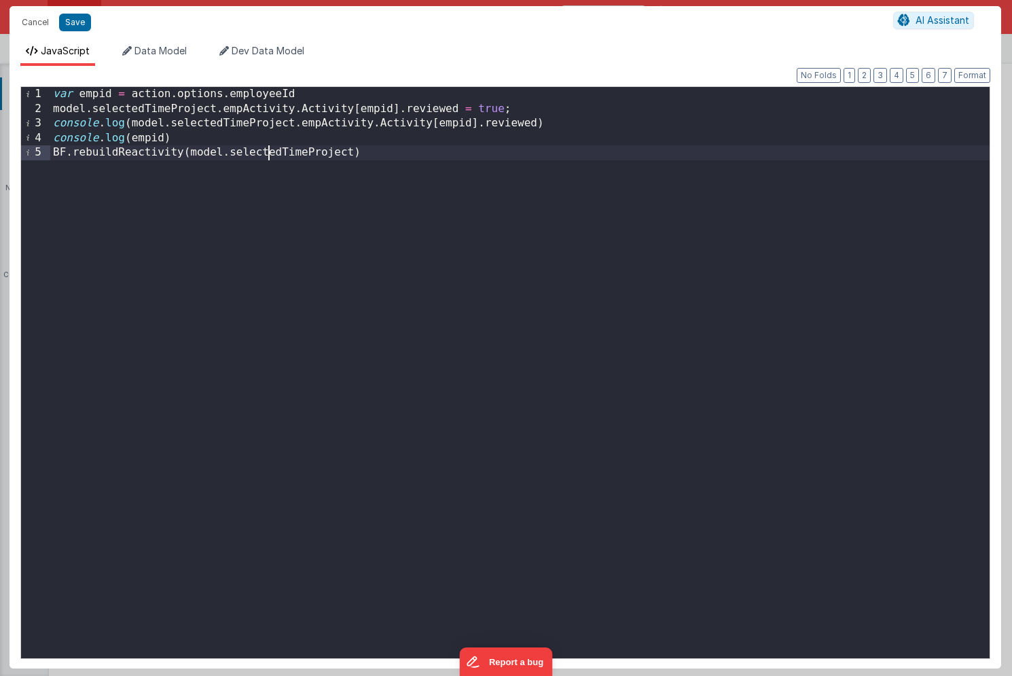
click at [271, 149] on div "var empid = action . options . employeeId model . selectedTimeProject . empActi…" at bounding box center [519, 387] width 939 height 600
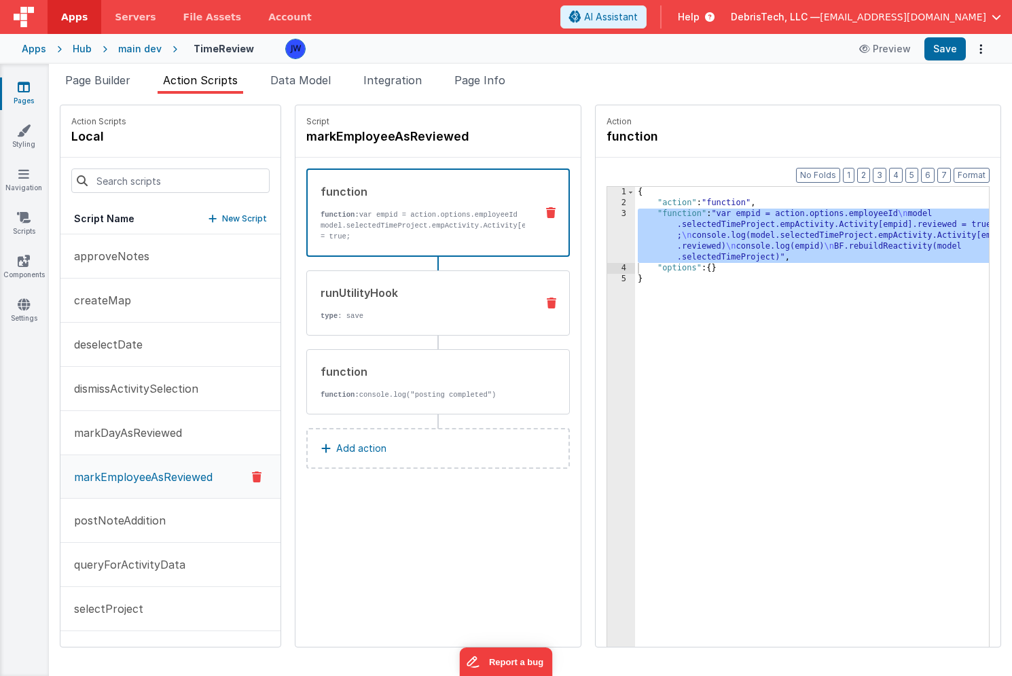
click at [317, 302] on div "runUtilityHook type : save" at bounding box center [416, 303] width 219 height 37
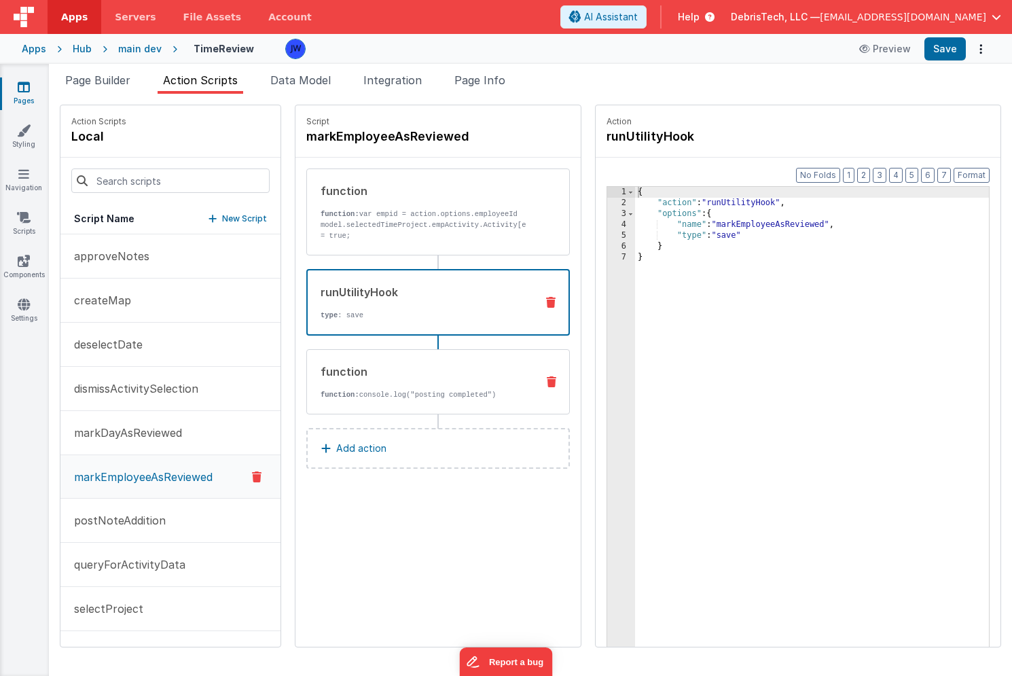
click at [372, 372] on div "function" at bounding box center [423, 371] width 205 height 16
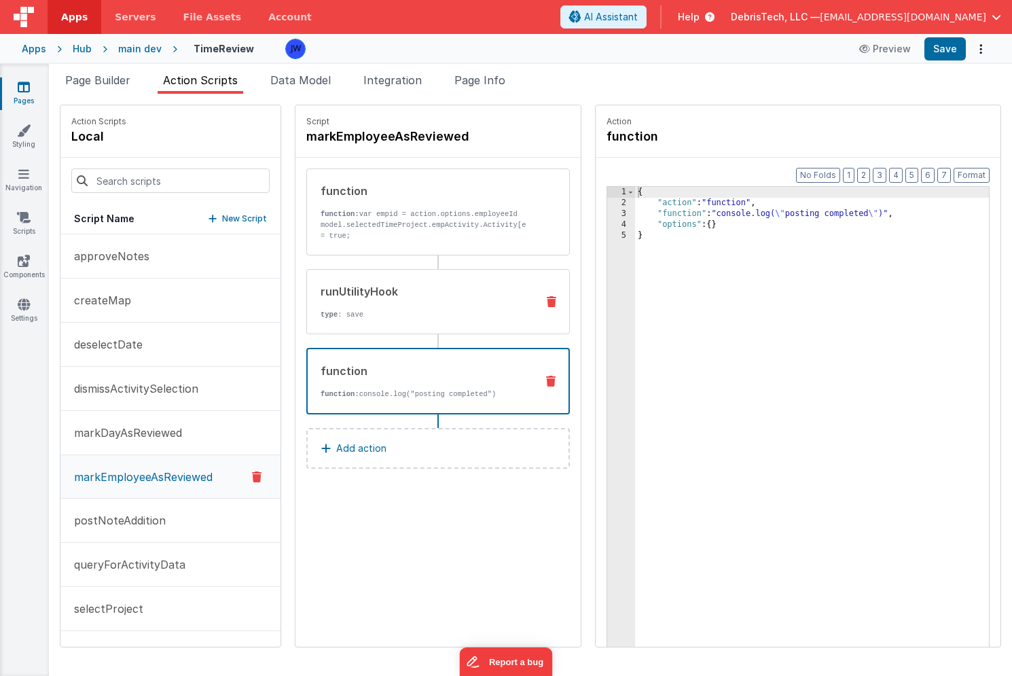
click at [389, 297] on div "runUtilityHook" at bounding box center [423, 291] width 205 height 16
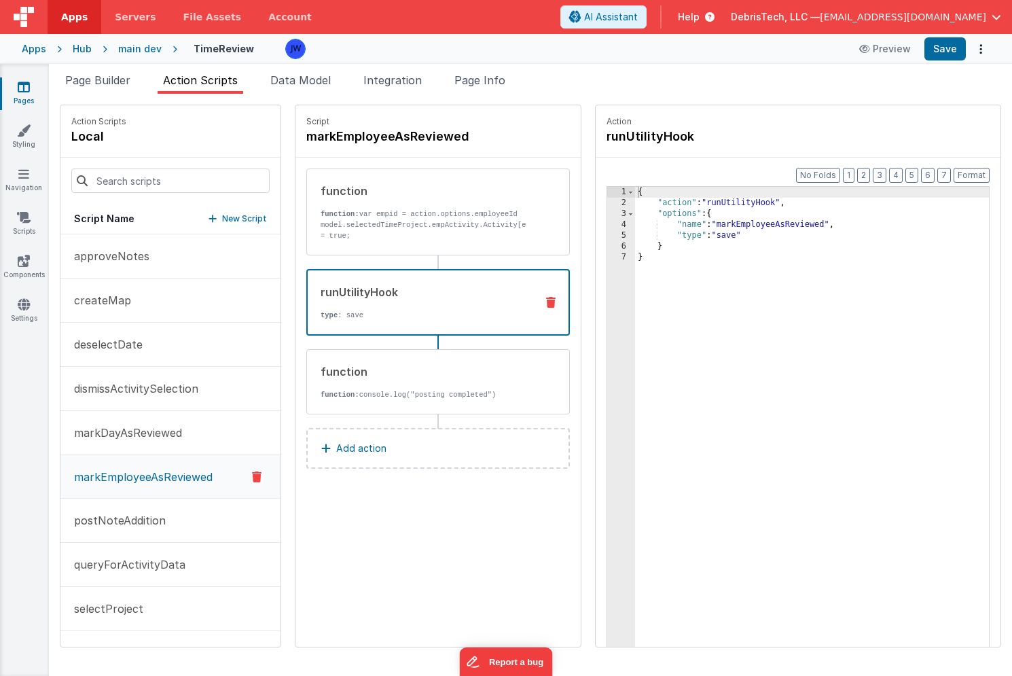
click at [77, 51] on div "Hub" at bounding box center [82, 49] width 19 height 14
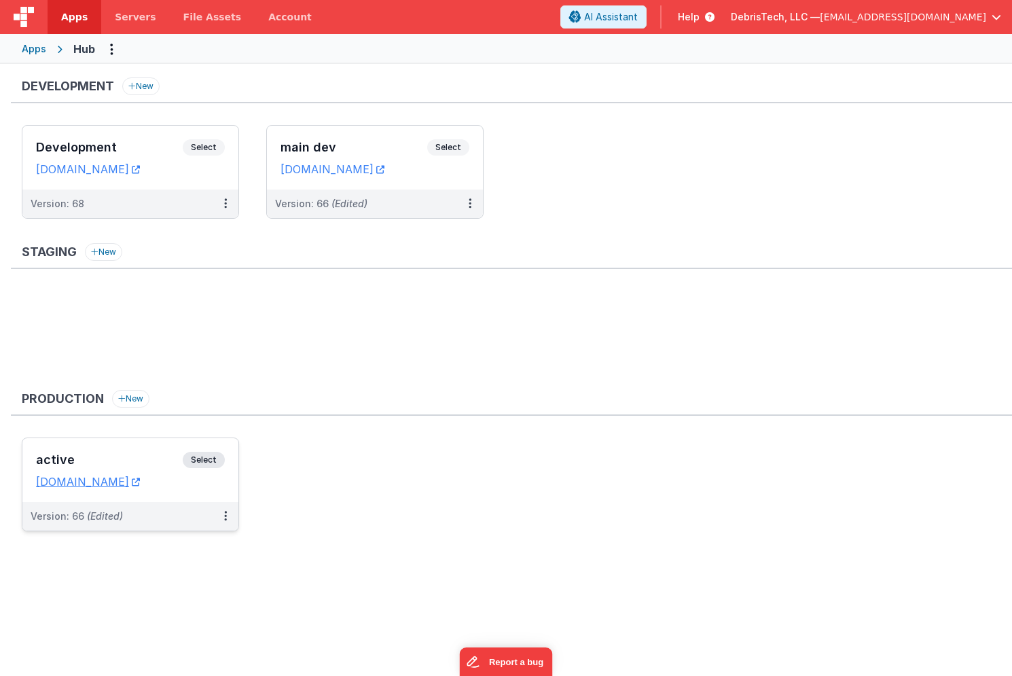
click at [142, 448] on div "active Select URLs hub.debristech.com" at bounding box center [130, 470] width 216 height 64
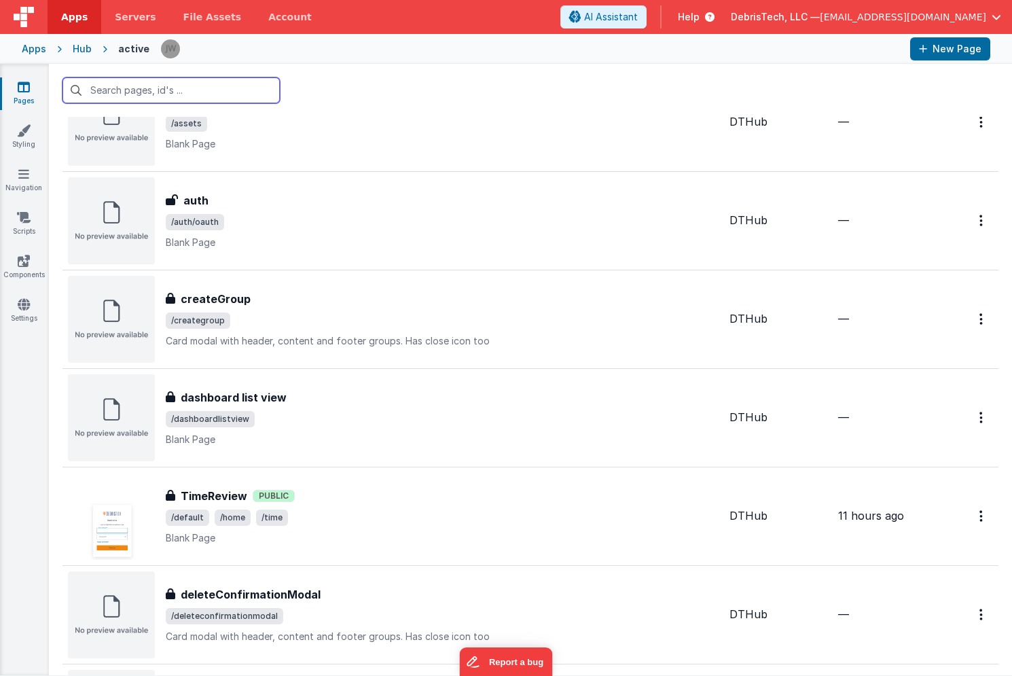
scroll to position [436, 0]
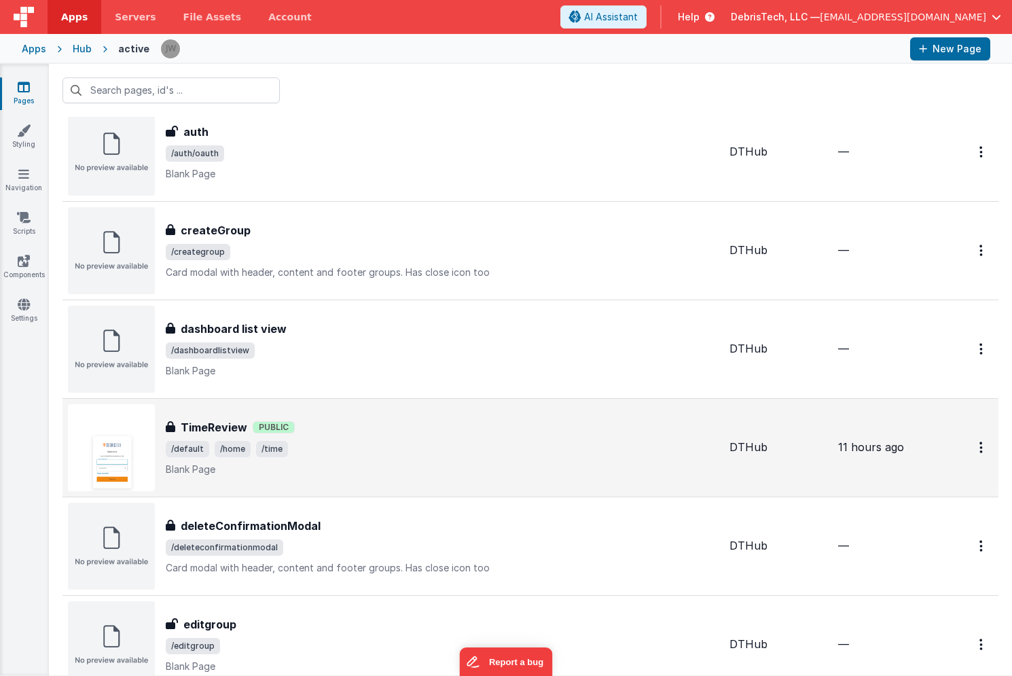
click at [378, 446] on span "/default /home /time" at bounding box center [442, 449] width 553 height 16
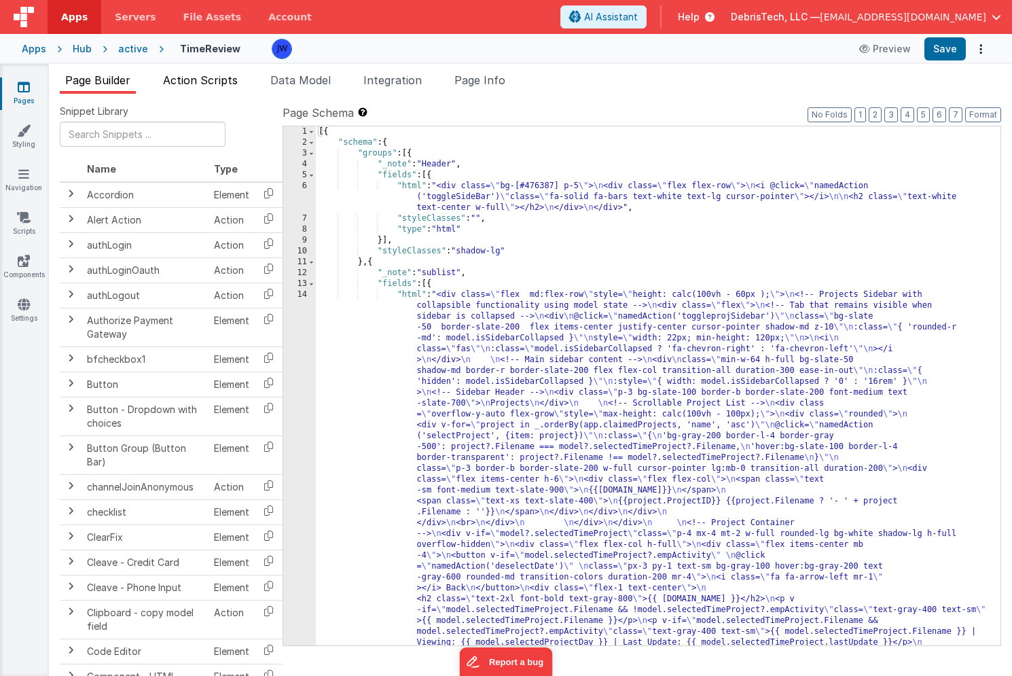
click at [211, 79] on span "Action Scripts" at bounding box center [200, 80] width 75 height 14
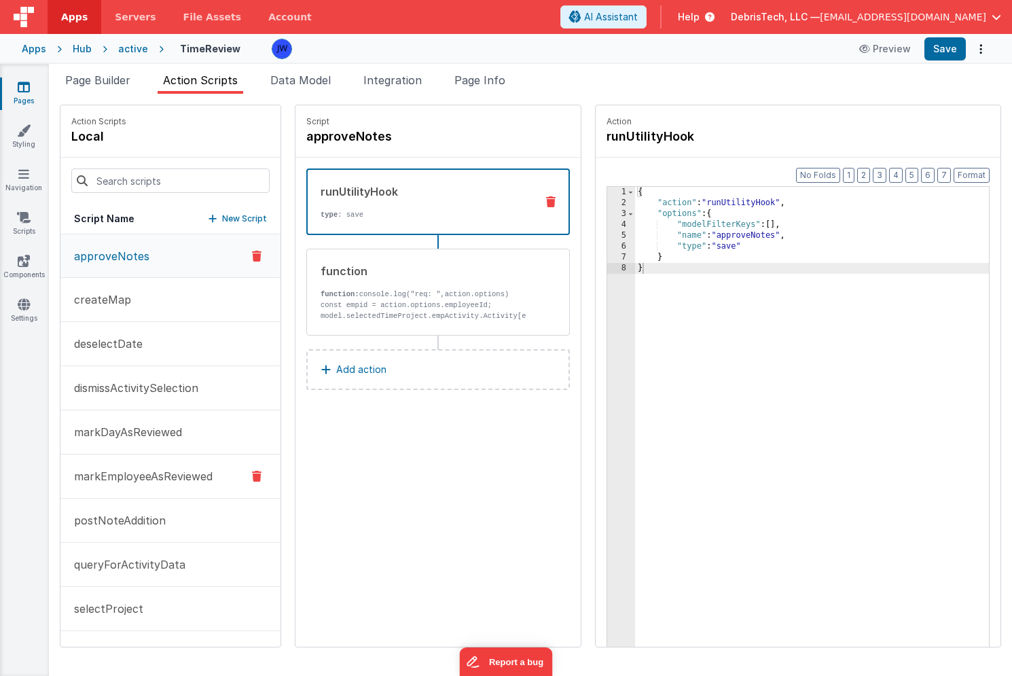
click at [170, 477] on p "markEmployeeAsReviewed" at bounding box center [139, 476] width 147 height 16
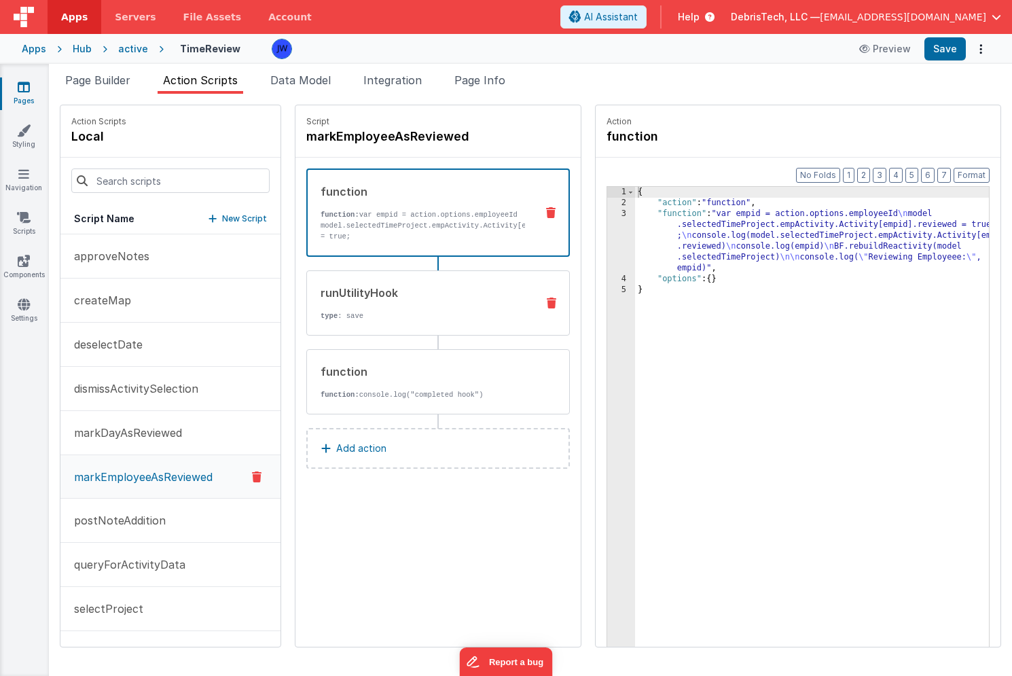
click at [370, 312] on p "type : save" at bounding box center [423, 315] width 205 height 11
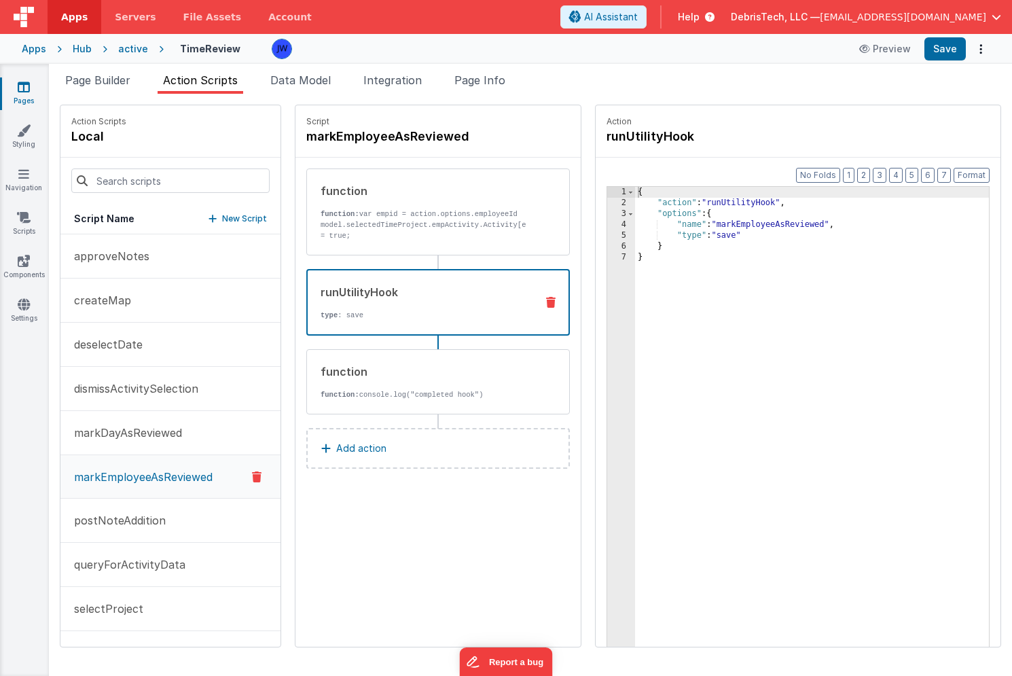
click at [128, 47] on div "active" at bounding box center [133, 49] width 30 height 14
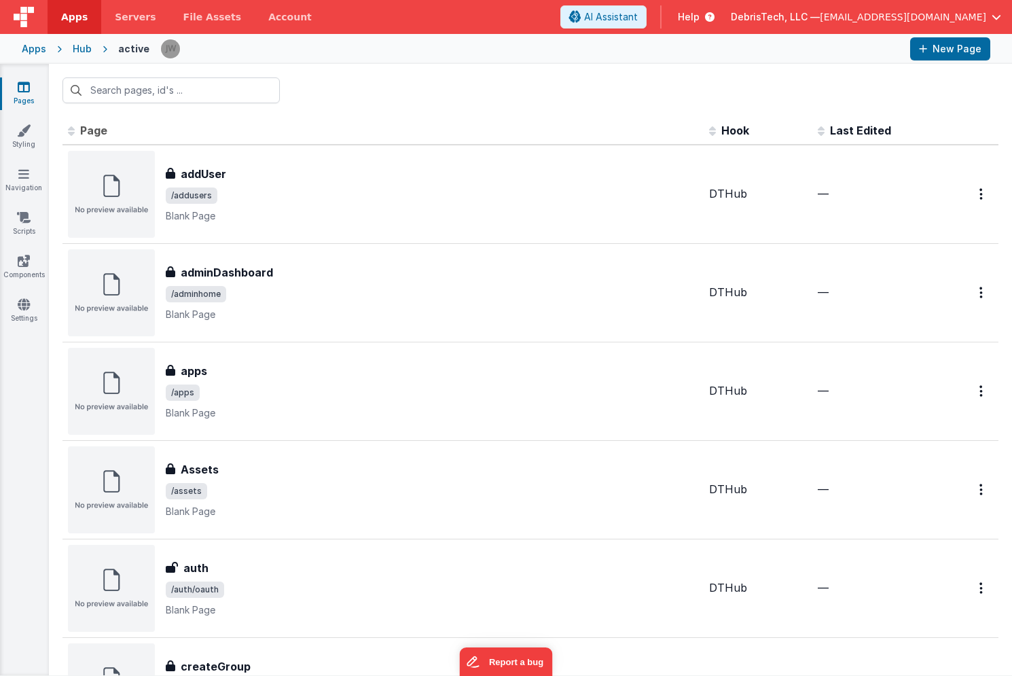
click at [81, 45] on div "Hub" at bounding box center [82, 49] width 19 height 14
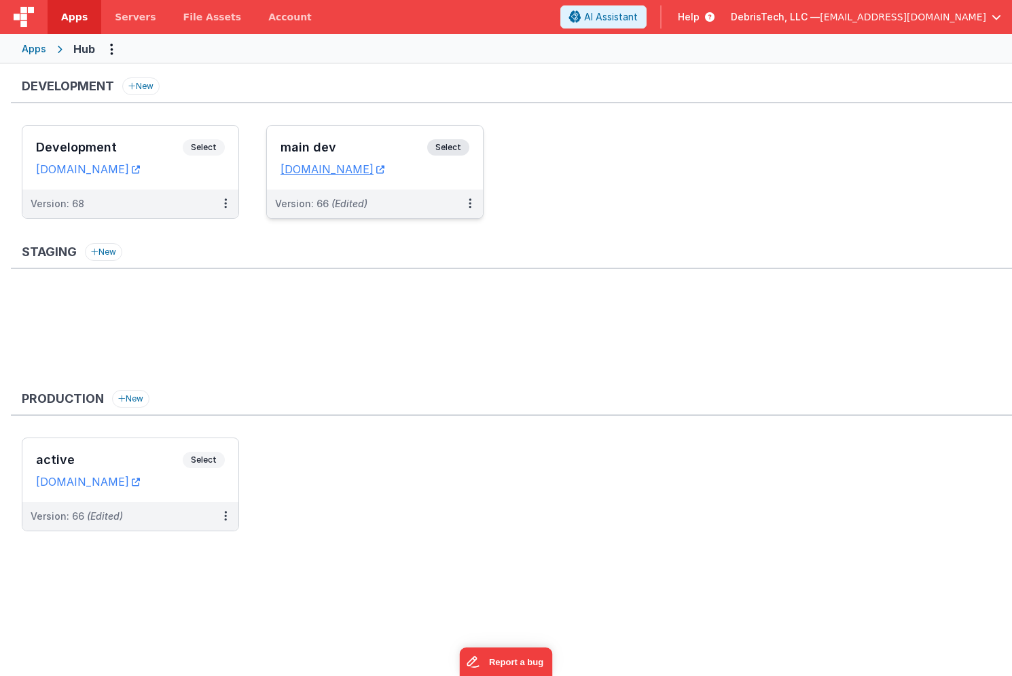
click at [337, 140] on div "main dev Select" at bounding box center [374, 150] width 189 height 23
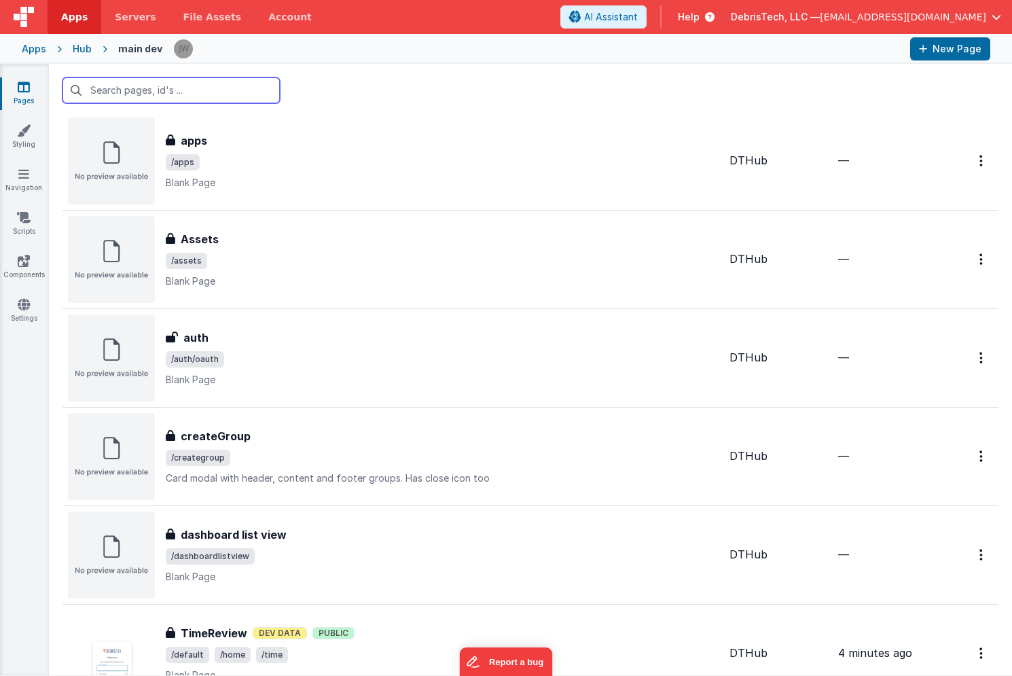
scroll to position [567, 0]
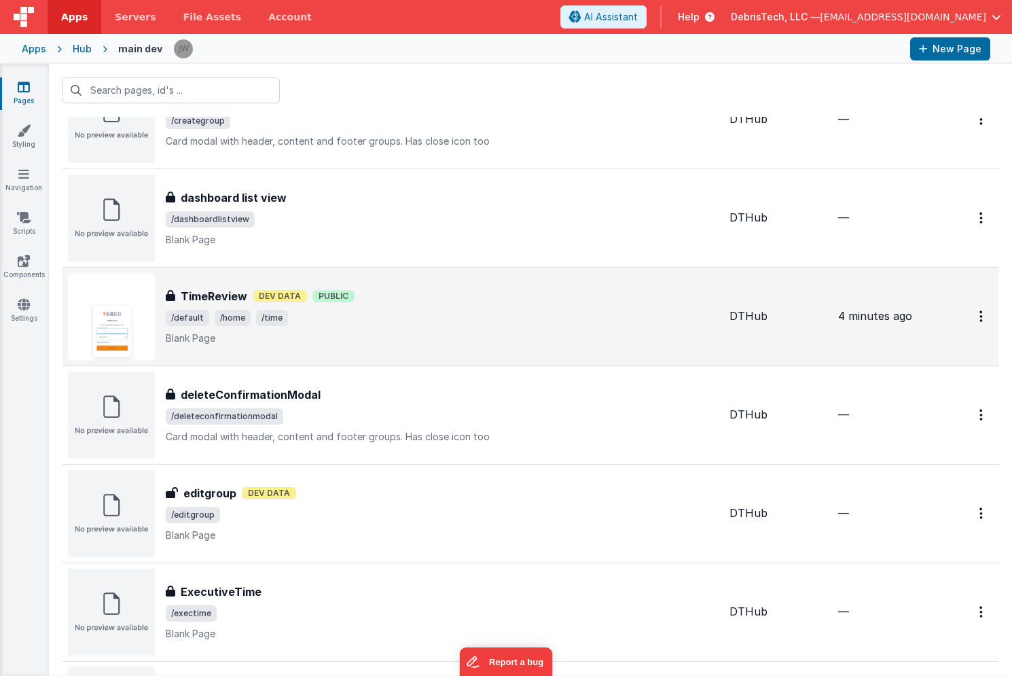
click at [404, 316] on span "/default /home /time" at bounding box center [442, 318] width 553 height 16
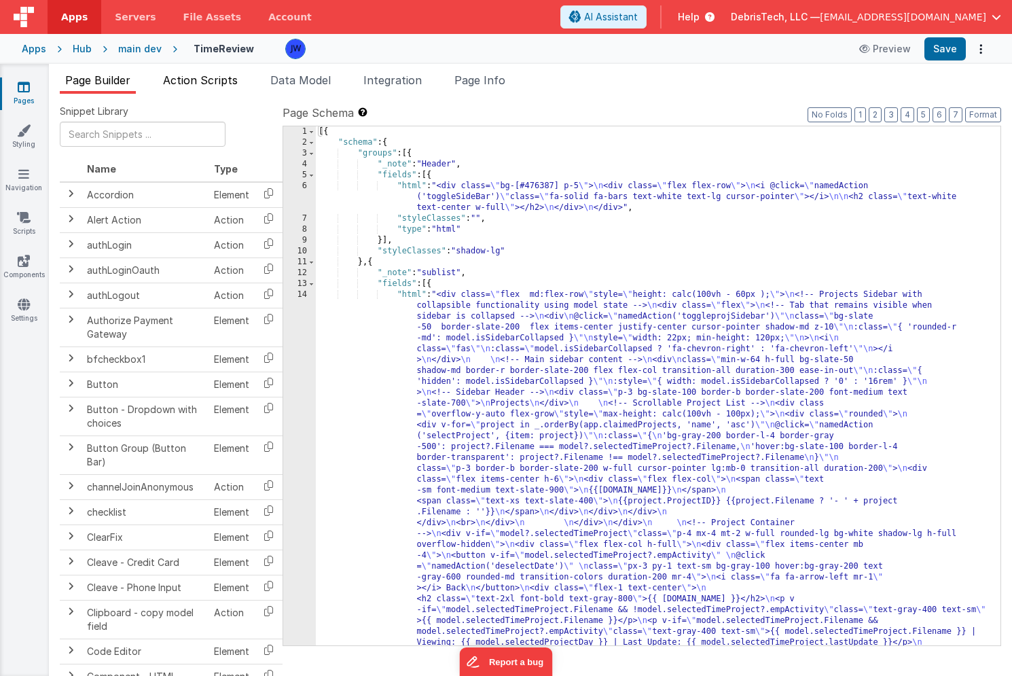
click at [206, 81] on span "Action Scripts" at bounding box center [200, 80] width 75 height 14
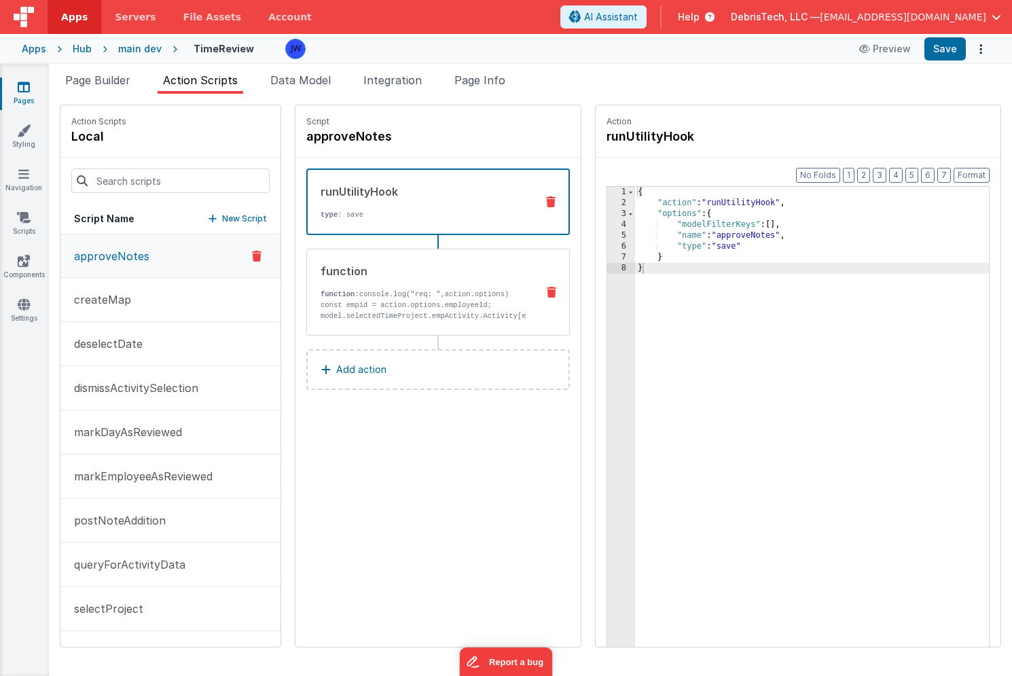
click at [395, 259] on div "function function: console.log("req: ",action.options) const empid = action.opt…" at bounding box center [438, 292] width 264 height 87
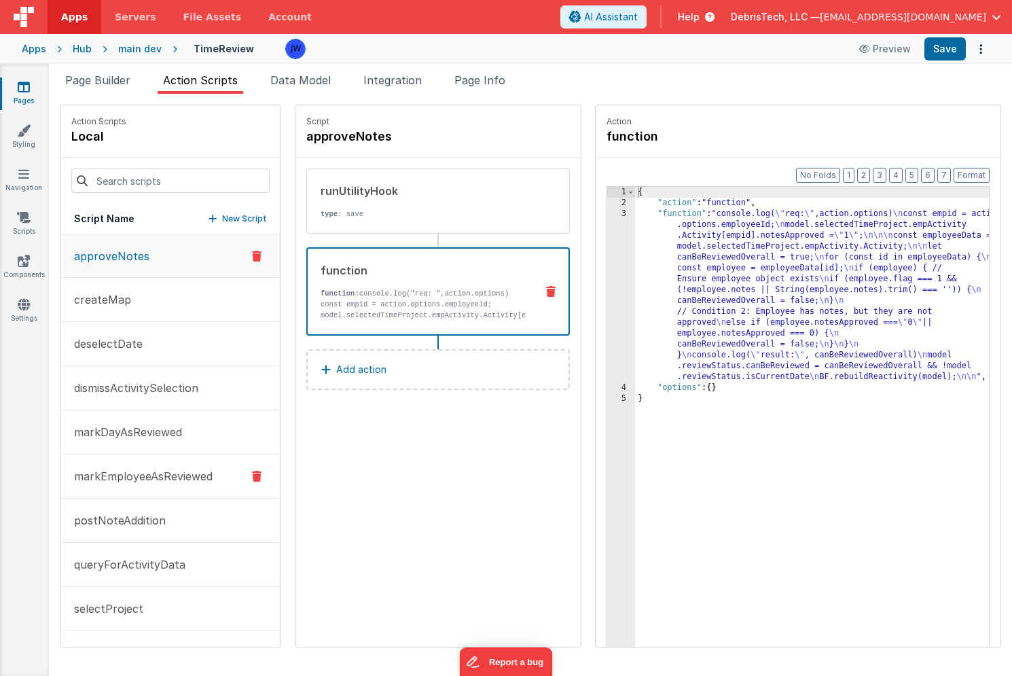
click at [144, 473] on p "markEmployeeAsReviewed" at bounding box center [139, 476] width 147 height 16
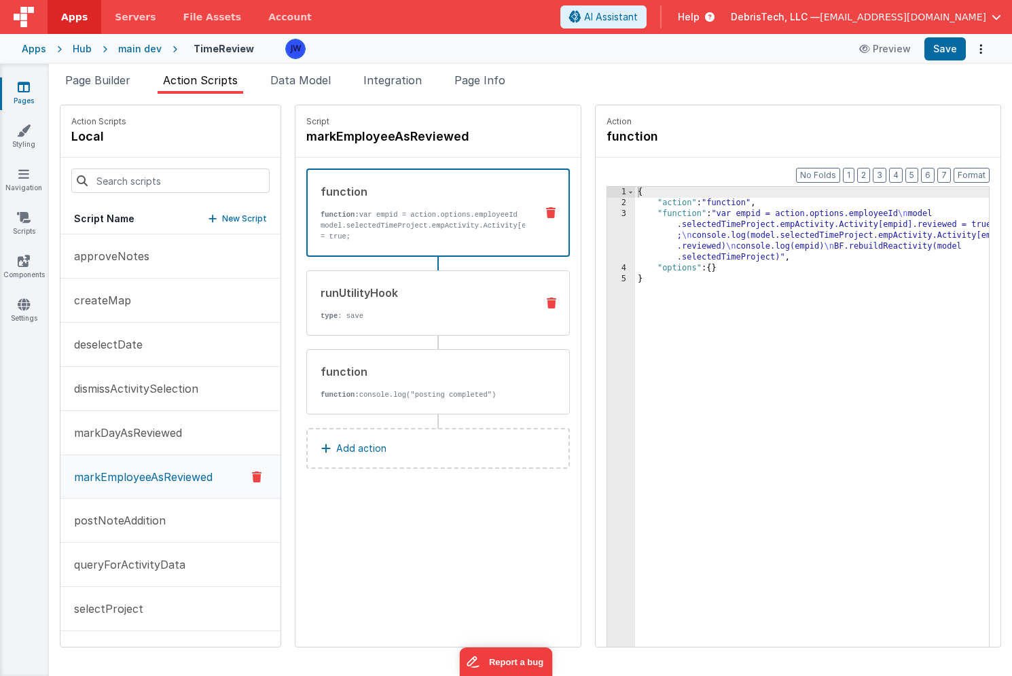
click at [448, 301] on div "runUtilityHook type : save" at bounding box center [416, 303] width 219 height 37
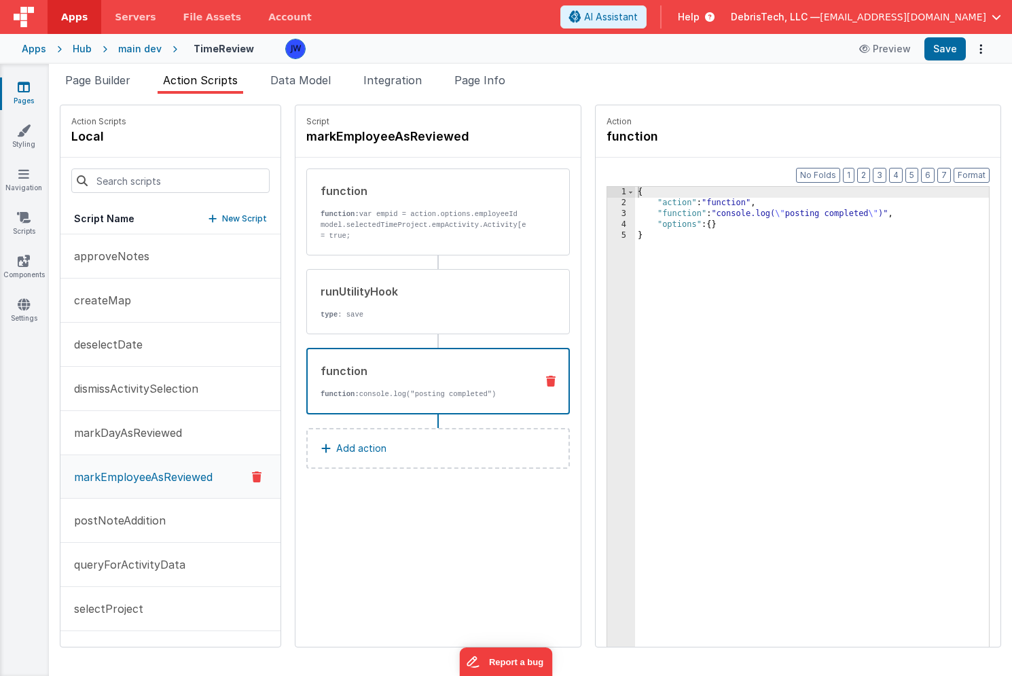
click at [435, 382] on div "function function: console.log("posting completed")" at bounding box center [416, 381] width 217 height 37
click at [459, 302] on div "runUtilityHook type : save" at bounding box center [416, 301] width 219 height 37
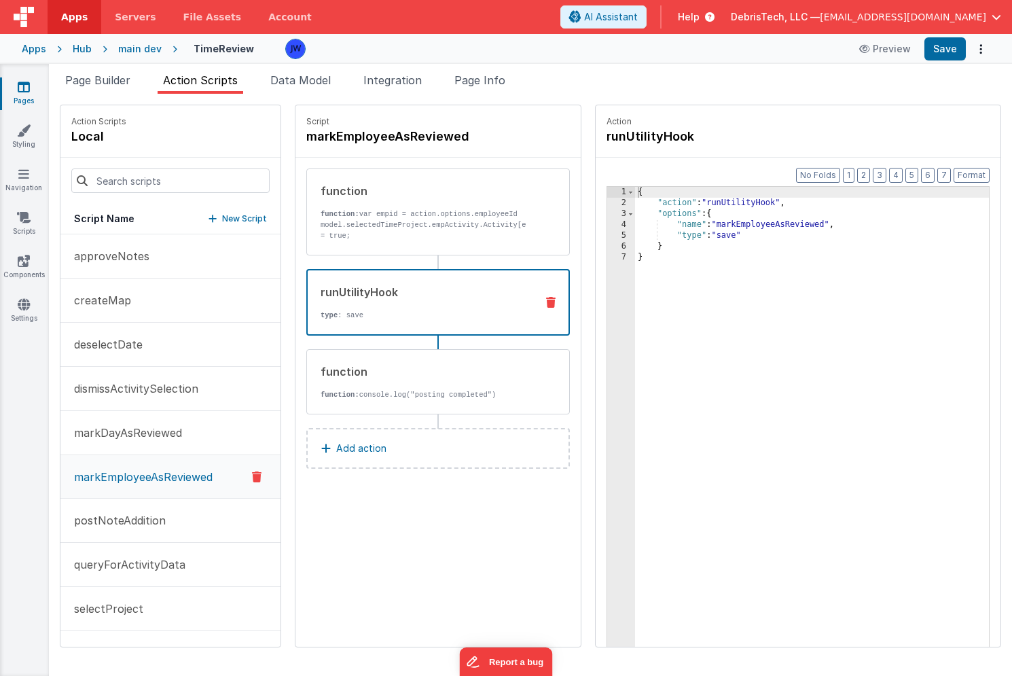
click at [744, 232] on div "{ "action" : "runUtilityHook" , "options" : { "name" : "markEmployeeAsReviewed"…" at bounding box center [825, 449] width 380 height 524
click at [847, 228] on div "{ "action" : "runUtilityHook" , "options" : { "name" : "markEmployeeAsReviewed"…" at bounding box center [825, 449] width 380 height 524
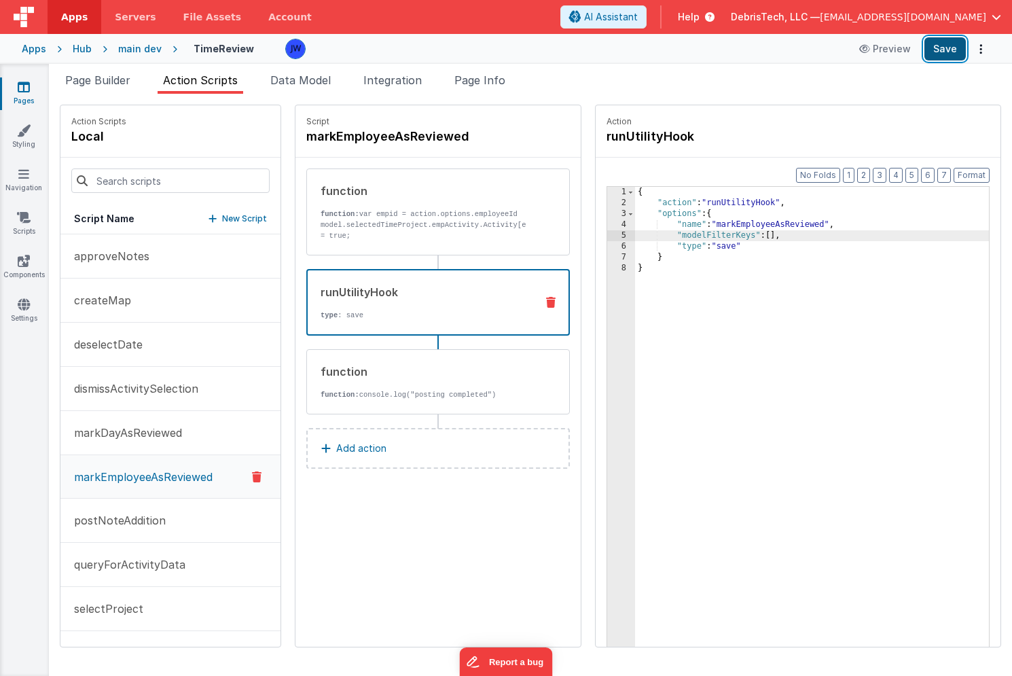
click at [943, 48] on button "Save" at bounding box center [944, 48] width 41 height 23
click at [773, 234] on div "{ "action" : "runUtilityHook" , "options" : { "name" : "markEmployeeAsReviewed"…" at bounding box center [825, 449] width 380 height 524
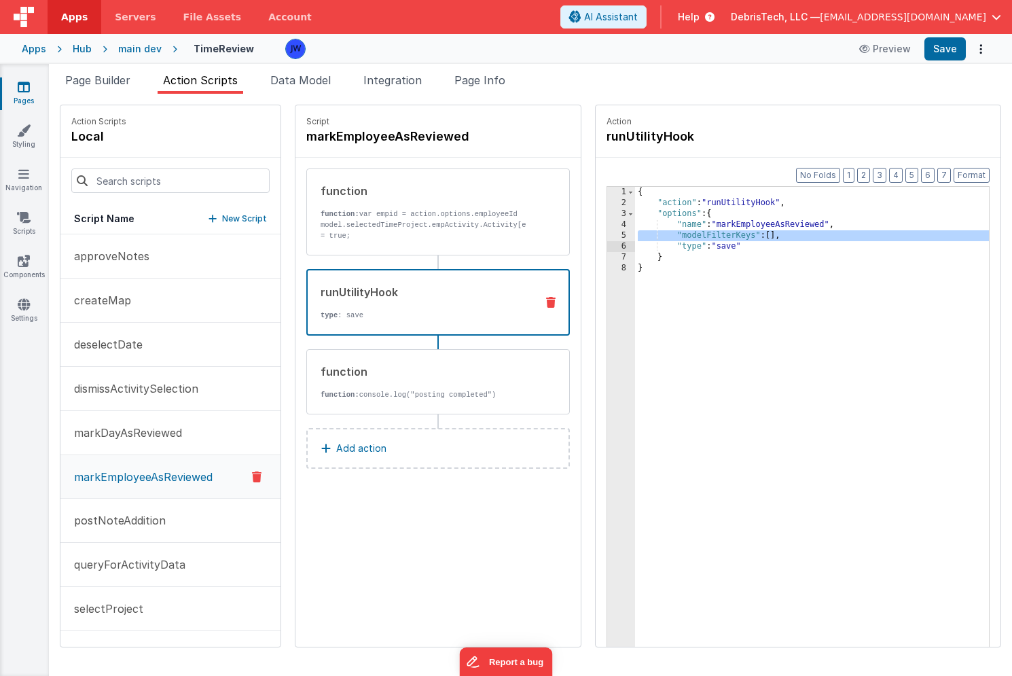
click at [82, 50] on div "Hub" at bounding box center [82, 49] width 19 height 14
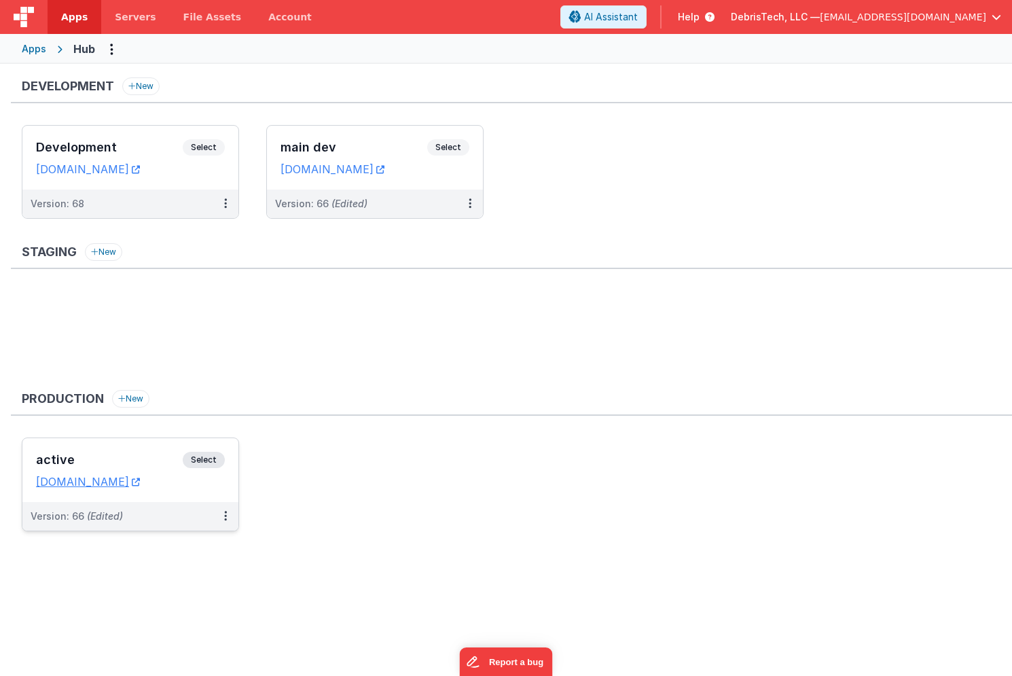
click at [136, 460] on h3 "active" at bounding box center [109, 460] width 147 height 14
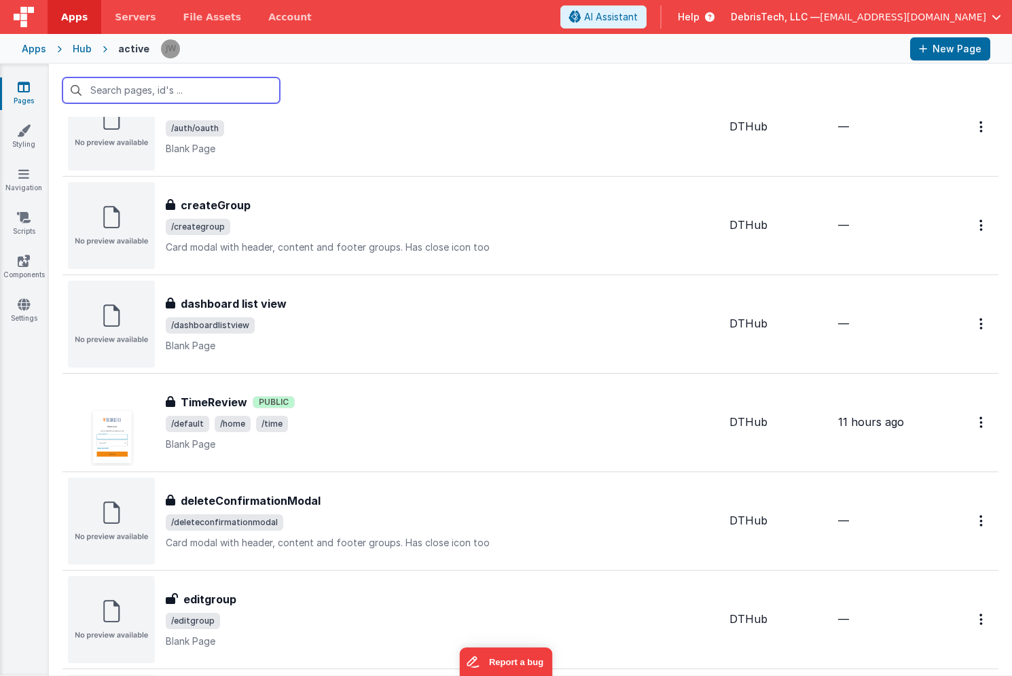
scroll to position [466, 0]
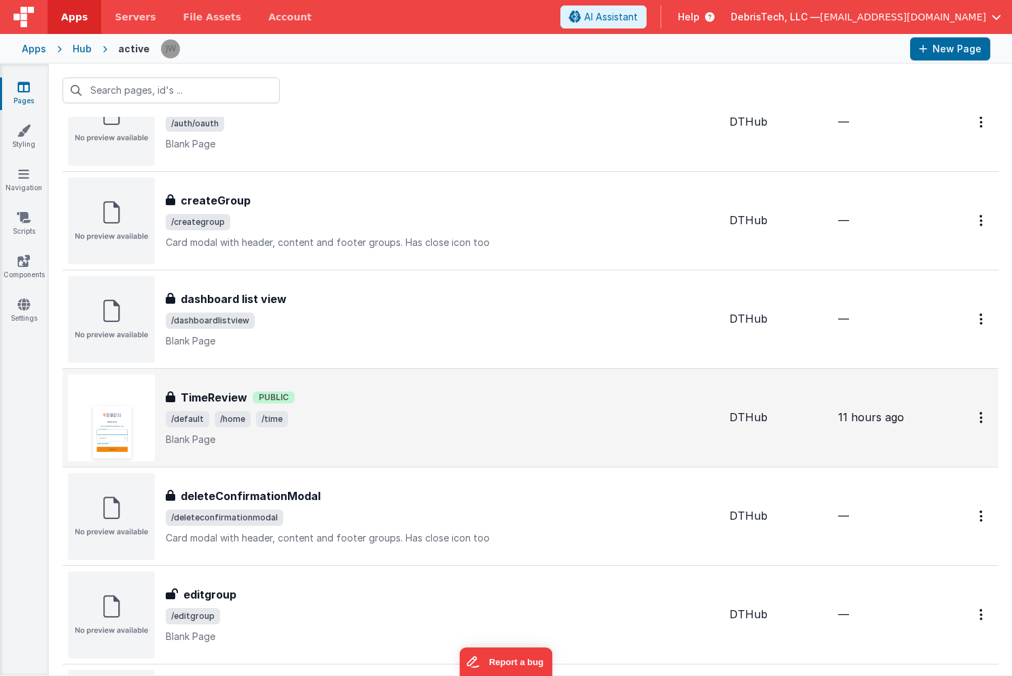
click at [338, 406] on div "TimeReview TimeReview Public /default /home /time Blank Page" at bounding box center [442, 417] width 553 height 57
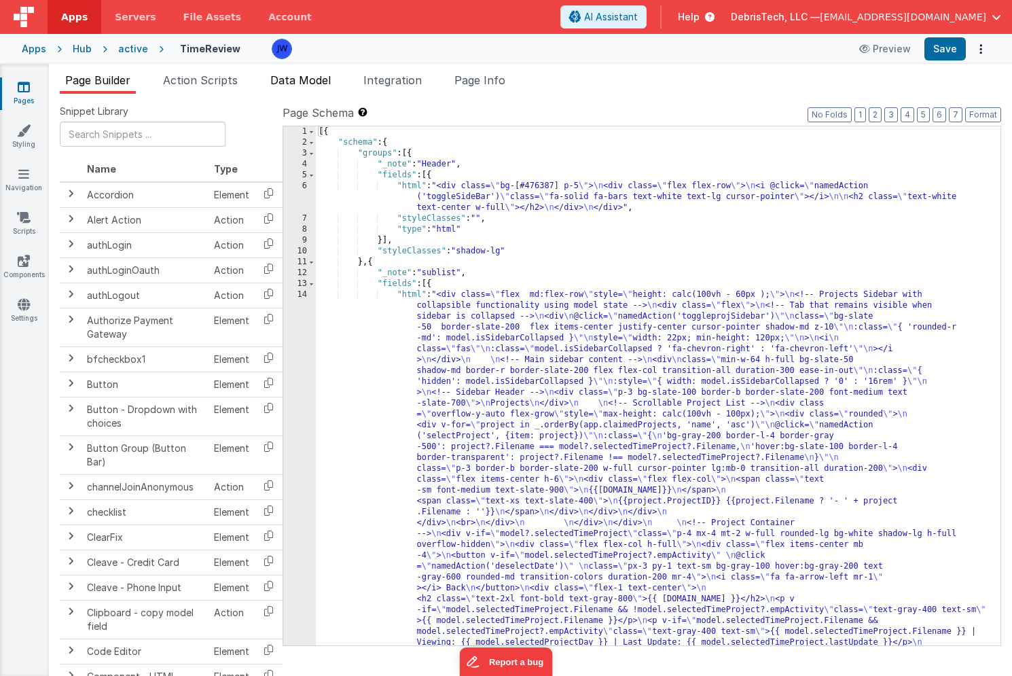
click at [315, 83] on span "Data Model" at bounding box center [300, 80] width 60 height 14
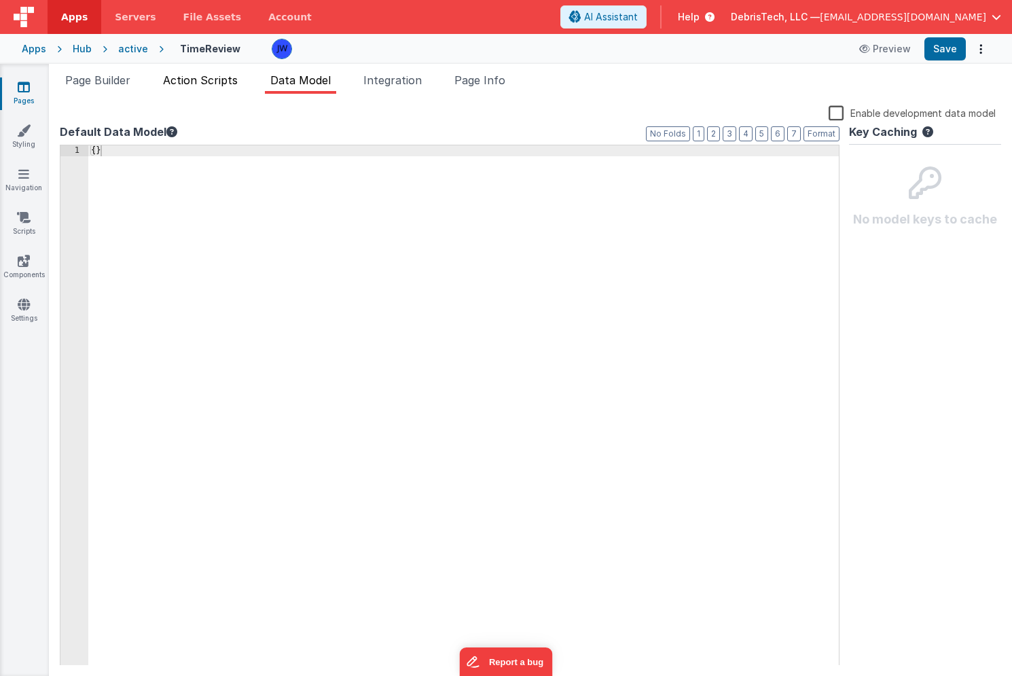
click at [198, 80] on span "Action Scripts" at bounding box center [200, 80] width 75 height 14
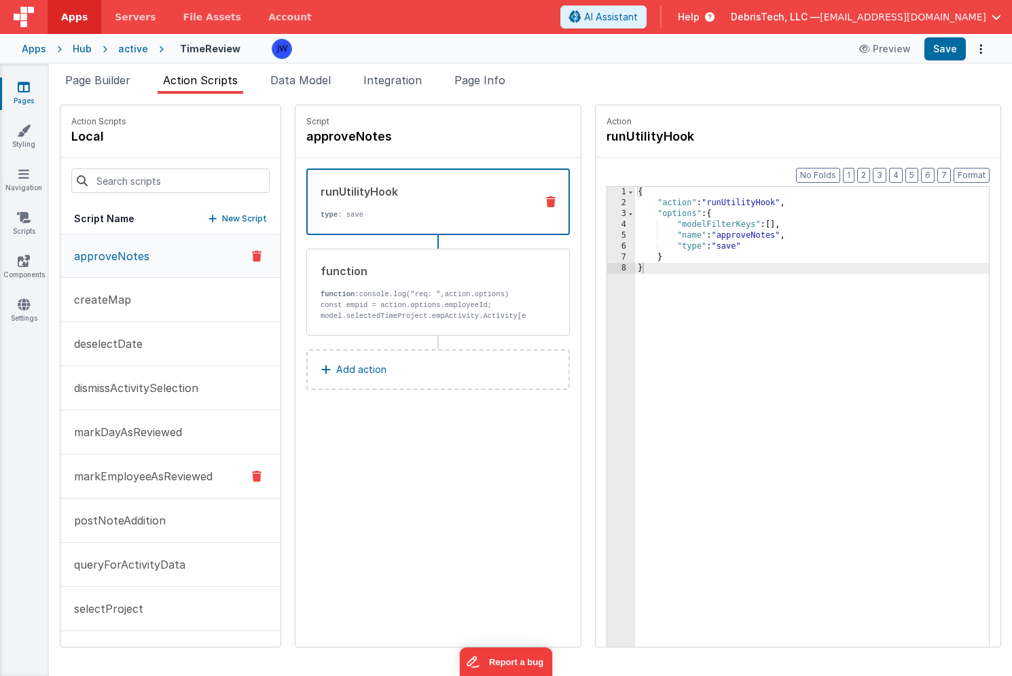
click at [164, 468] on p "markEmployeeAsReviewed" at bounding box center [139, 476] width 147 height 16
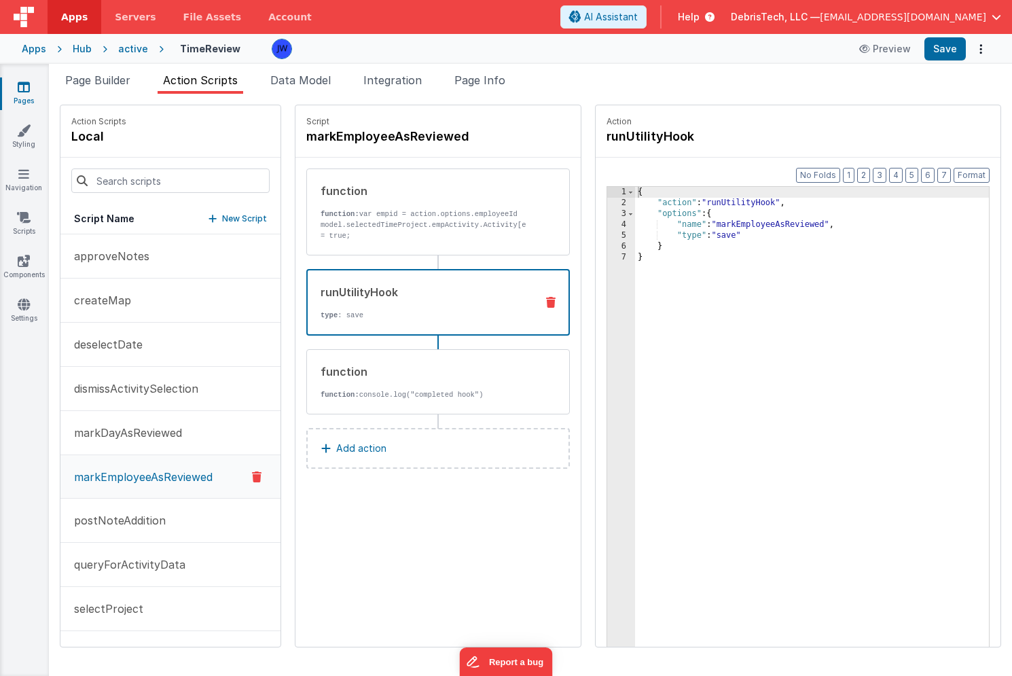
click at [397, 303] on div "runUtilityHook type : save" at bounding box center [416, 302] width 217 height 37
click at [855, 215] on div "{ "action" : "runUtilityHook" , "options" : { "name" : "markEmployeeAsReviewed"…" at bounding box center [825, 449] width 380 height 524
click at [850, 225] on div "{ "action" : "runUtilityHook" , "options" : { "name" : "markEmployeeAsReviewed"…" at bounding box center [825, 449] width 380 height 524
click at [689, 235] on div "{ "action" : "runUtilityHook" , "options" : { "name" : "markEmployeeAsReviewed"…" at bounding box center [825, 449] width 380 height 524
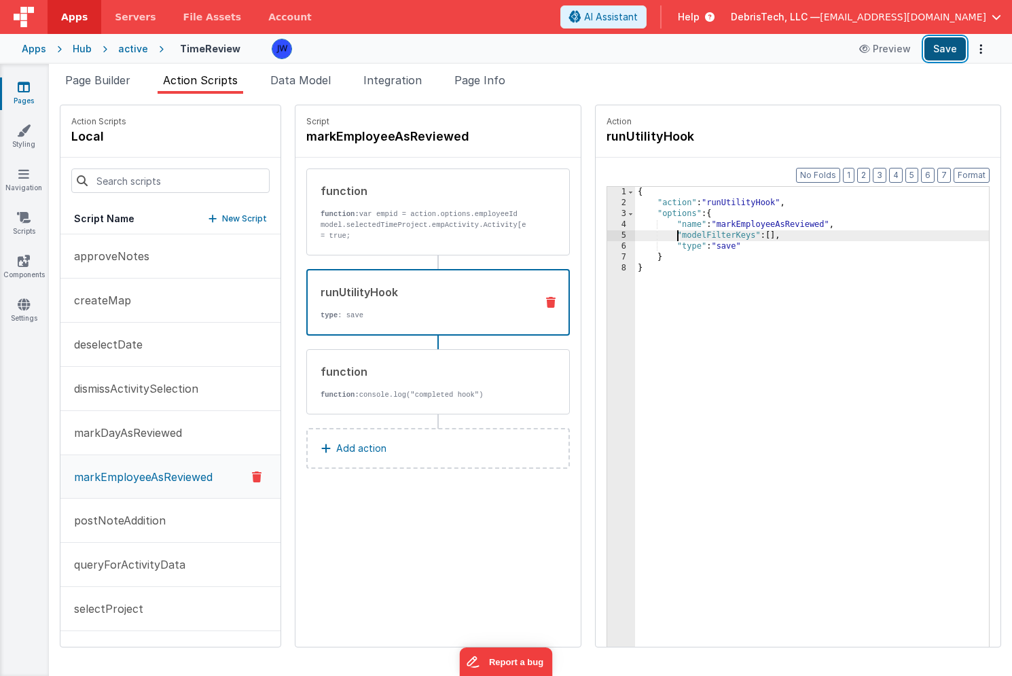
click at [951, 49] on button "Save" at bounding box center [944, 48] width 41 height 23
click at [46, 506] on div "Pages Styling Navigation Scripts Components Settings" at bounding box center [24, 370] width 49 height 612
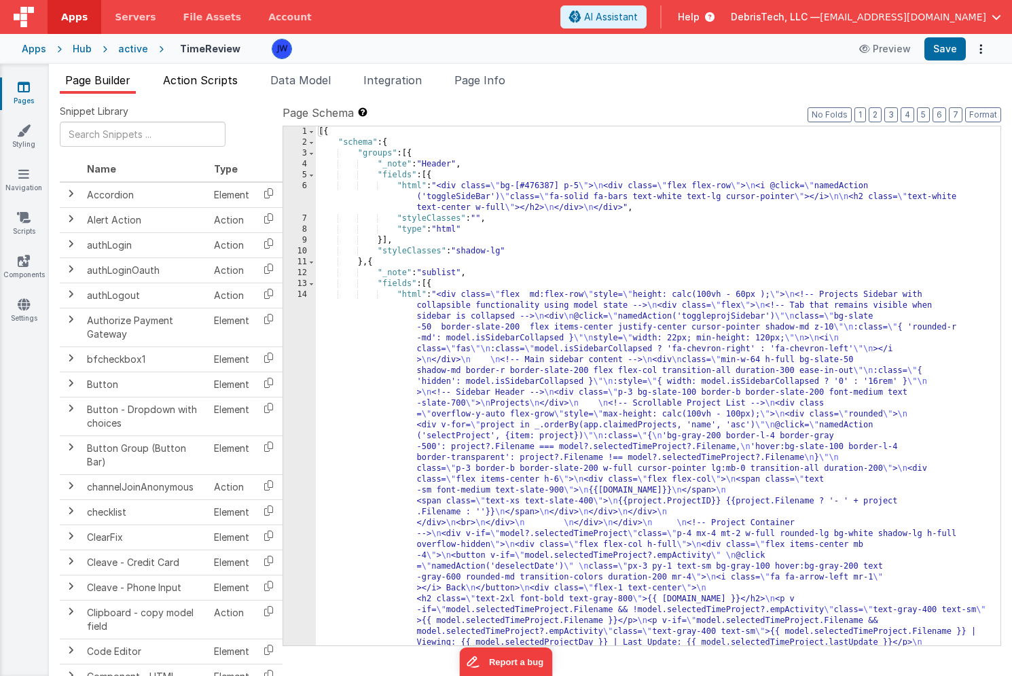
click at [217, 77] on span "Action Scripts" at bounding box center [200, 80] width 75 height 14
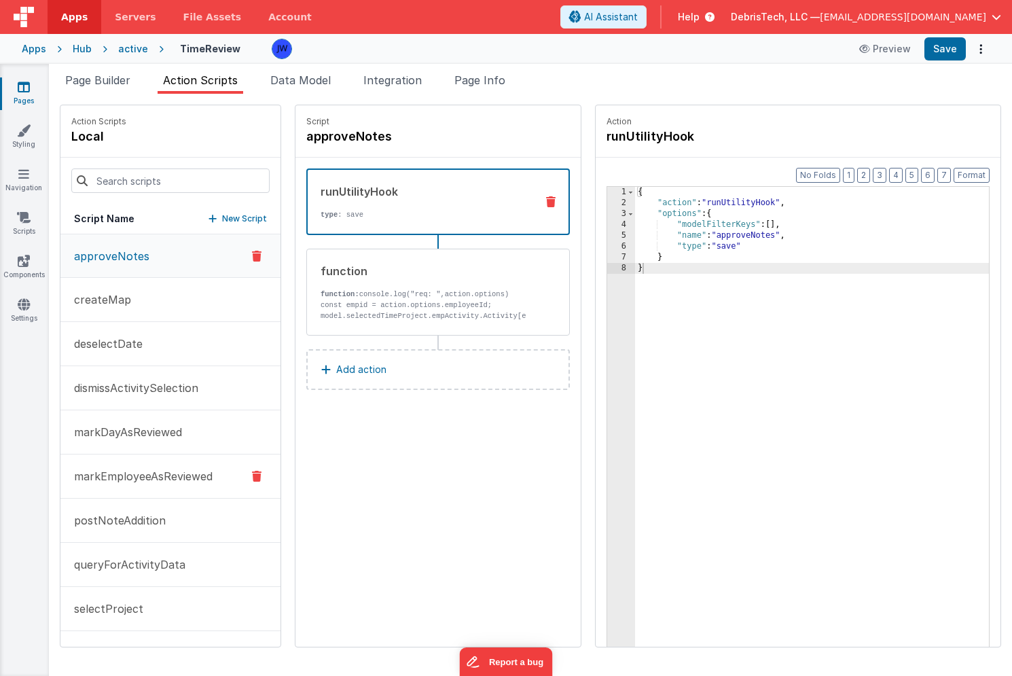
click at [145, 489] on button "markEmployeeAsReviewed" at bounding box center [170, 476] width 220 height 44
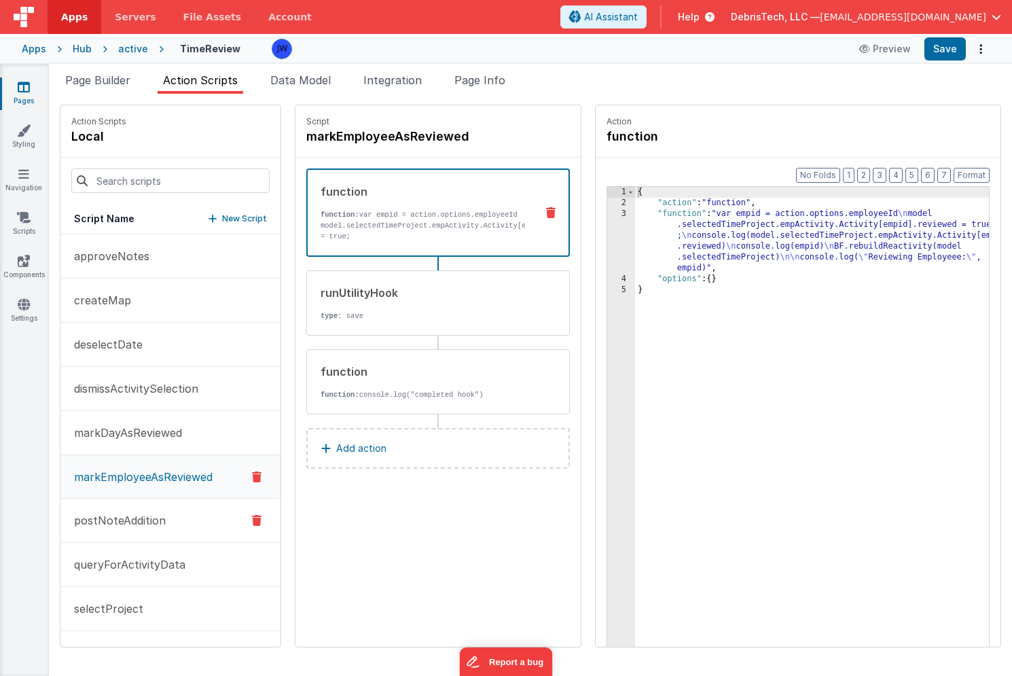
click at [143, 522] on p "postNoteAddition" at bounding box center [116, 520] width 100 height 16
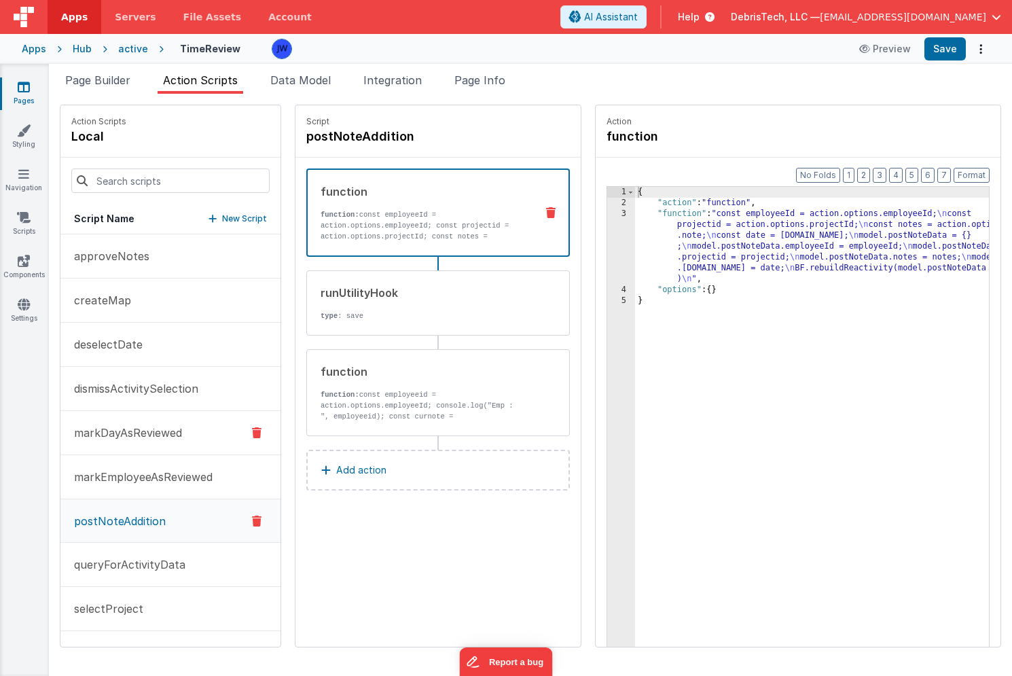
click at [147, 443] on button "markDayAsReviewed" at bounding box center [170, 433] width 220 height 44
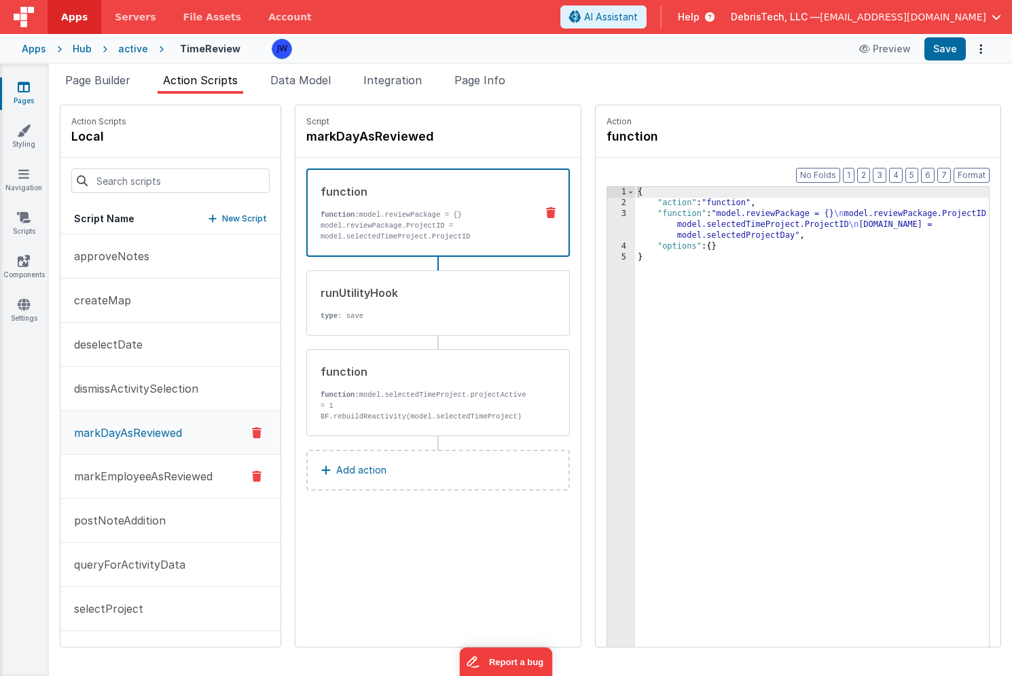
click at [137, 494] on button "markEmployeeAsReviewed" at bounding box center [170, 476] width 220 height 44
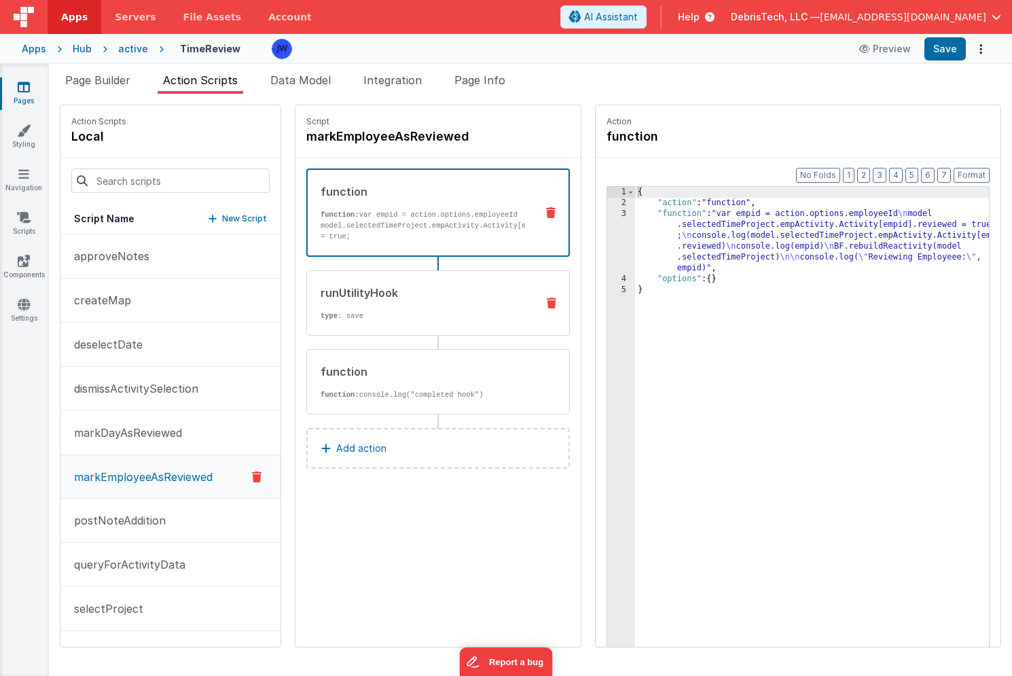
click at [417, 295] on div "runUtilityHook" at bounding box center [423, 293] width 205 height 16
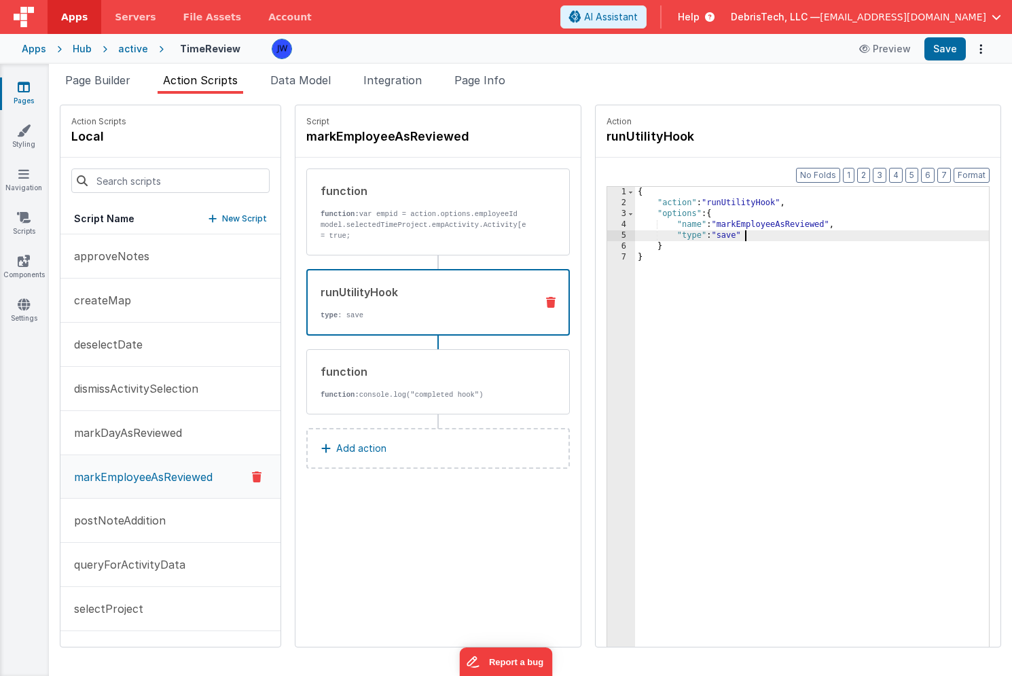
click at [867, 233] on div "{ "action" : "runUtilityHook" , "options" : { "name" : "markEmployeeAsReviewed"…" at bounding box center [825, 449] width 380 height 524
click at [867, 225] on div "{ "action" : "runUtilityHook" , "options" : { "name" : "markEmployeeAsReviewed"…" at bounding box center [825, 449] width 380 height 524
click at [691, 232] on div "{ "action" : "runUtilityHook" , "options" : { "name" : "markEmployeeAsReviewed"…" at bounding box center [825, 449] width 380 height 524
click at [950, 48] on button "Save" at bounding box center [944, 48] width 41 height 23
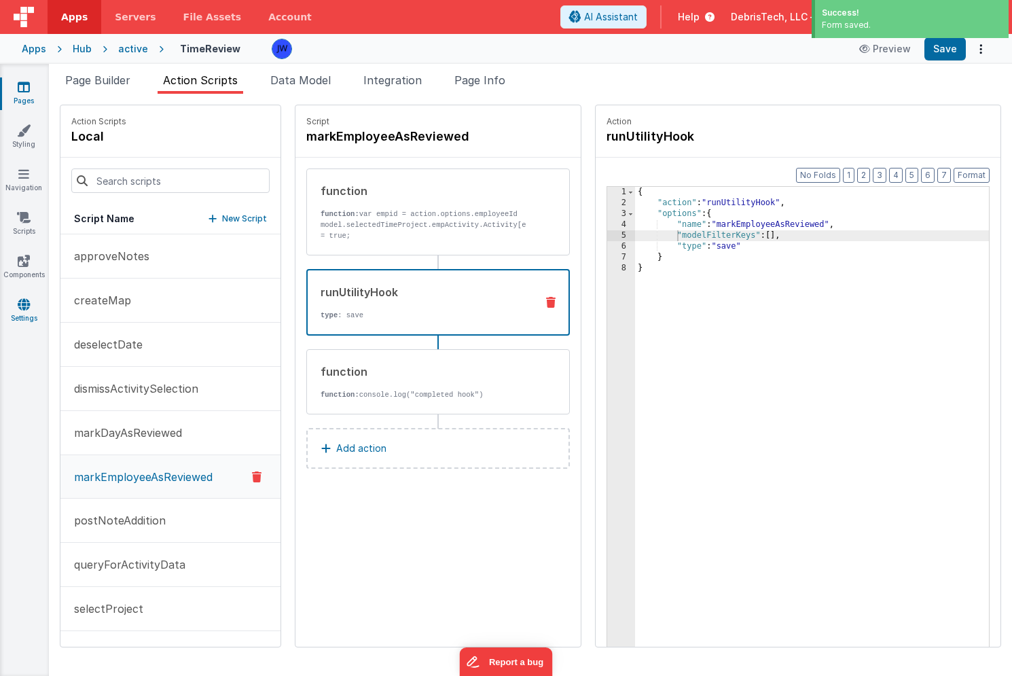
click at [16, 313] on link "Settings" at bounding box center [23, 310] width 49 height 27
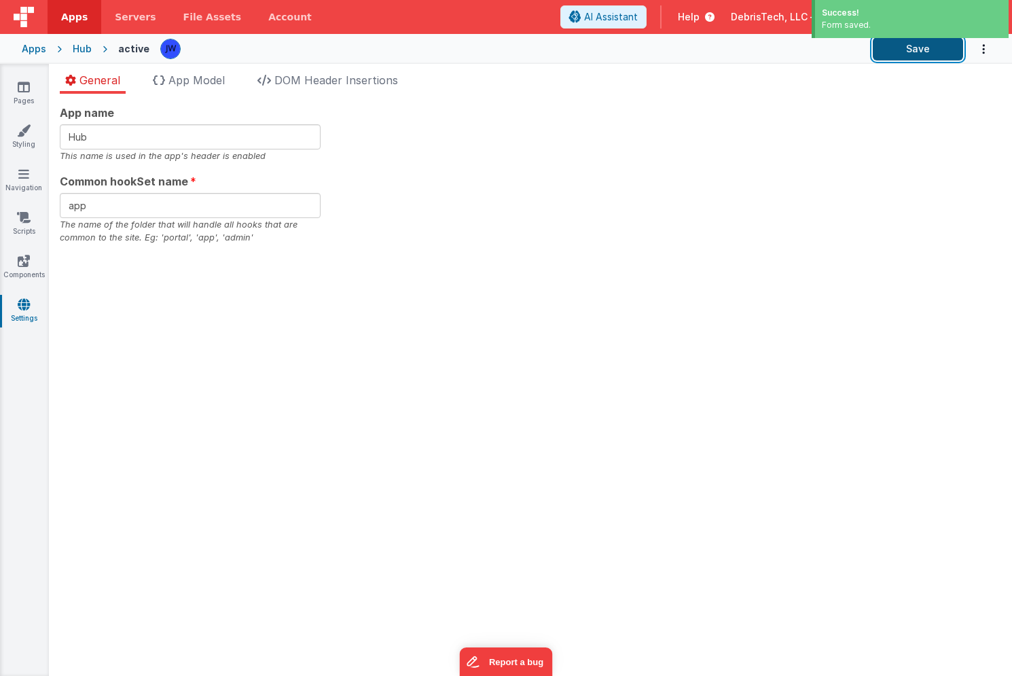
click at [941, 53] on button "Save" at bounding box center [918, 48] width 90 height 23
click at [29, 86] on icon at bounding box center [24, 87] width 12 height 14
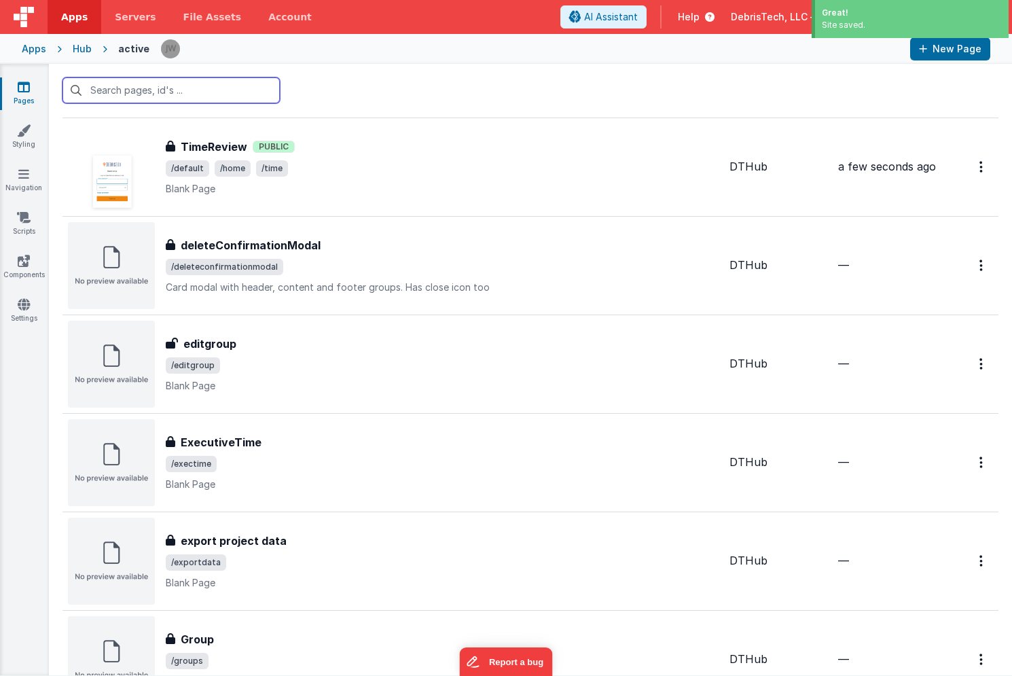
scroll to position [737, 0]
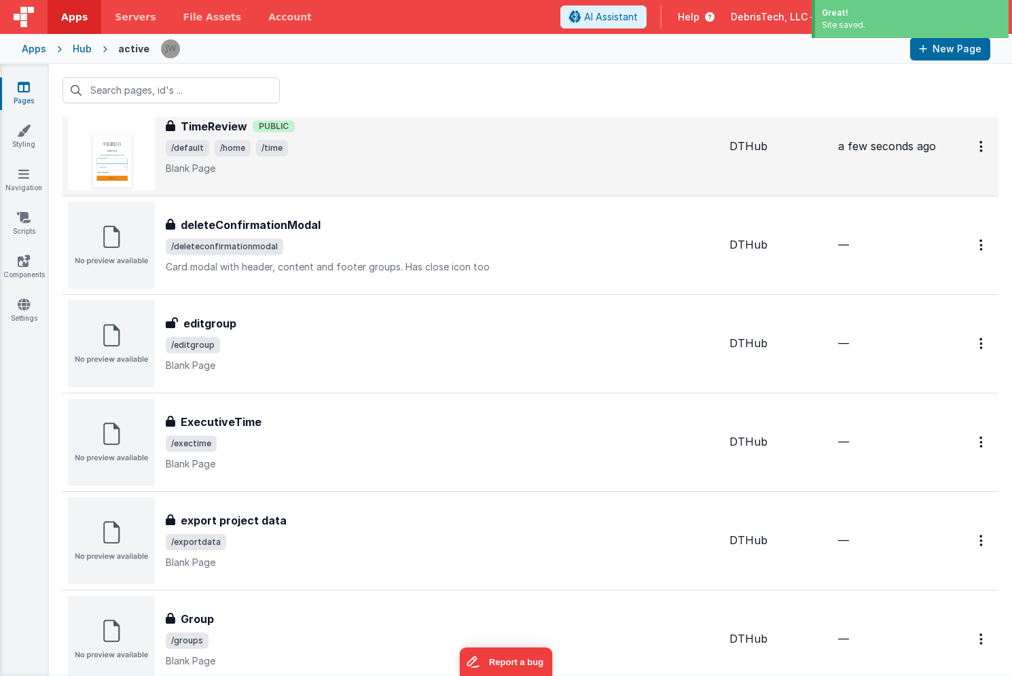
click at [386, 137] on div "TimeReview TimeReview Public /default /home /time Blank Page" at bounding box center [442, 146] width 553 height 57
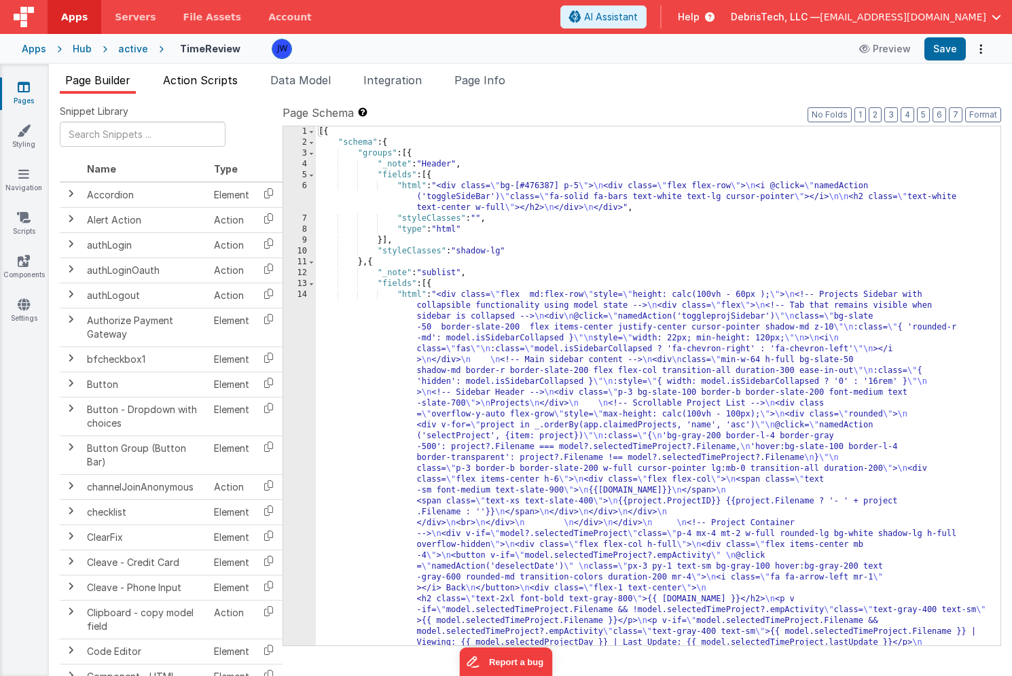
click at [203, 86] on span "Action Scripts" at bounding box center [200, 80] width 75 height 14
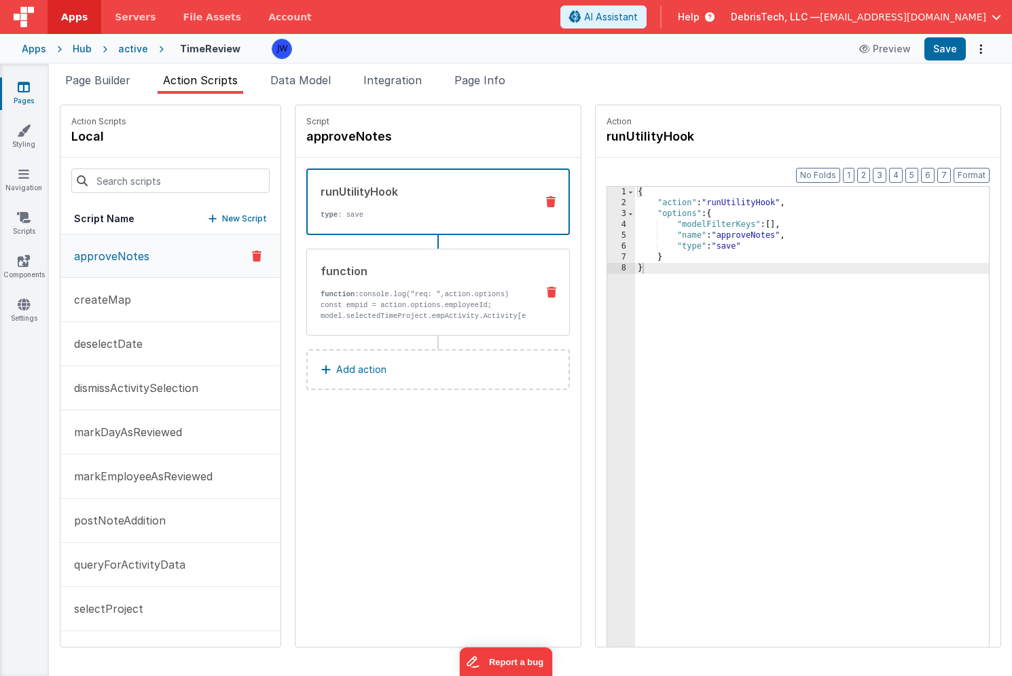
click at [398, 283] on div "function function: console.log("req: ",action.options) const empid = action.opt…" at bounding box center [416, 292] width 219 height 58
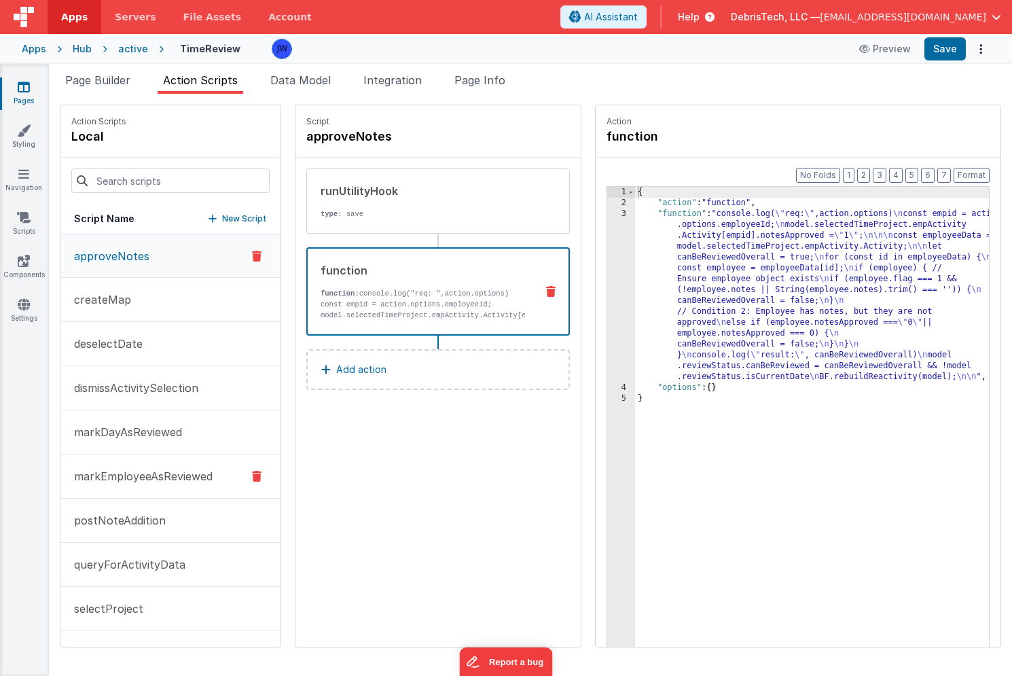
click at [133, 481] on p "markEmployeeAsReviewed" at bounding box center [139, 476] width 147 height 16
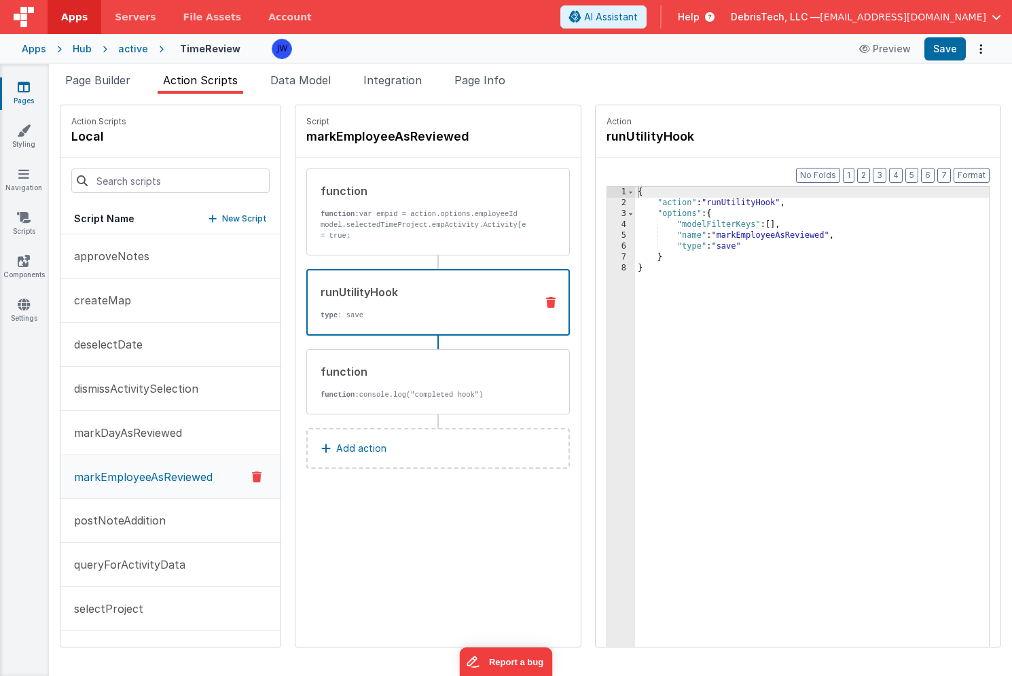
click at [334, 328] on div "runUtilityHook type : save" at bounding box center [438, 302] width 264 height 67
click at [748, 222] on div "{ "action" : "runUtilityHook" , "options" : { "modelFilterKeys" : [ ] , "name" …" at bounding box center [825, 449] width 380 height 524
paste textarea
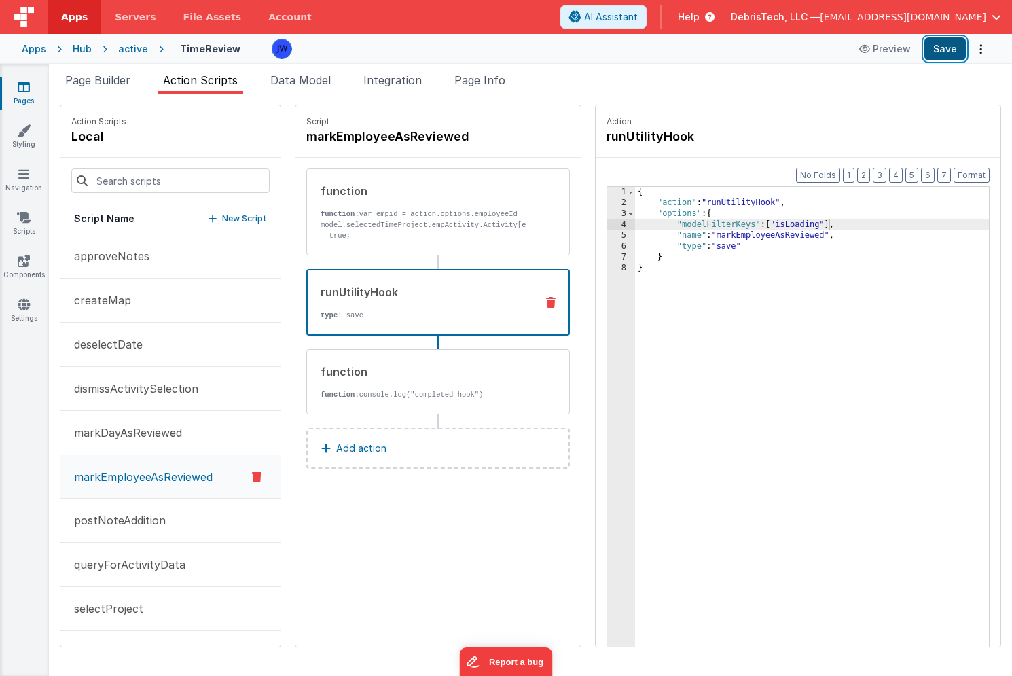
click at [943, 50] on button "Save" at bounding box center [944, 48] width 41 height 23
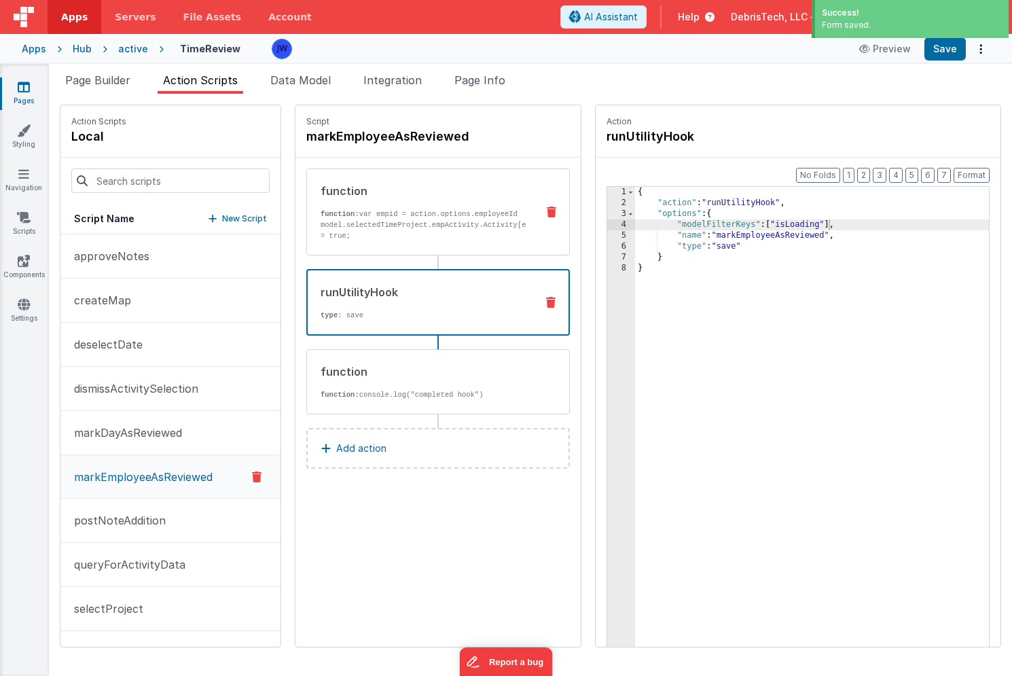
click at [340, 208] on p "function: var empid = action.options.employeeId model.selectedTimeProject.empAc…" at bounding box center [423, 240] width 205 height 65
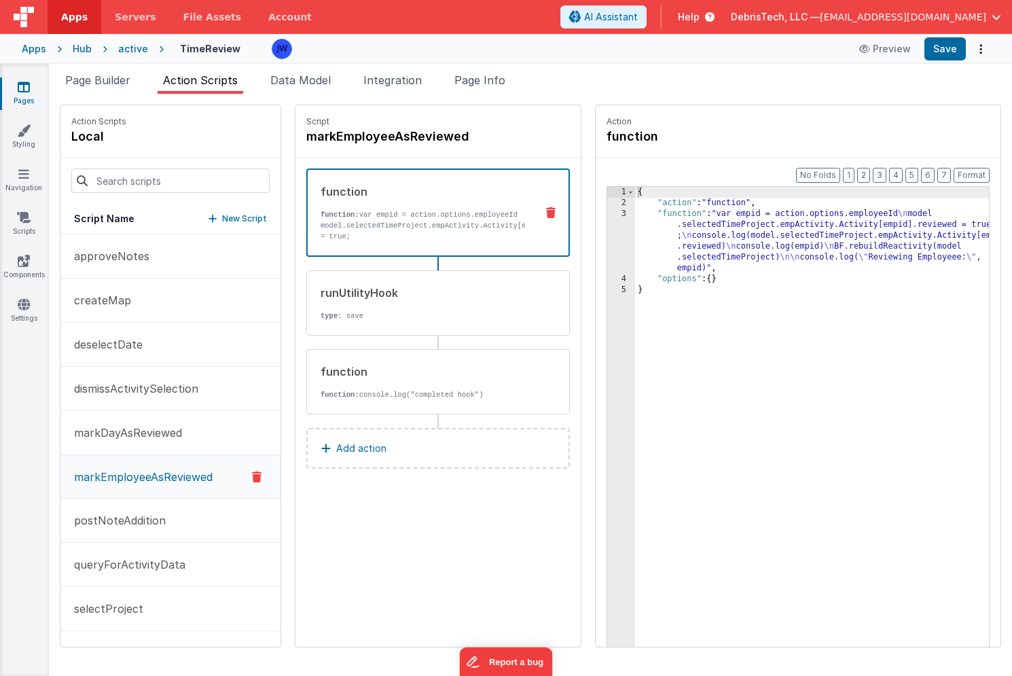
click at [922, 255] on div "{ "action" : "function" , "function" : "var empid = action.options.employeeId \…" at bounding box center [825, 449] width 380 height 524
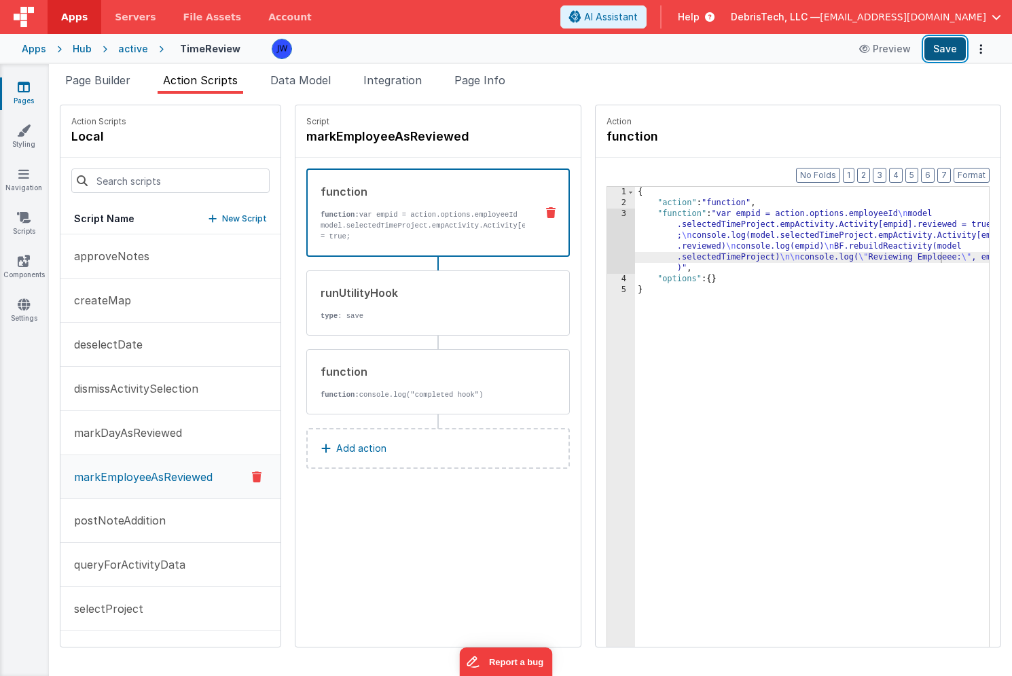
click at [934, 40] on button "Save" at bounding box center [944, 48] width 41 height 23
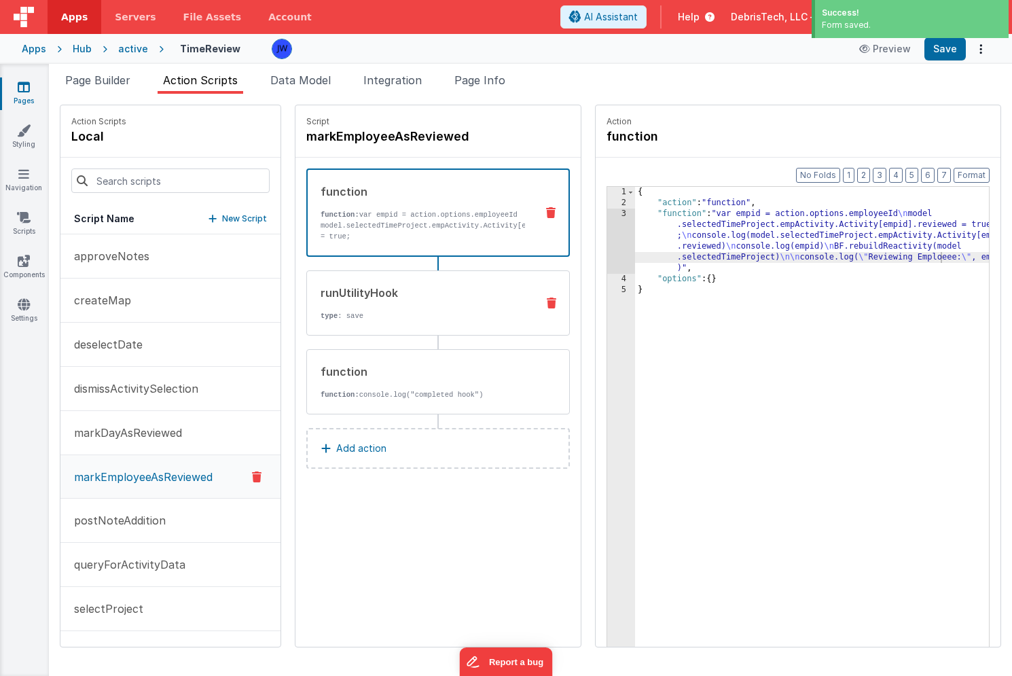
click at [418, 297] on div "runUtilityHook" at bounding box center [423, 293] width 205 height 16
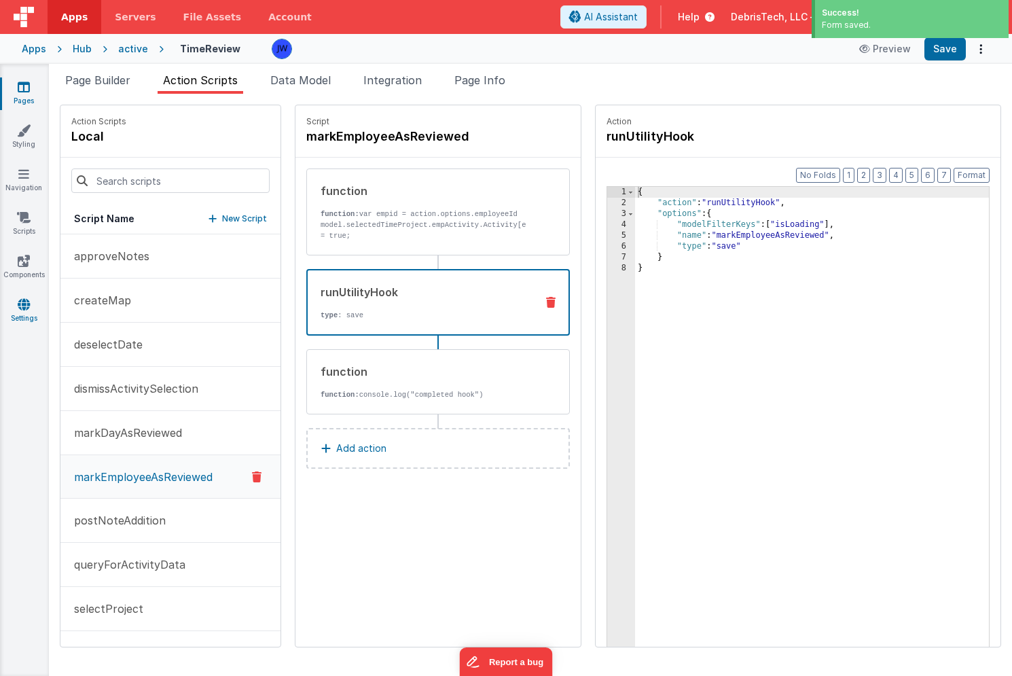
click at [18, 311] on link "Settings" at bounding box center [23, 310] width 49 height 27
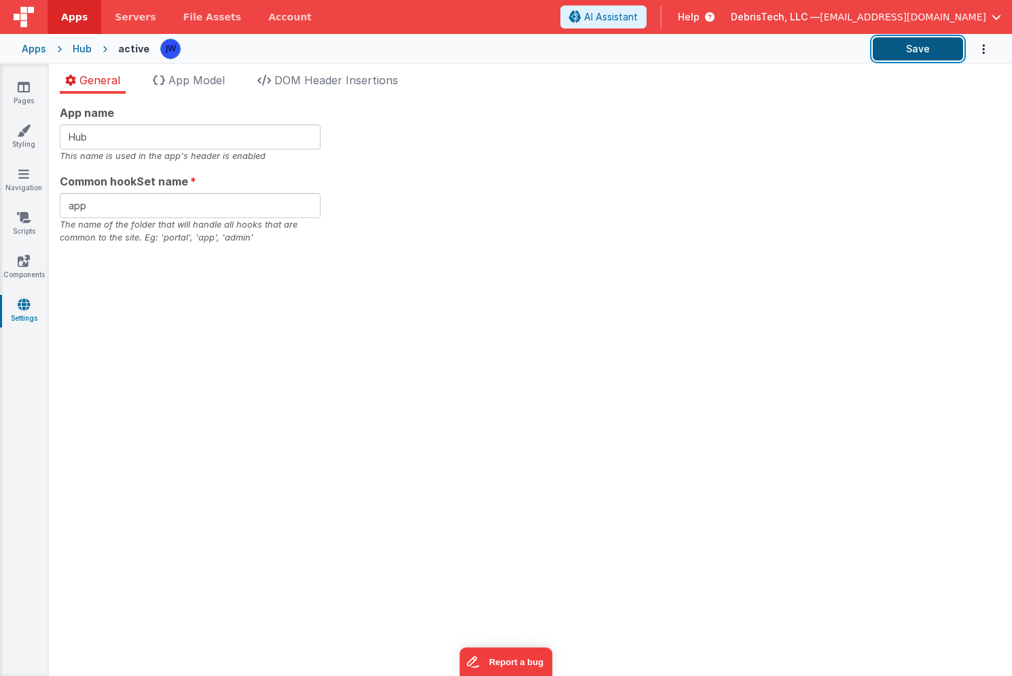
click at [936, 51] on button "Save" at bounding box center [918, 48] width 90 height 23
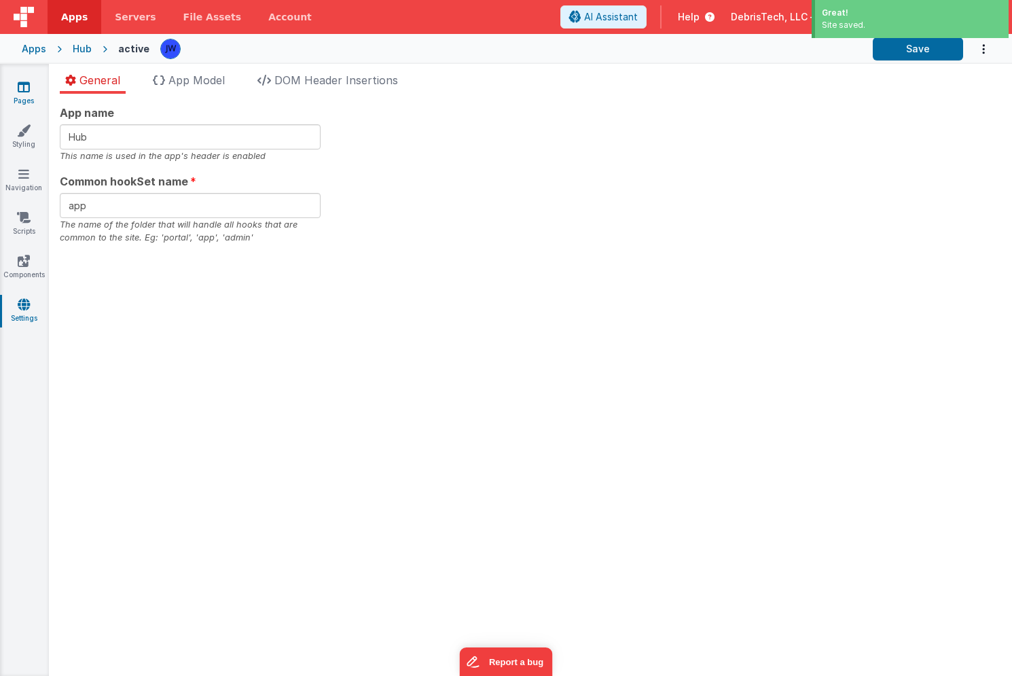
click at [28, 92] on icon at bounding box center [24, 87] width 12 height 14
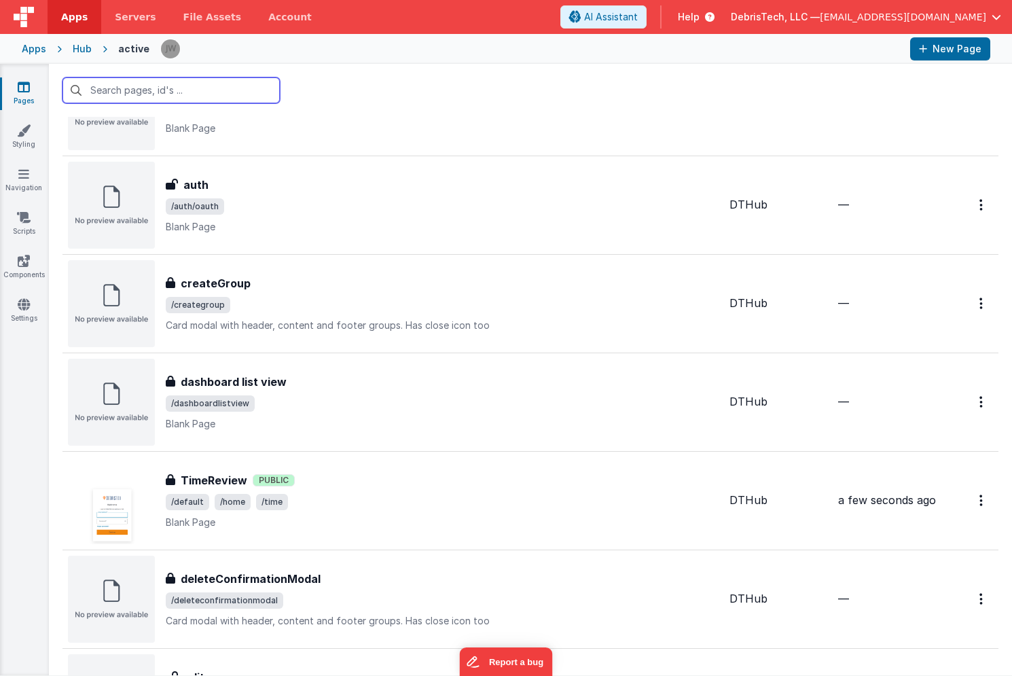
scroll to position [459, 0]
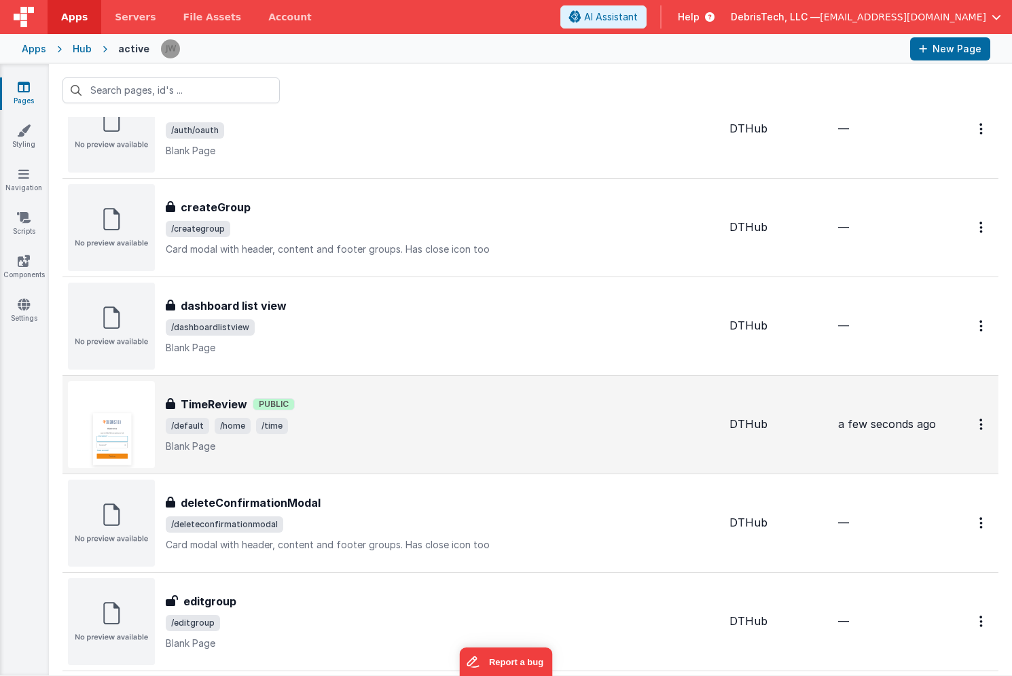
click at [371, 408] on div "TimeReview Public" at bounding box center [442, 404] width 553 height 16
